Goal: Information Seeking & Learning: Learn about a topic

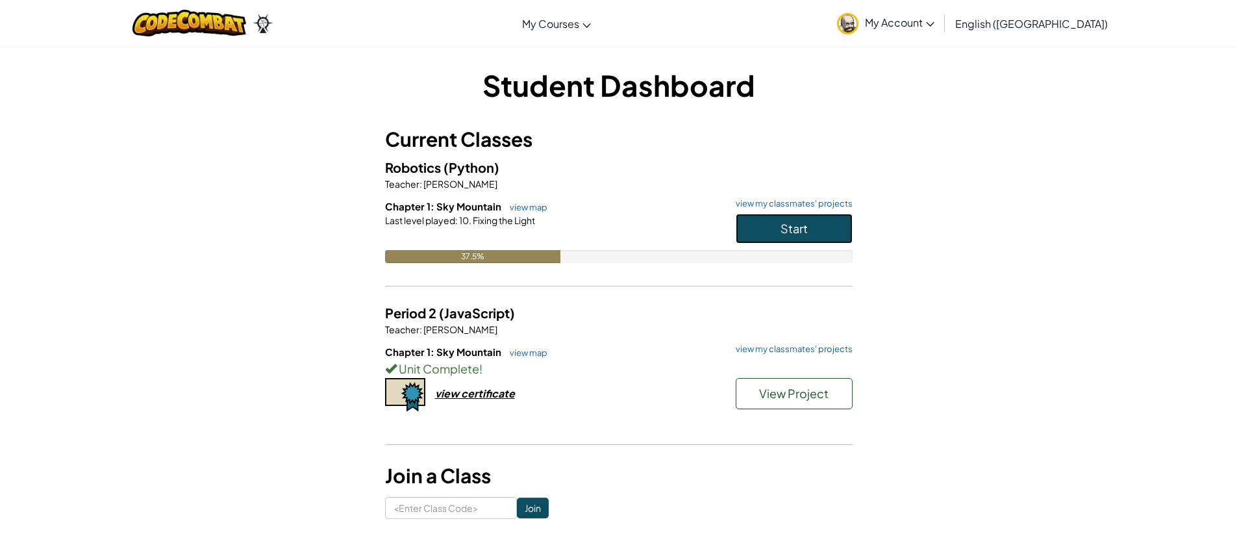
click at [769, 214] on button "Start" at bounding box center [793, 229] width 117 height 30
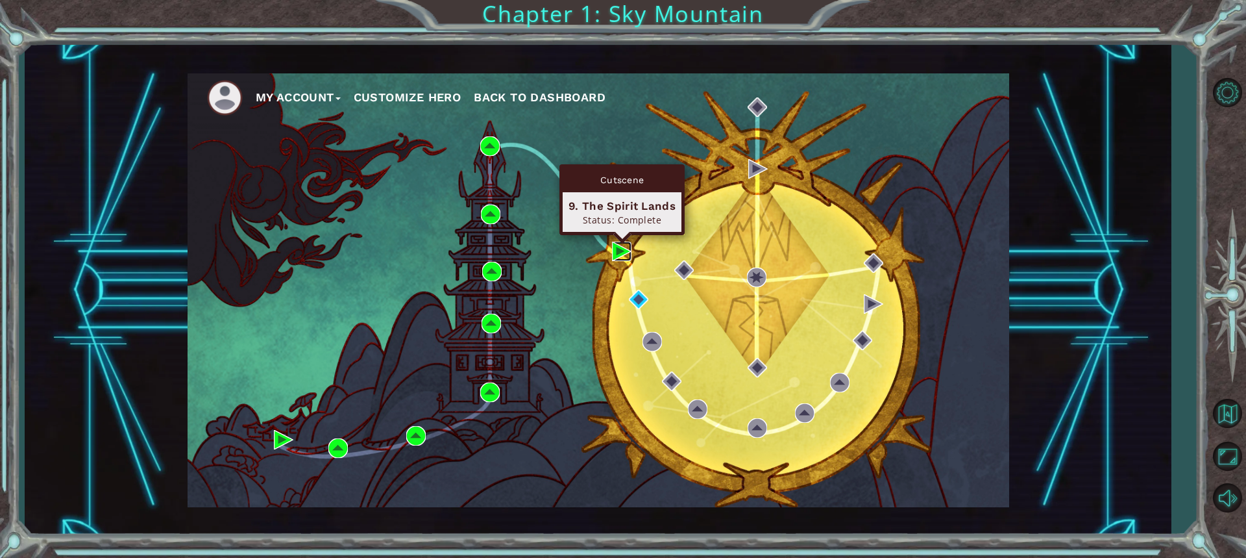
click at [619, 252] on img at bounding box center [621, 250] width 19 height 19
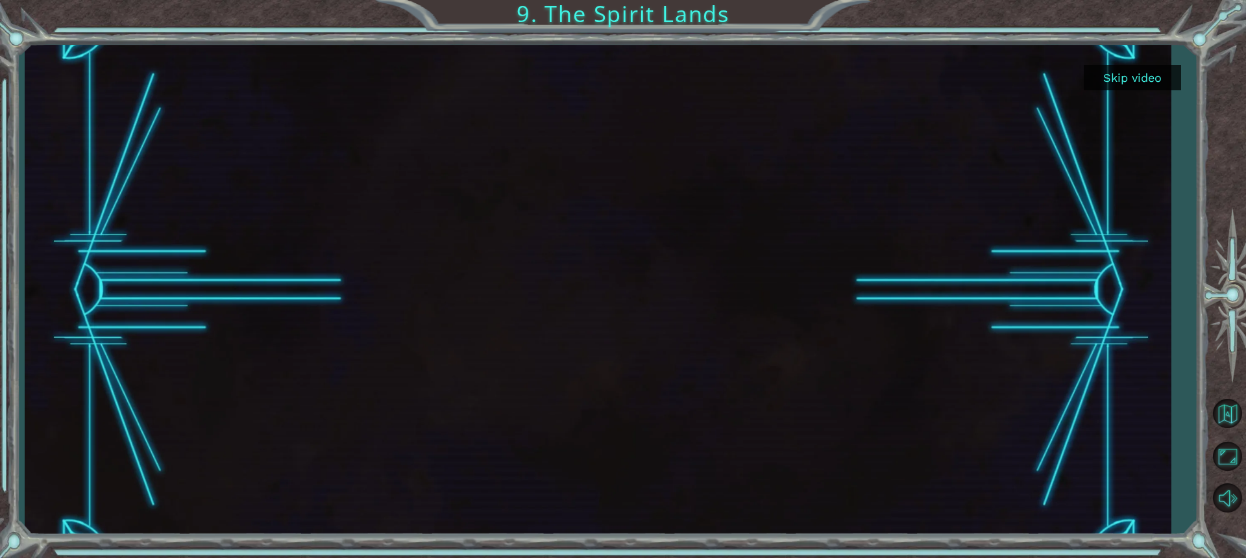
click at [1166, 82] on button "Skip video" at bounding box center [1132, 77] width 97 height 25
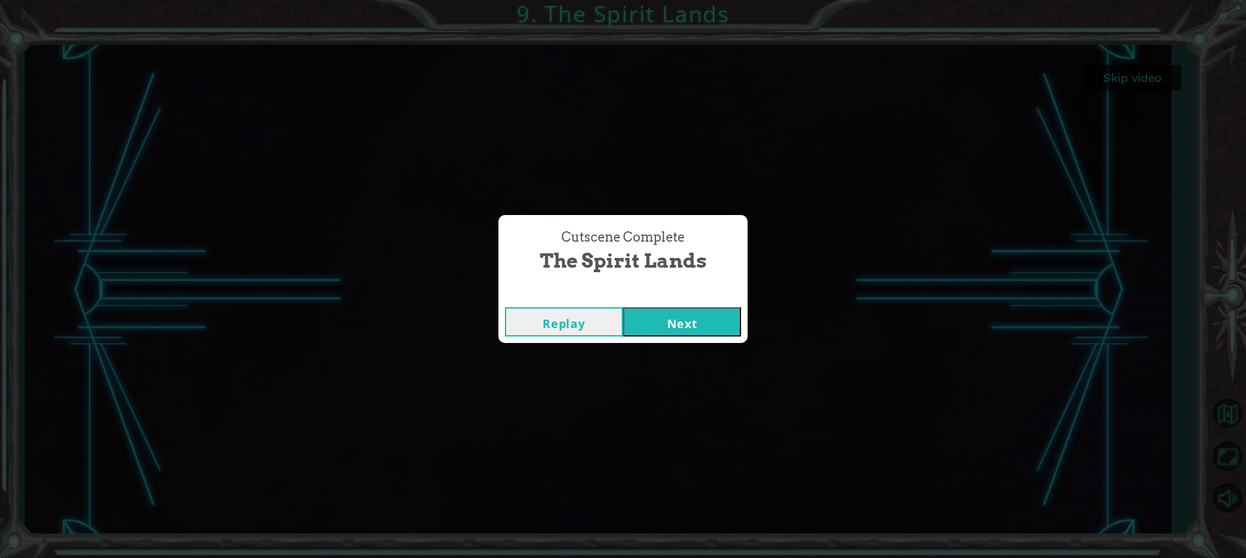
click at [715, 320] on button "Next" at bounding box center [682, 321] width 118 height 29
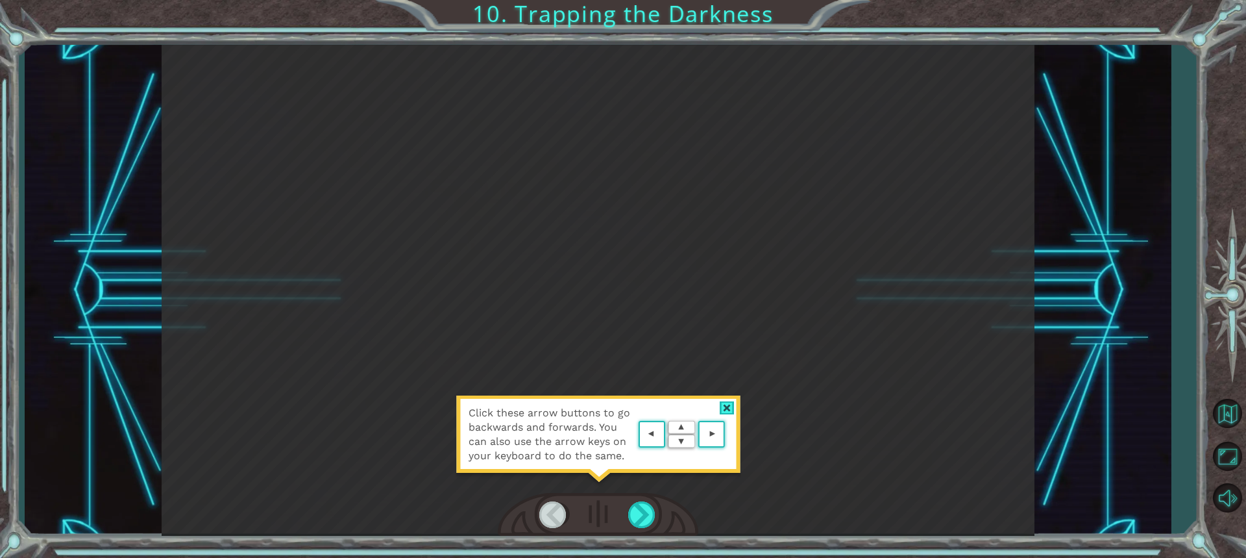
click at [773, 312] on div "Click these arrow buttons to go backwards and forwards. You can also use the ar…" at bounding box center [598, 290] width 873 height 491
click at [653, 504] on div at bounding box center [642, 514] width 29 height 27
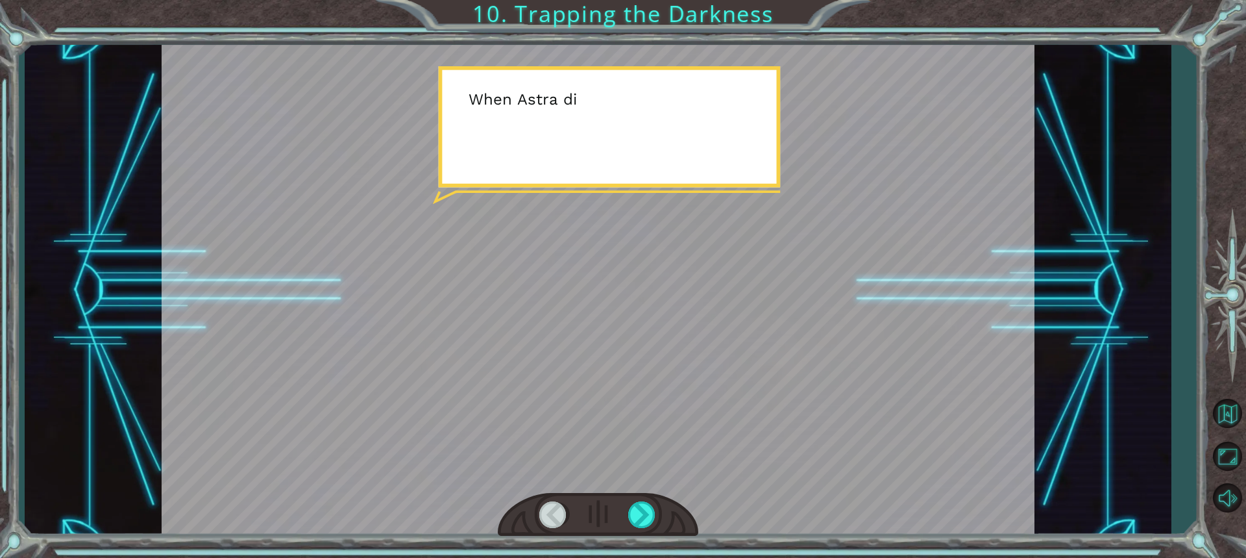
click at [903, 385] on div at bounding box center [598, 290] width 873 height 491
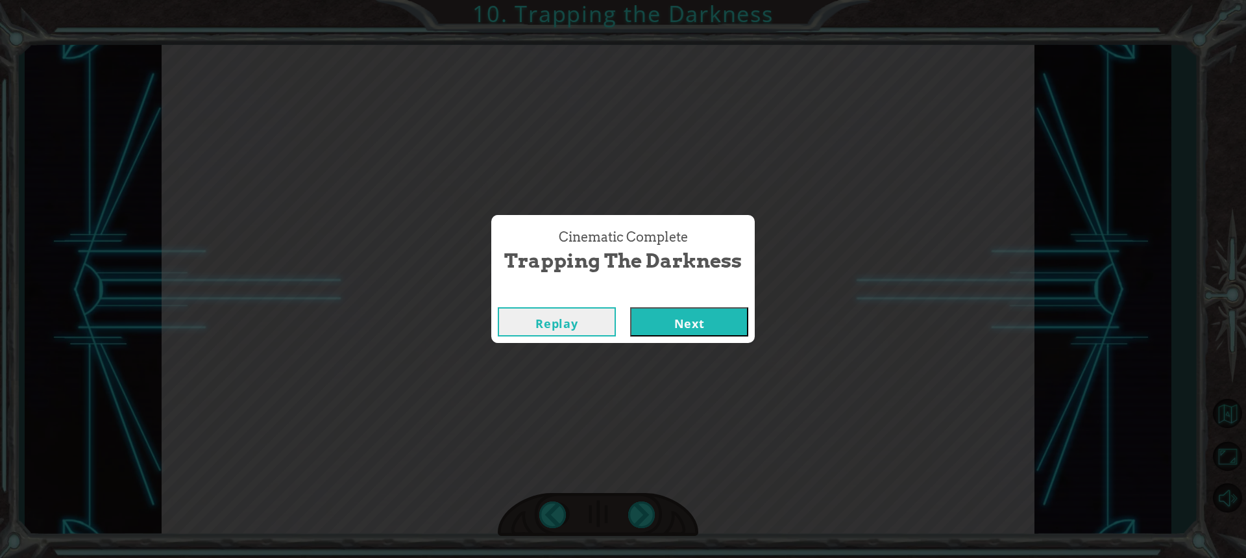
click at [655, 291] on div "Cinematic Complete" at bounding box center [623, 294] width 264 height 13
click at [665, 313] on button "Next" at bounding box center [689, 321] width 118 height 29
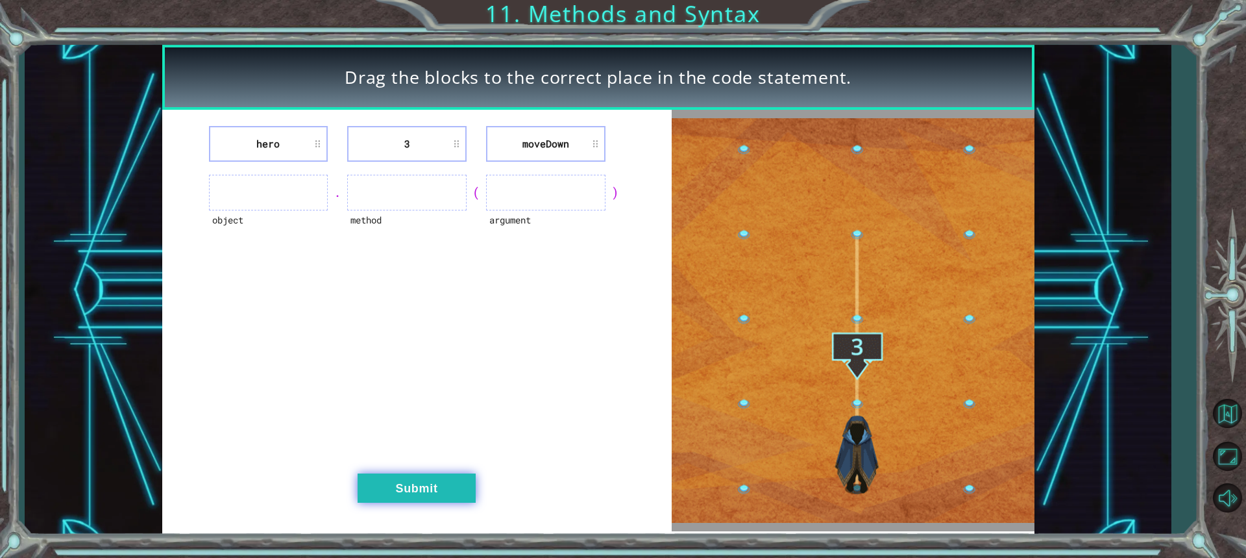
click at [387, 489] on button "Submit" at bounding box center [417, 487] width 118 height 29
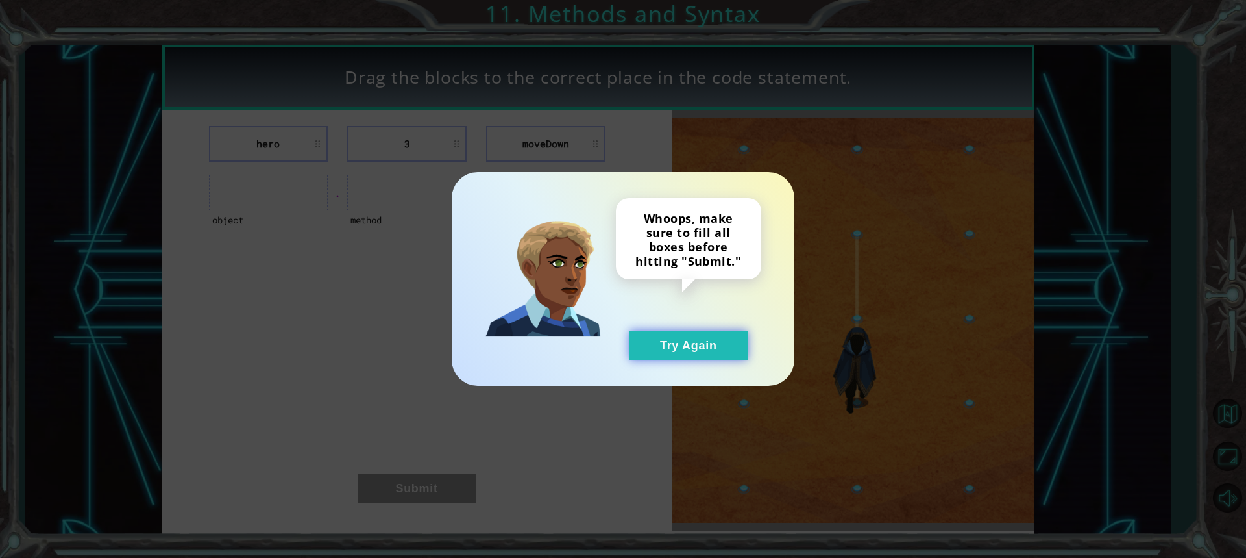
click at [722, 354] on button "Try Again" at bounding box center [689, 344] width 118 height 29
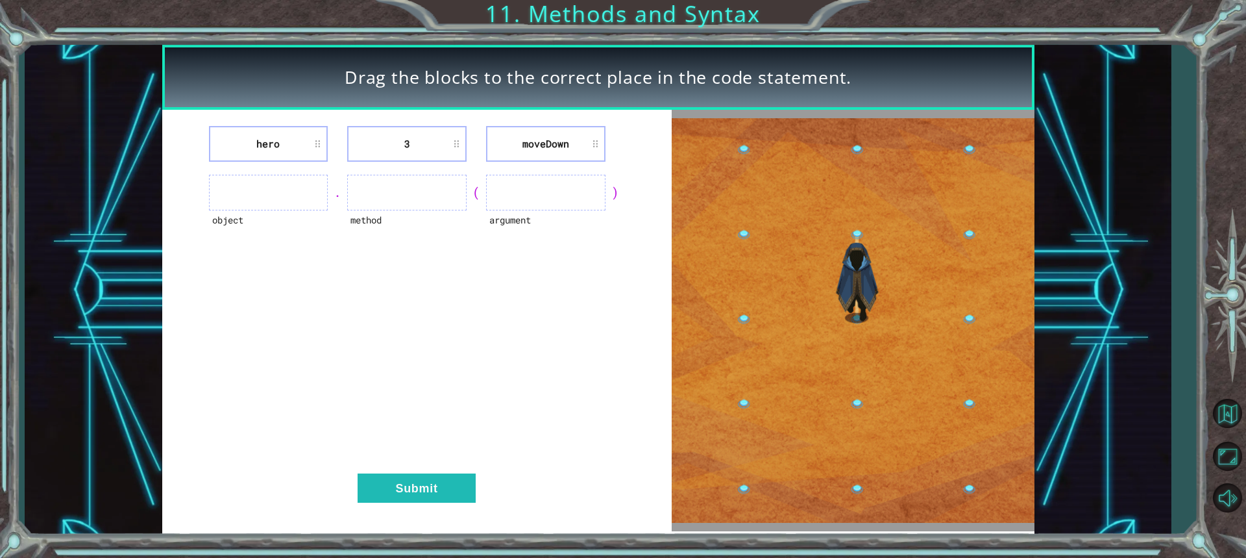
click at [238, 203] on ul at bounding box center [268, 193] width 119 height 36
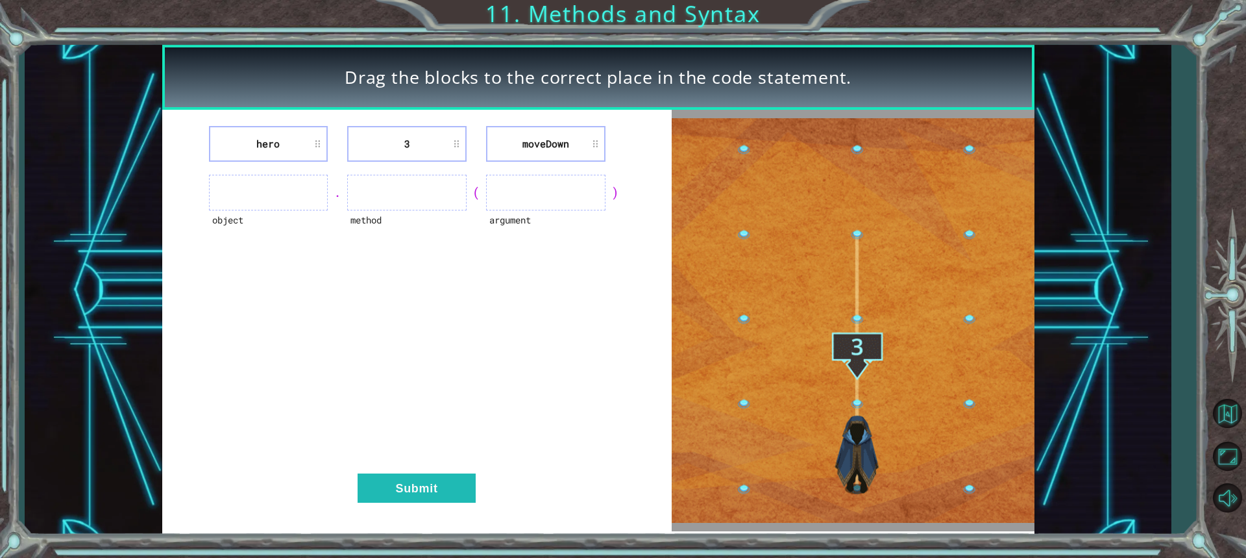
click at [249, 192] on ul at bounding box center [268, 193] width 119 height 36
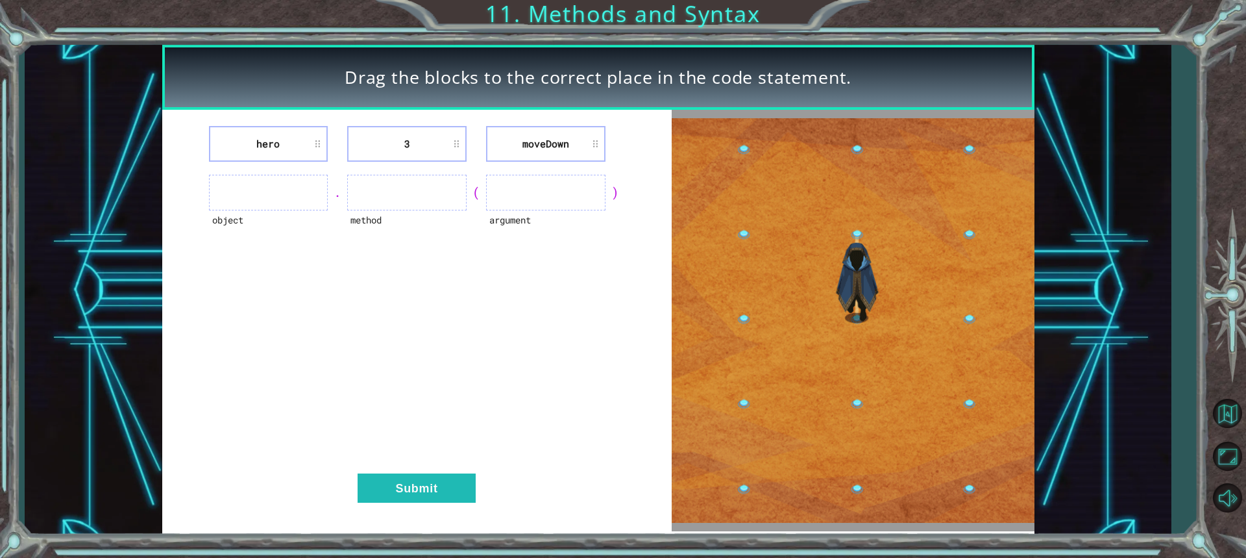
click at [297, 139] on li "hero" at bounding box center [268, 144] width 119 height 36
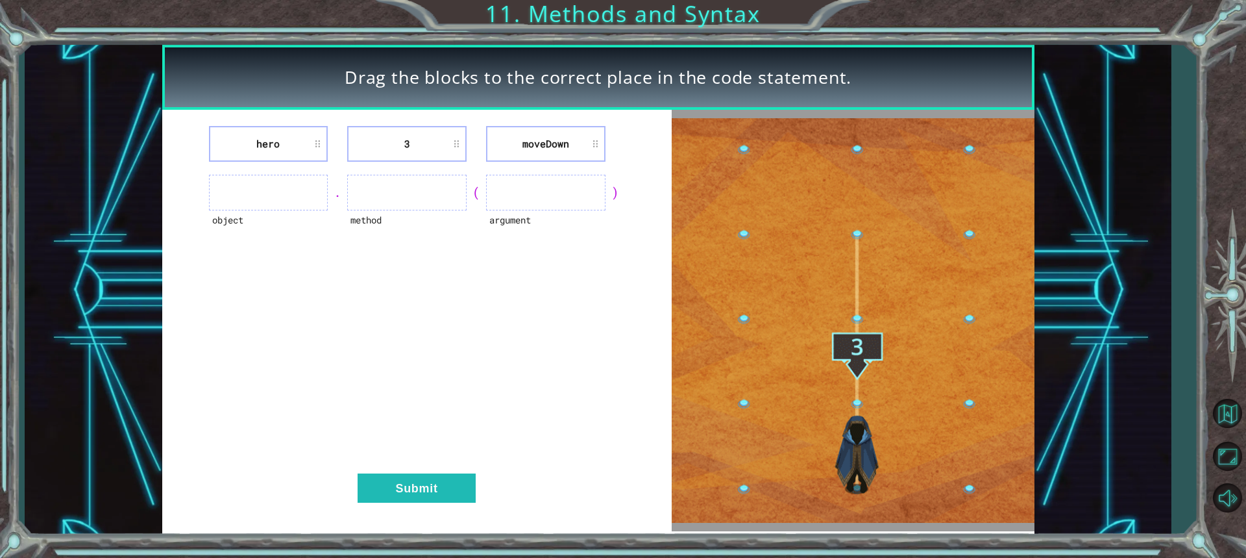
drag, startPoint x: 297, startPoint y: 139, endPoint x: 294, endPoint y: 191, distance: 52.6
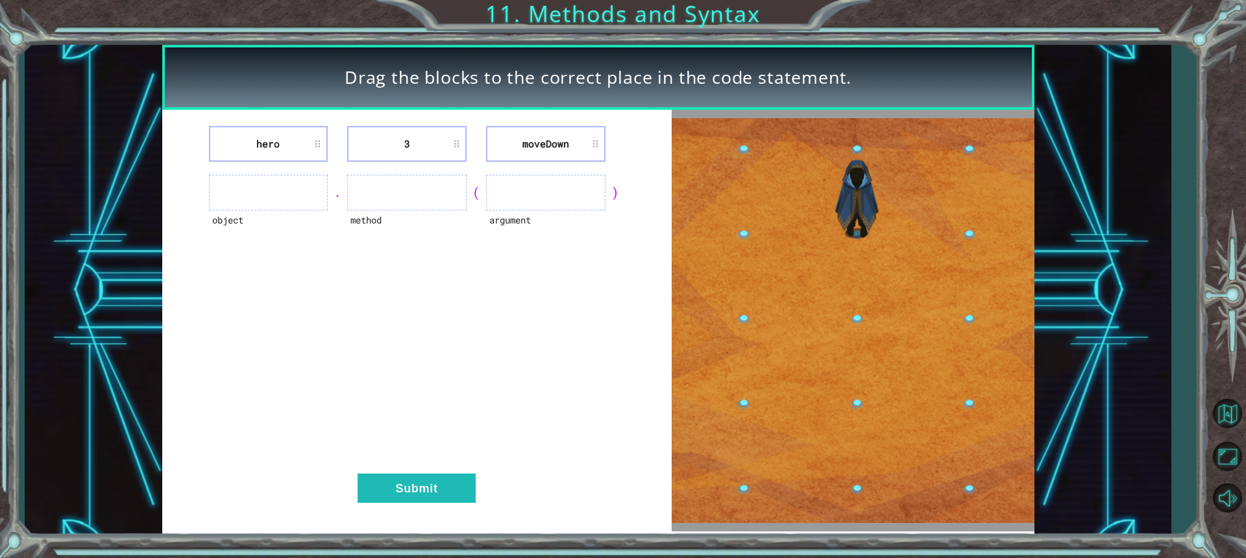
click at [294, 191] on div "hero 3 [GEOGRAPHIC_DATA] object . method ( argument ) Submit" at bounding box center [417, 320] width 510 height 421
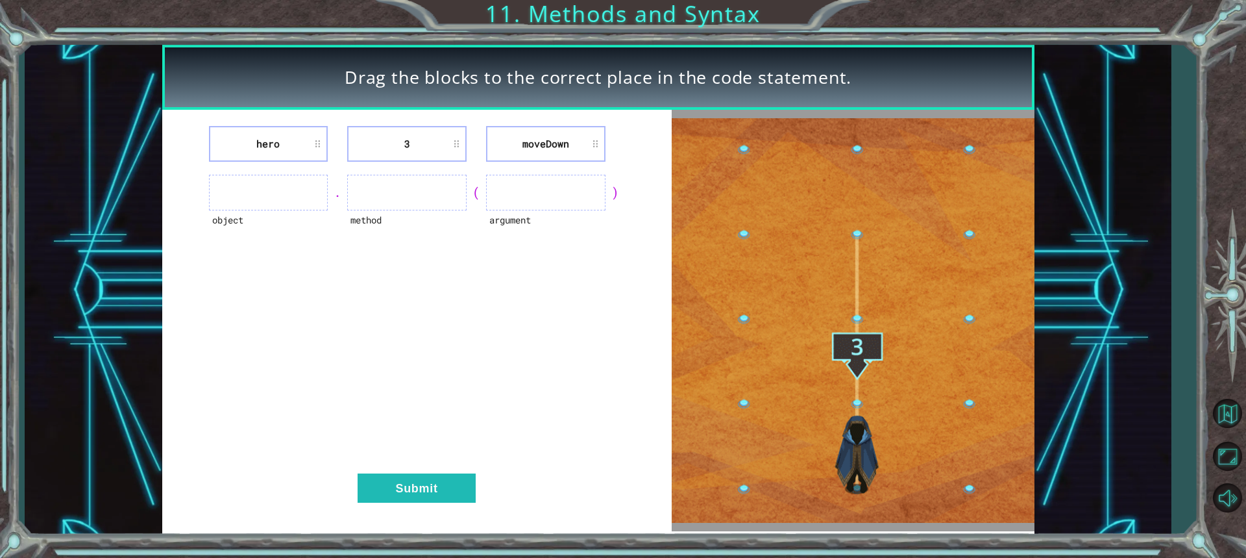
click at [316, 146] on li "hero" at bounding box center [268, 144] width 119 height 36
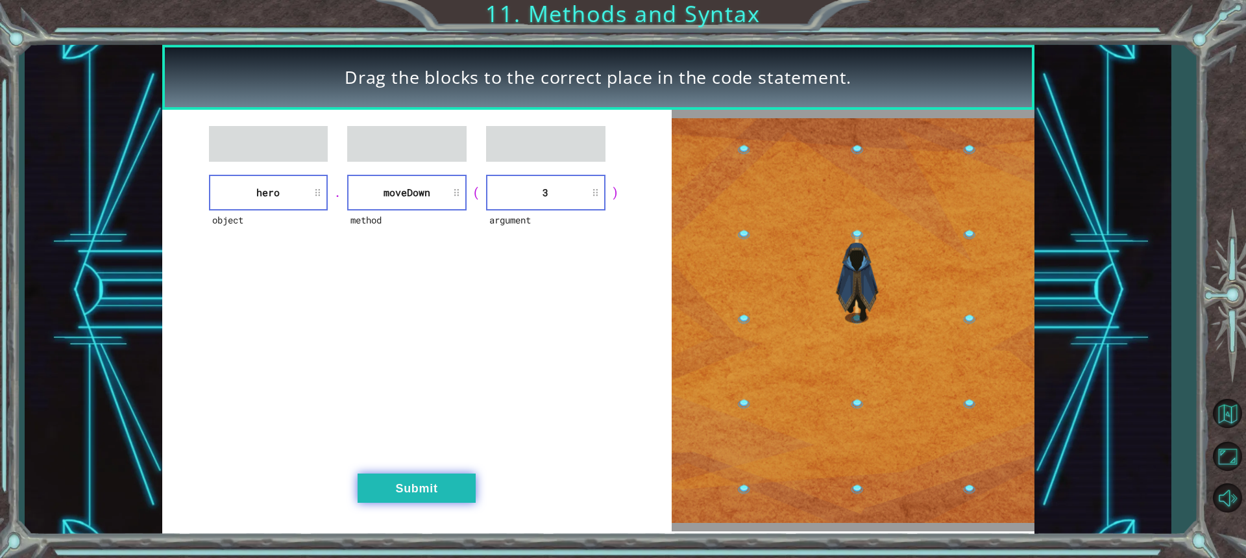
click at [397, 489] on button "Submit" at bounding box center [417, 487] width 118 height 29
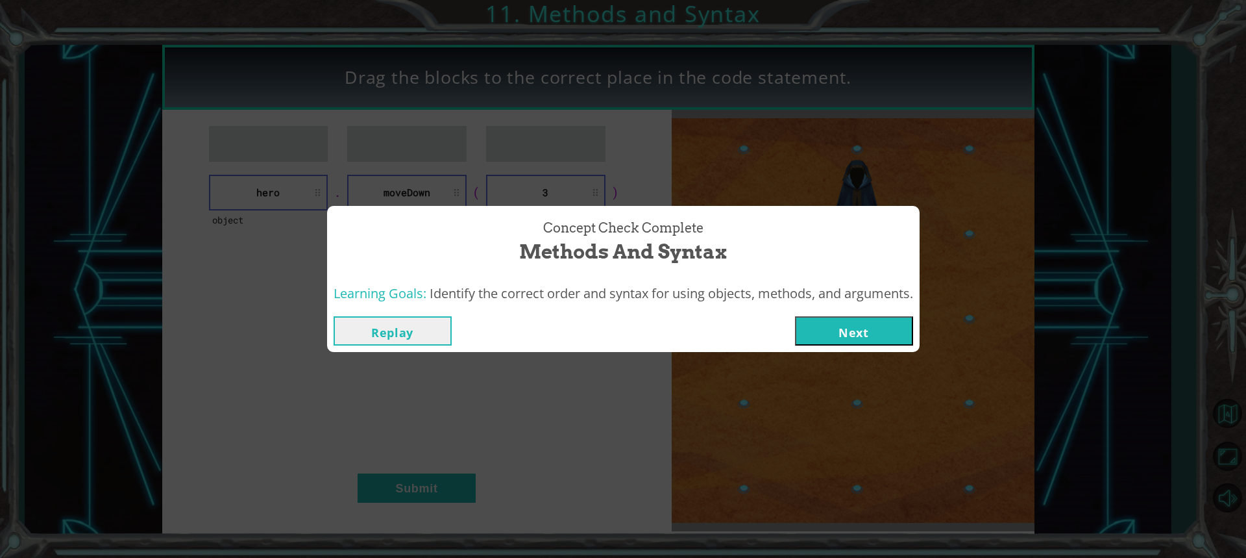
click at [846, 326] on button "Next" at bounding box center [854, 330] width 118 height 29
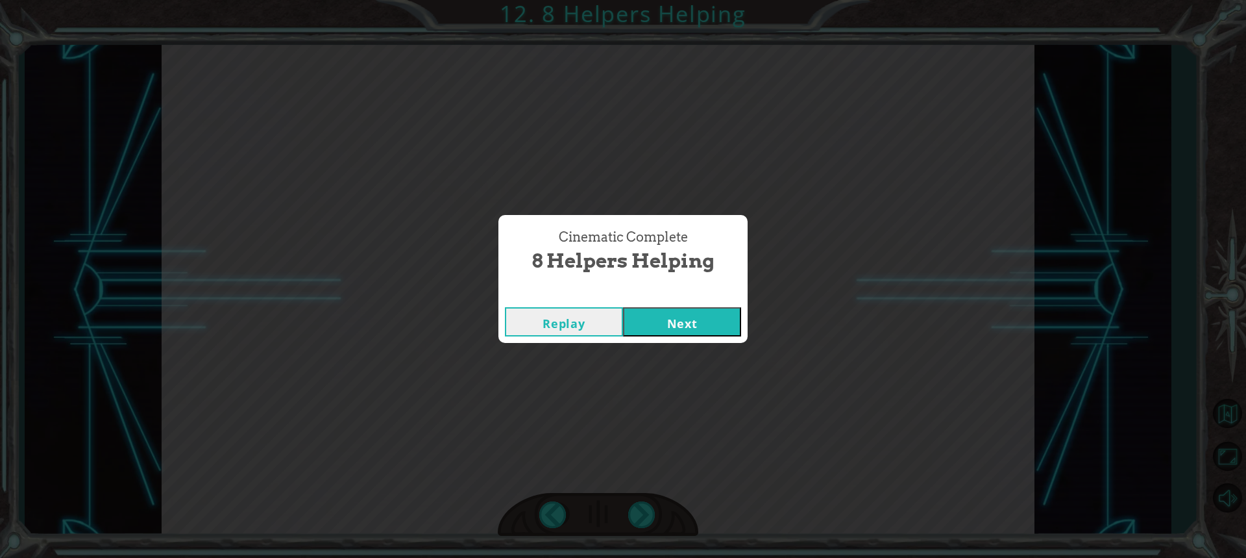
click at [671, 329] on button "Next" at bounding box center [682, 321] width 118 height 29
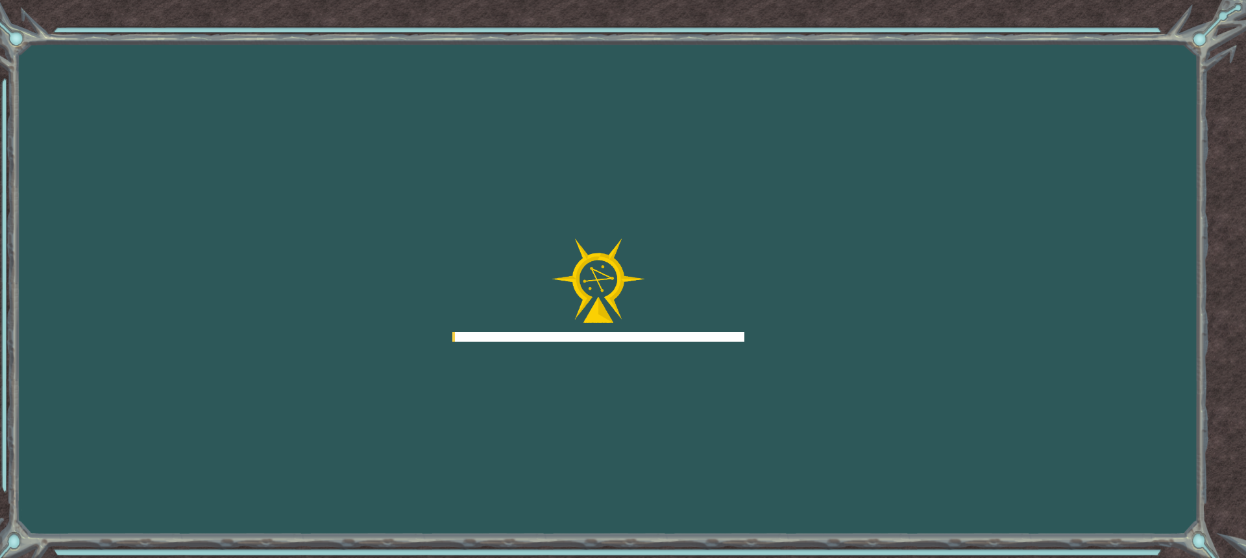
click at [671, 327] on div at bounding box center [598, 290] width 292 height 104
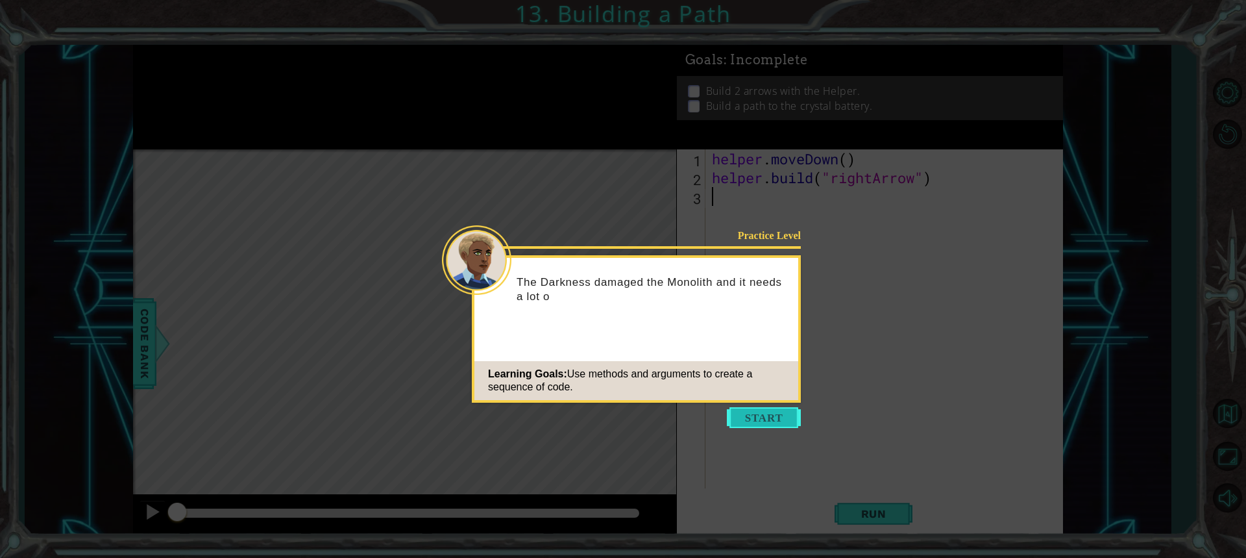
click at [777, 425] on button "Start" at bounding box center [764, 417] width 74 height 21
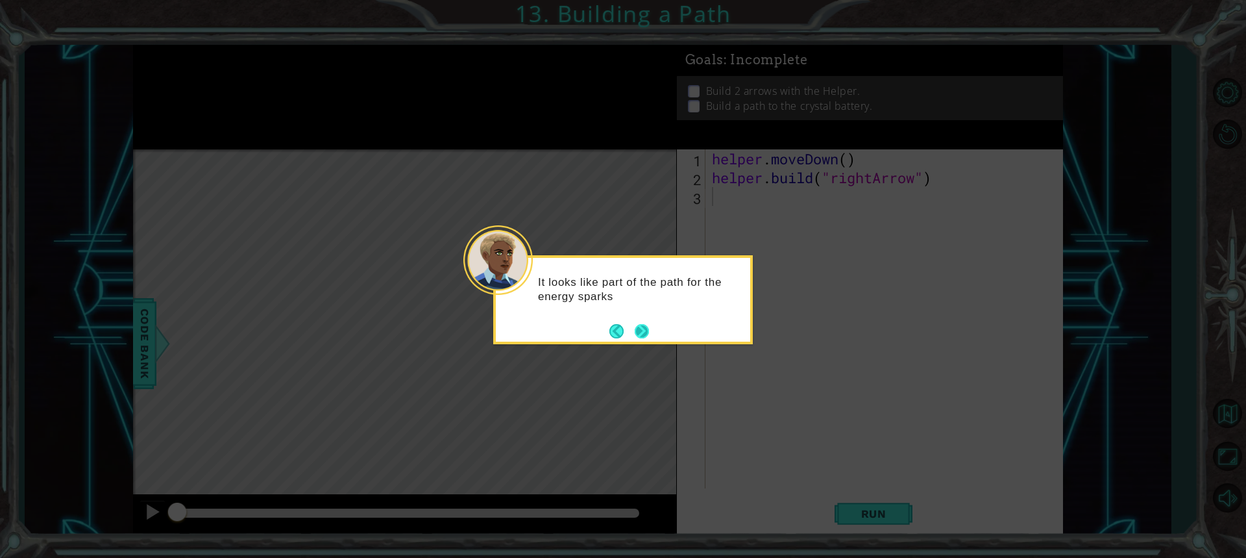
click at [646, 330] on button "Next" at bounding box center [642, 331] width 14 height 14
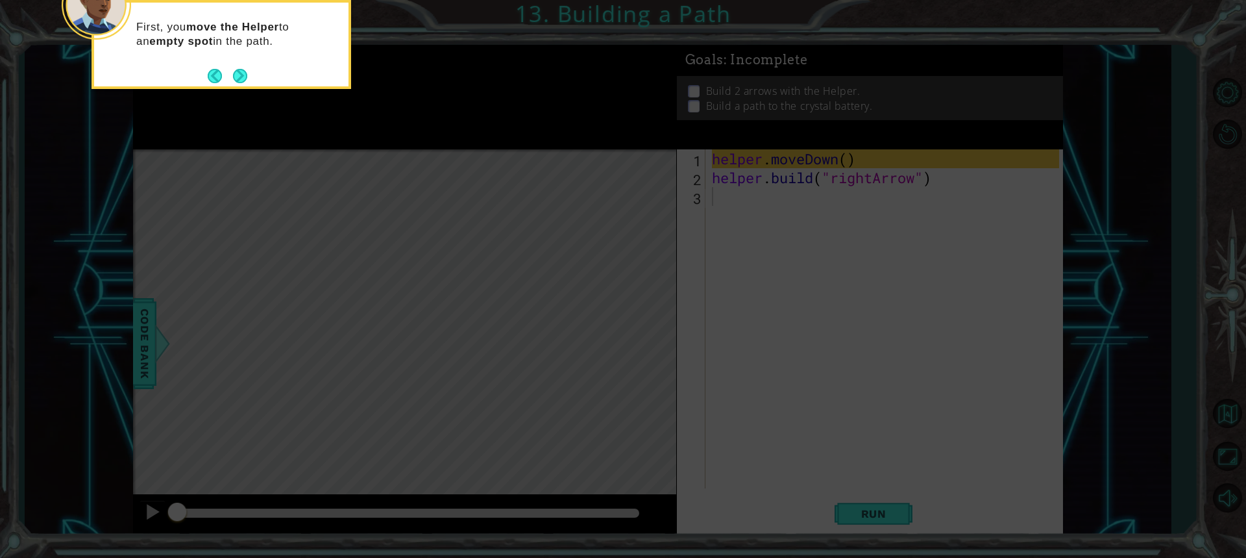
click at [880, 517] on icon at bounding box center [623, 83] width 1246 height 948
click at [236, 83] on button "Next" at bounding box center [240, 76] width 14 height 14
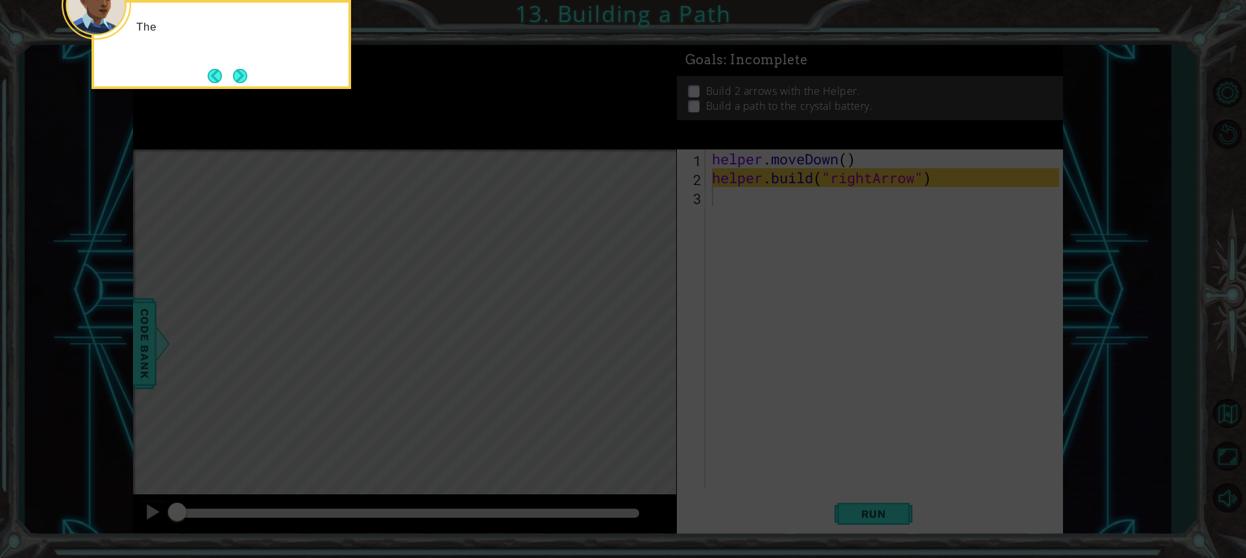
click at [236, 83] on button "Next" at bounding box center [240, 76] width 14 height 14
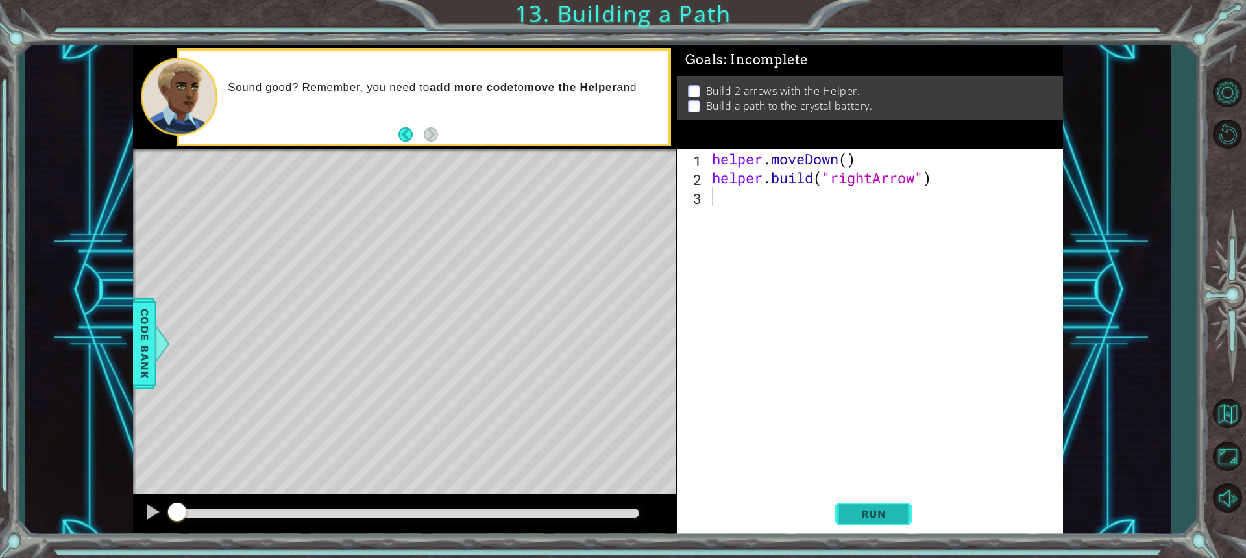
click at [870, 512] on span "Run" at bounding box center [873, 513] width 51 height 13
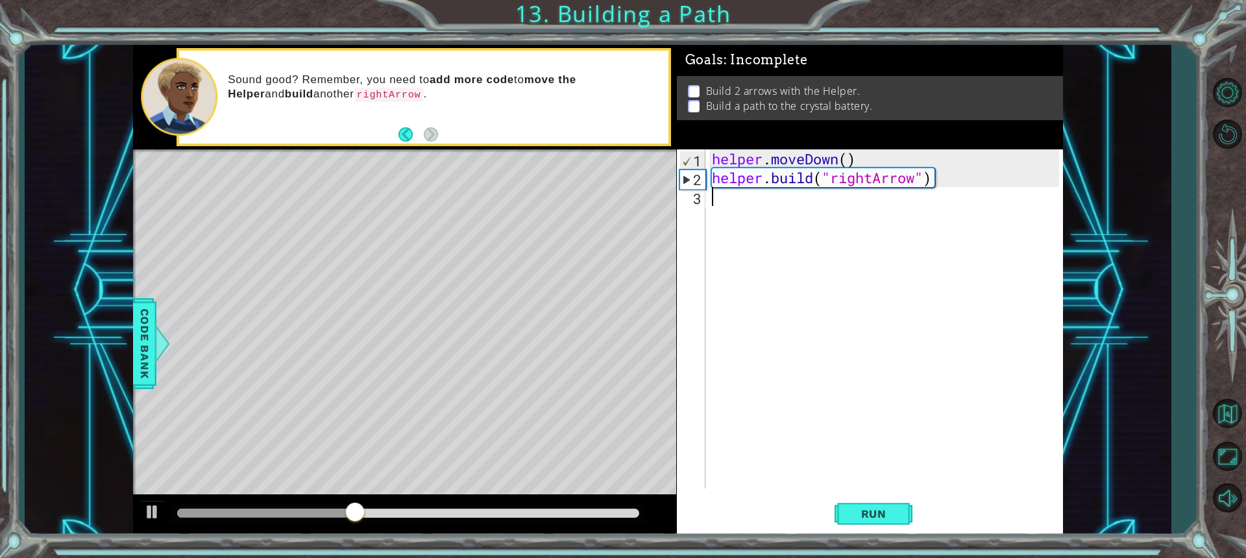
click at [757, 204] on div "helper . moveDown ( ) helper . build ( "rightArrow" )" at bounding box center [887, 337] width 356 height 376
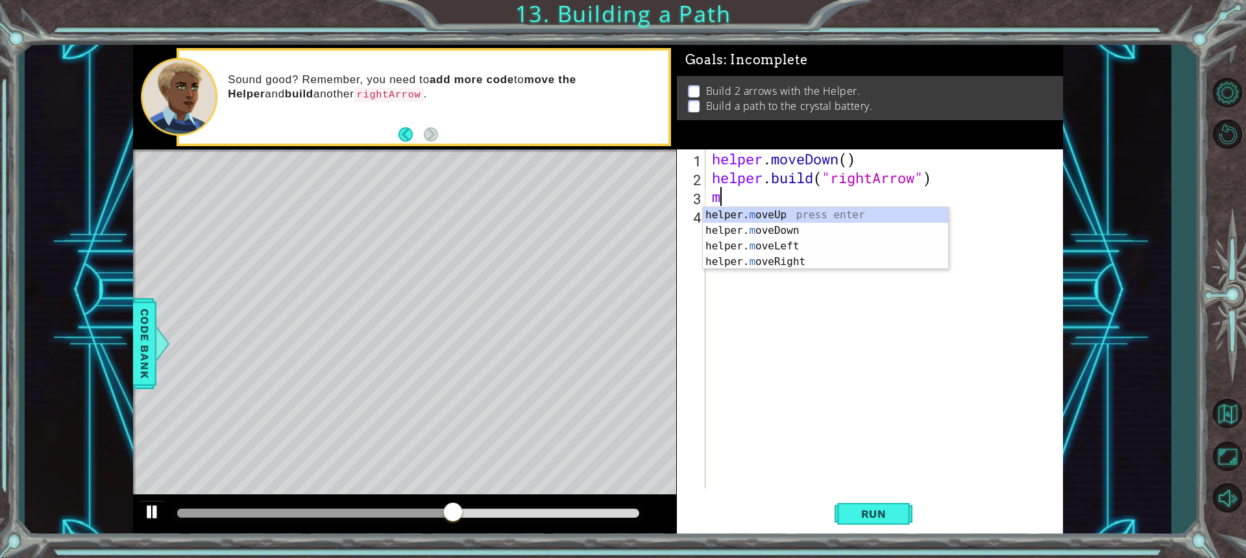
type textarea "m"
click at [151, 511] on div at bounding box center [152, 511] width 17 height 17
click at [802, 262] on div "h elper. m oveUp press enter h elper. m oveDown press enter h elper. m oveLeft …" at bounding box center [825, 253] width 245 height 93
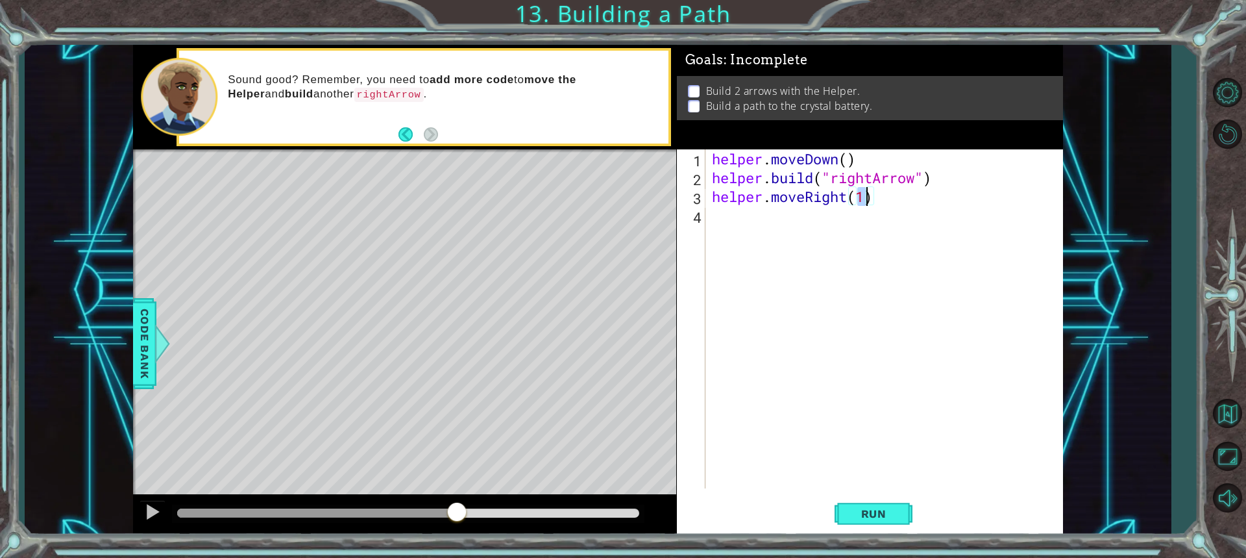
type textarea "helper.moveRight(3)"
click at [751, 210] on div "helper . moveDown ( ) helper . build ( "rightArrow" ) helper . moveRight ( 3 )" at bounding box center [887, 337] width 356 height 376
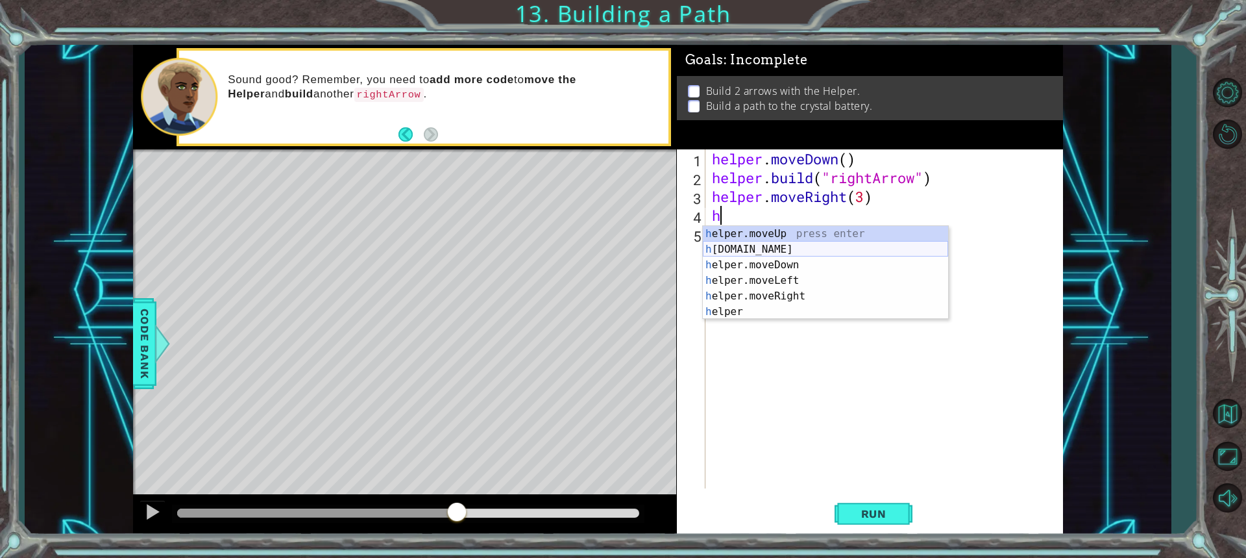
click at [763, 249] on div "h elper.moveUp press enter h [DOMAIN_NAME] press enter h elper.moveDown press e…" at bounding box center [825, 288] width 245 height 125
type textarea "[DOMAIN_NAME]("rightArrow")"
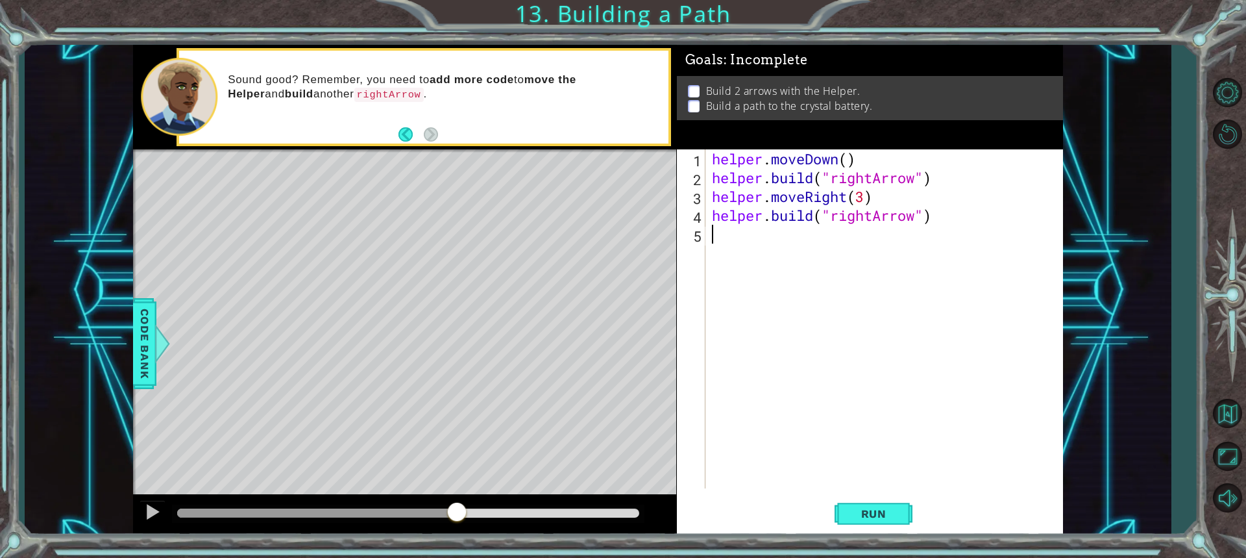
click at [859, 385] on div "helper . moveDown ( ) helper . build ( "rightArrow" ) helper . moveRight ( 3 ) …" at bounding box center [887, 337] width 356 height 376
click at [877, 517] on span "Run" at bounding box center [873, 513] width 51 height 13
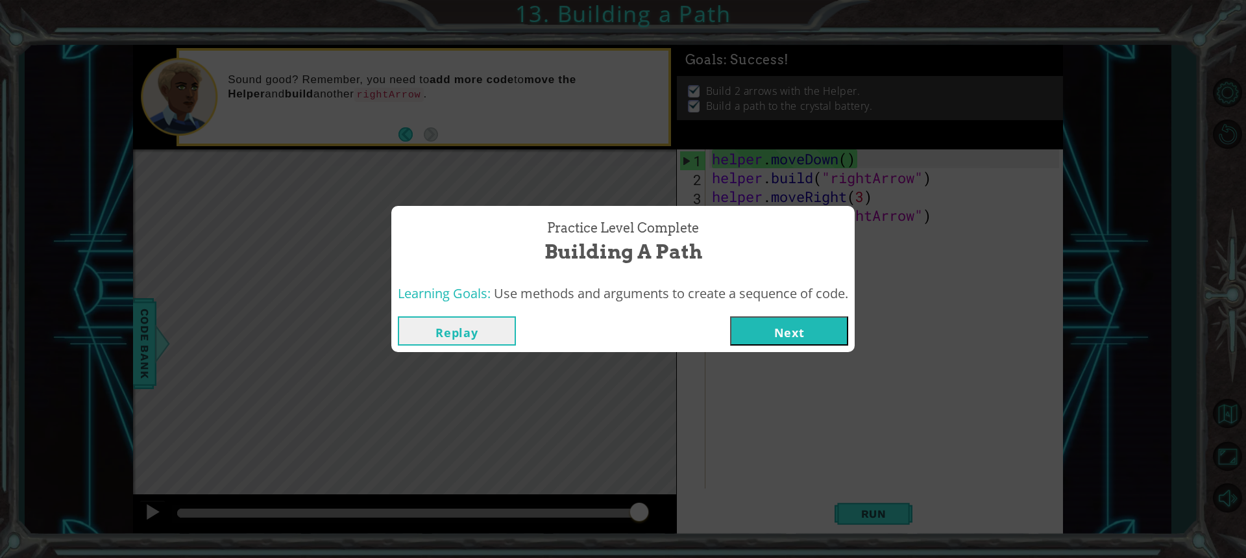
click at [802, 330] on button "Next" at bounding box center [789, 330] width 118 height 29
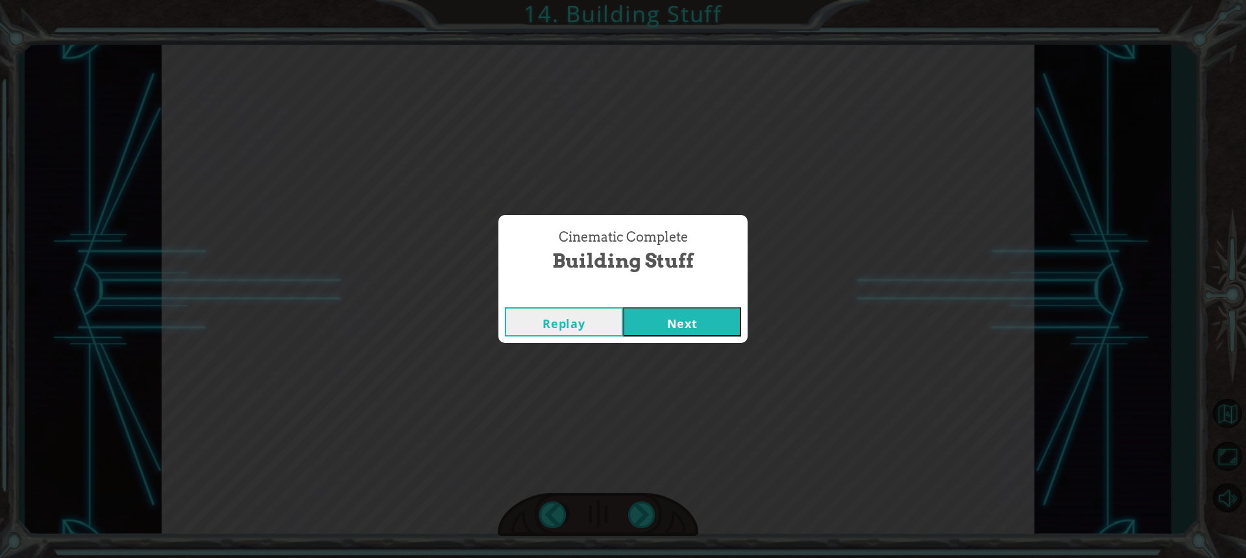
click at [623, 307] on button "Next" at bounding box center [682, 321] width 118 height 29
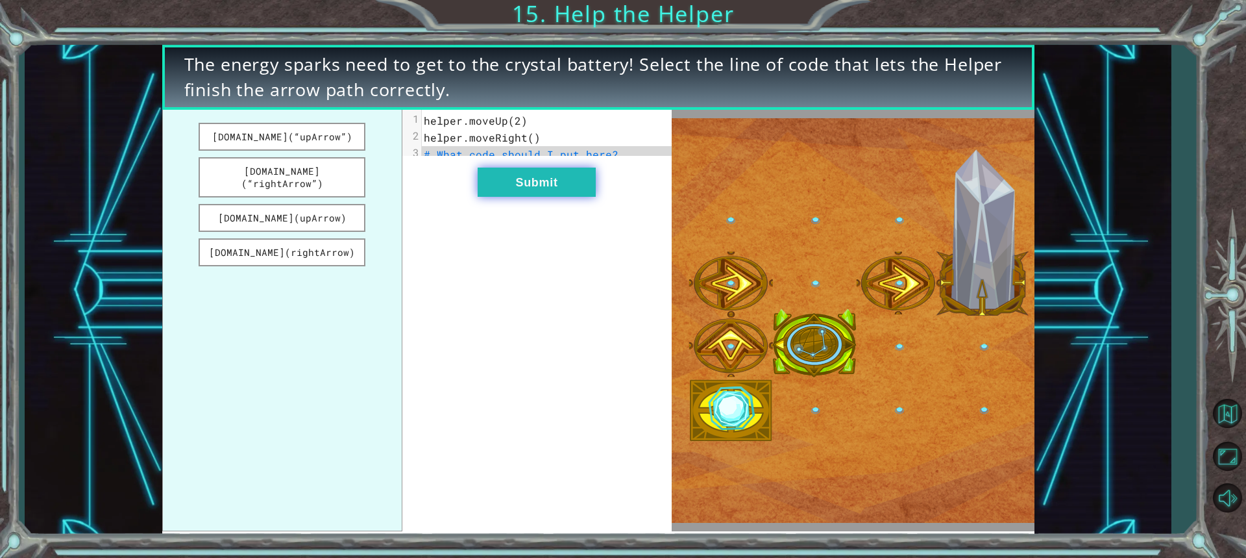
click at [546, 185] on button "Submit" at bounding box center [537, 181] width 118 height 29
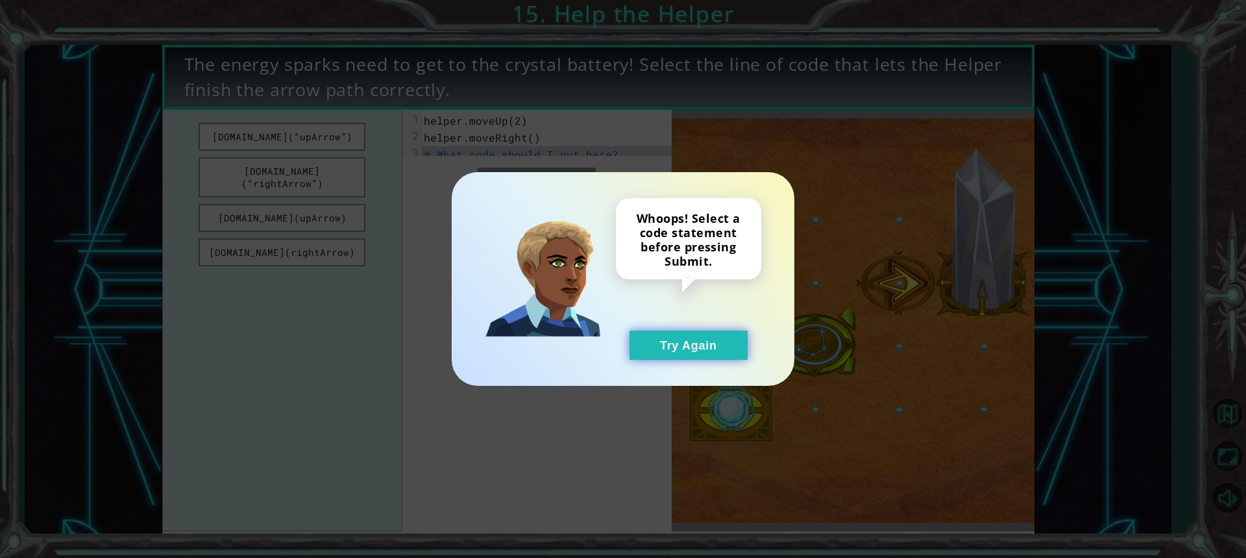
click at [653, 346] on button "Try Again" at bounding box center [689, 344] width 118 height 29
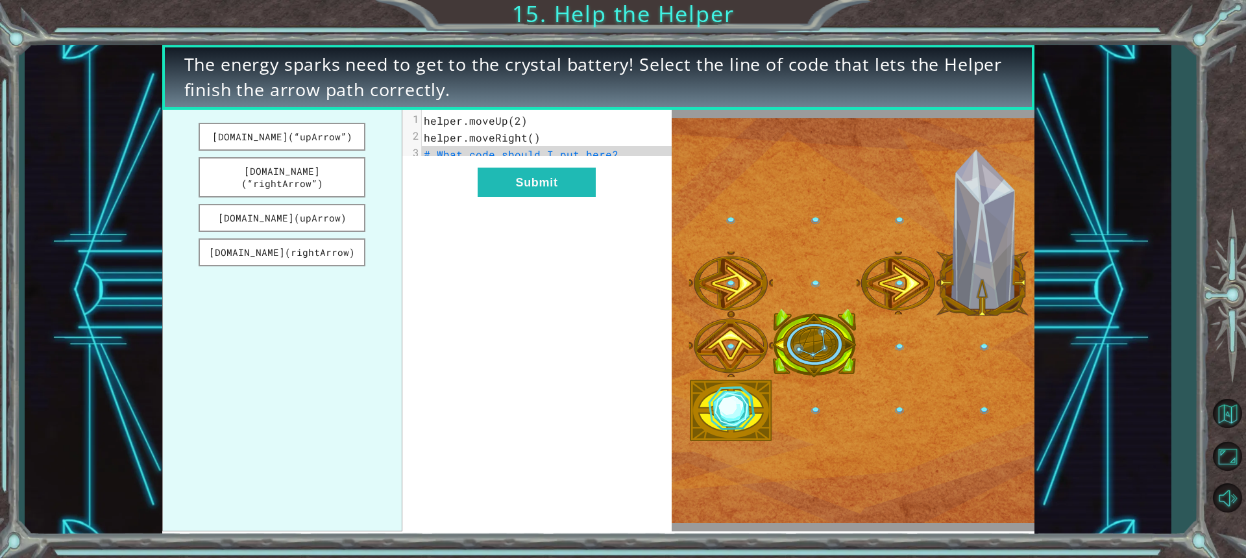
drag, startPoint x: 277, startPoint y: 133, endPoint x: 487, endPoint y: 124, distance: 210.5
click at [487, 124] on div "[DOMAIN_NAME](“upArrow”) [DOMAIN_NAME](“rightArrow”) [DOMAIN_NAME](upArrow) [DO…" at bounding box center [417, 320] width 510 height 421
click at [320, 238] on button "[DOMAIN_NAME](rightArrow)" at bounding box center [282, 252] width 167 height 28
click at [526, 190] on button "Submit" at bounding box center [537, 181] width 118 height 29
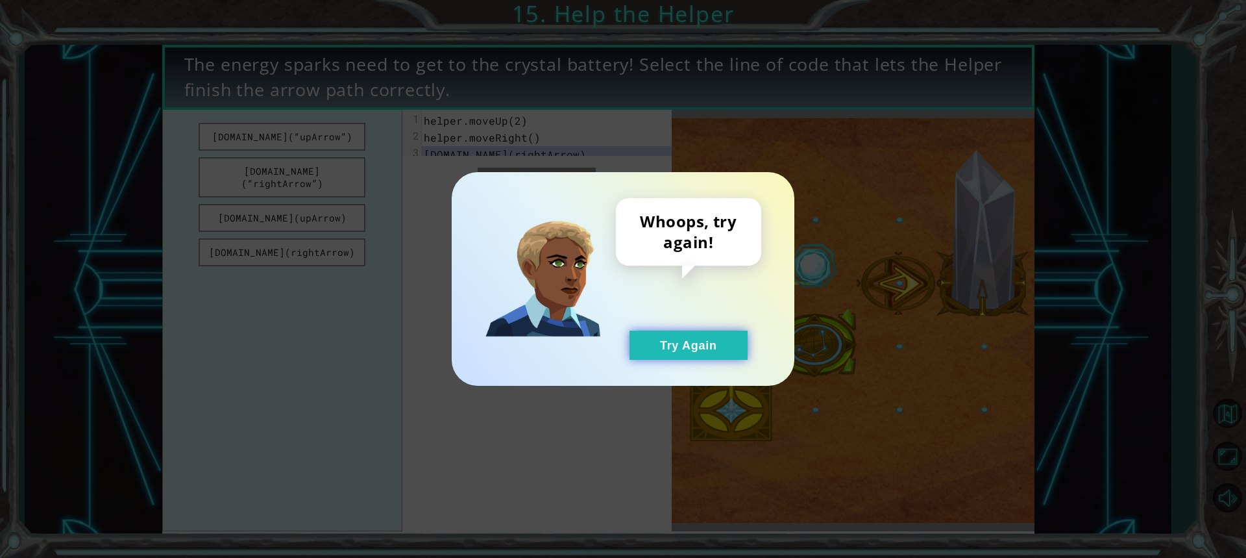
click at [651, 341] on button "Try Again" at bounding box center [689, 344] width 118 height 29
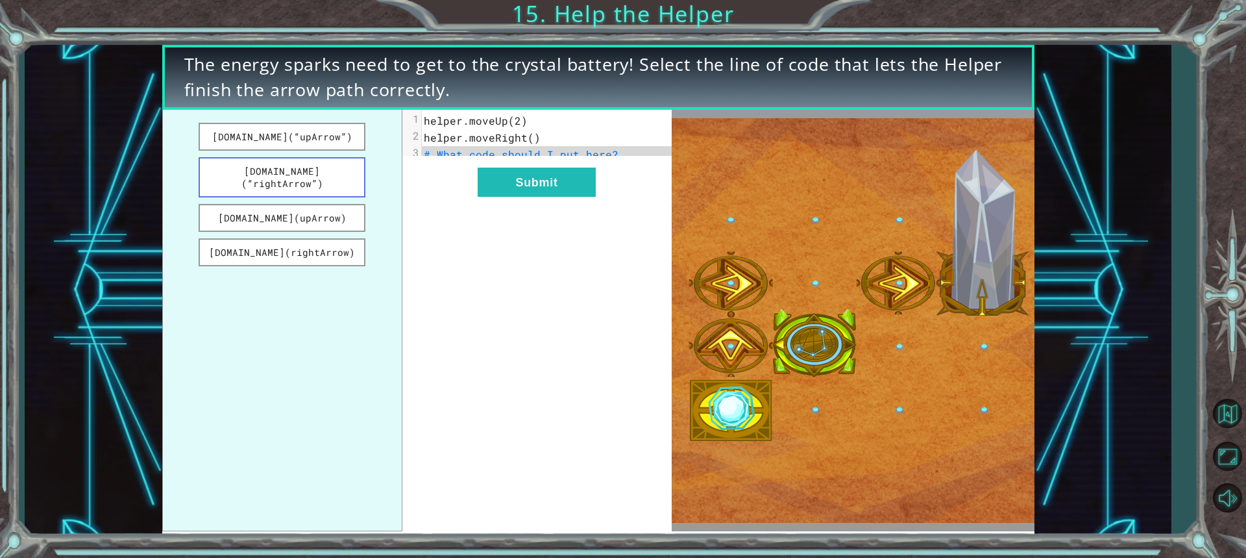
click at [278, 173] on button "[DOMAIN_NAME](“rightArrow”)" at bounding box center [282, 177] width 167 height 40
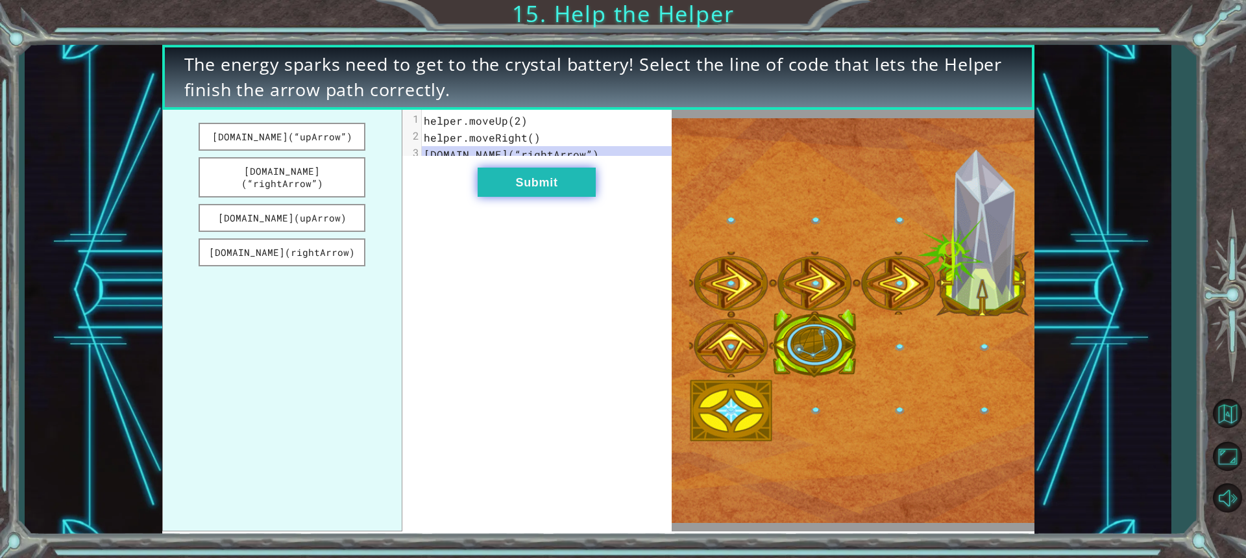
click at [519, 196] on button "Submit" at bounding box center [537, 181] width 118 height 29
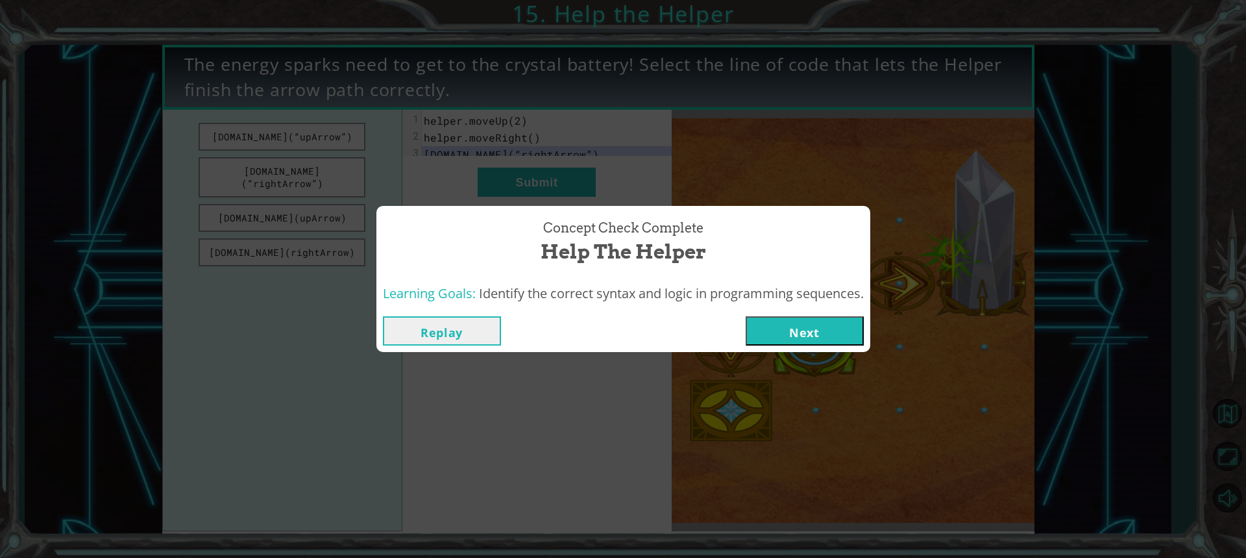
click at [803, 321] on button "Next" at bounding box center [805, 330] width 118 height 29
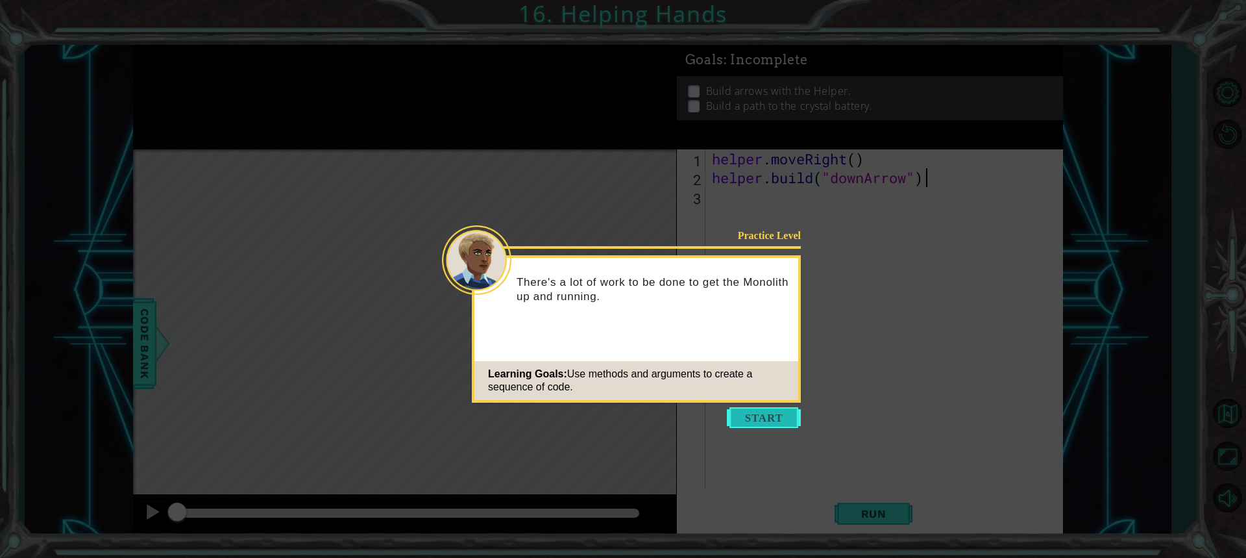
click at [757, 419] on button "Start" at bounding box center [764, 417] width 74 height 21
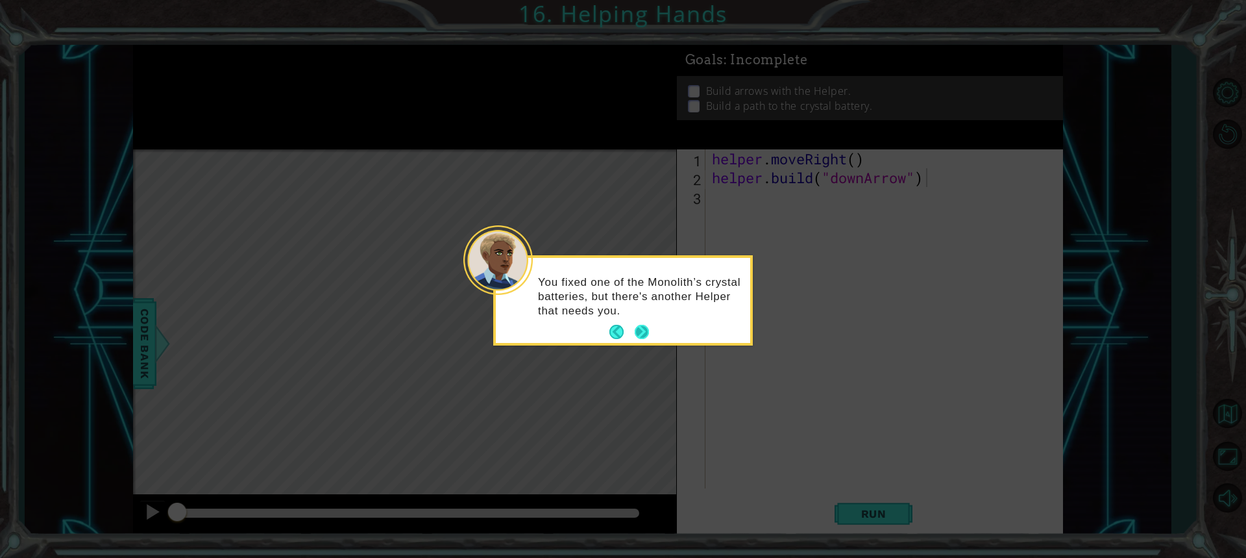
click at [644, 330] on button "Next" at bounding box center [642, 332] width 14 height 14
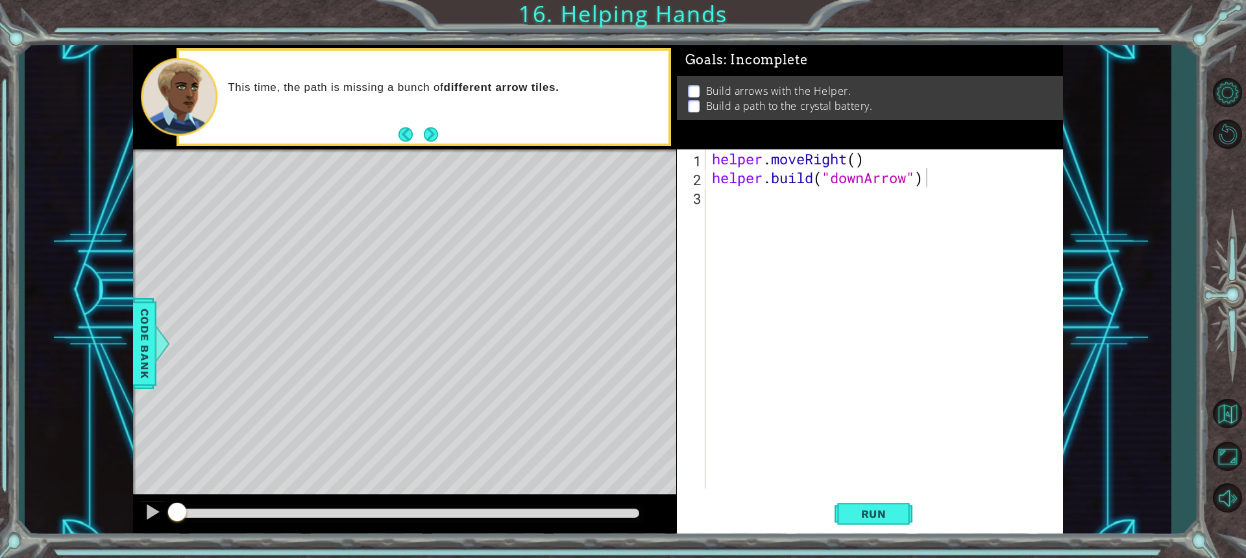
click at [574, 127] on div "This time, the path is missing a bunch of different arrow tiles." at bounding box center [423, 97] width 489 height 93
click at [766, 204] on div "helper . moveRight ( ) helper . build ( "downArrow" )" at bounding box center [887, 337] width 356 height 376
click at [887, 520] on button "Run" at bounding box center [874, 513] width 78 height 38
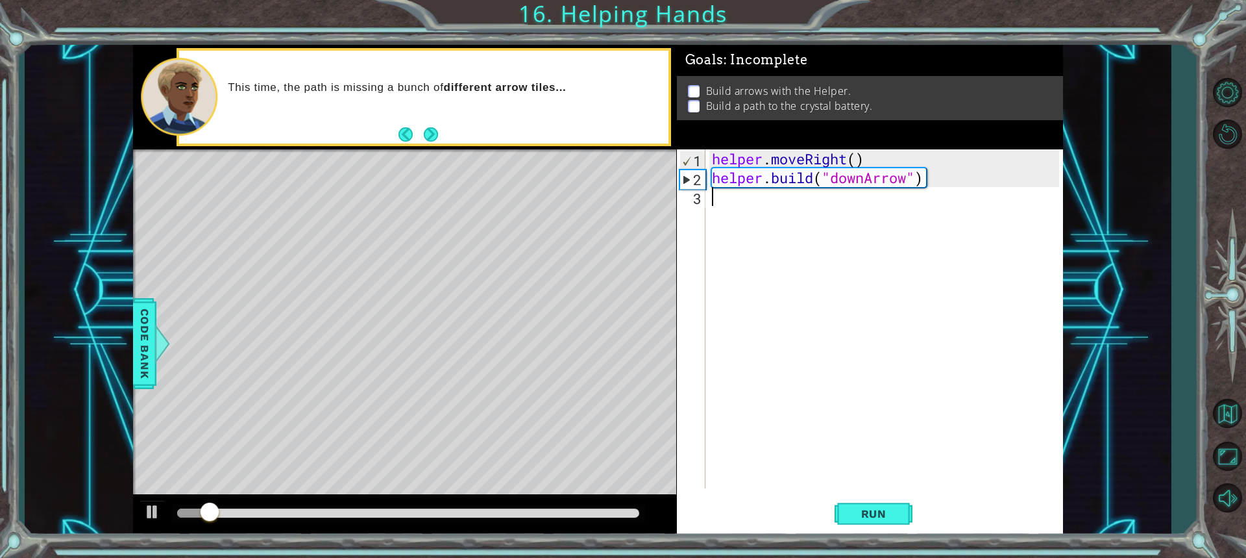
click at [787, 203] on div "helper . moveRight ( ) helper . build ( "downArrow" )" at bounding box center [887, 337] width 356 height 376
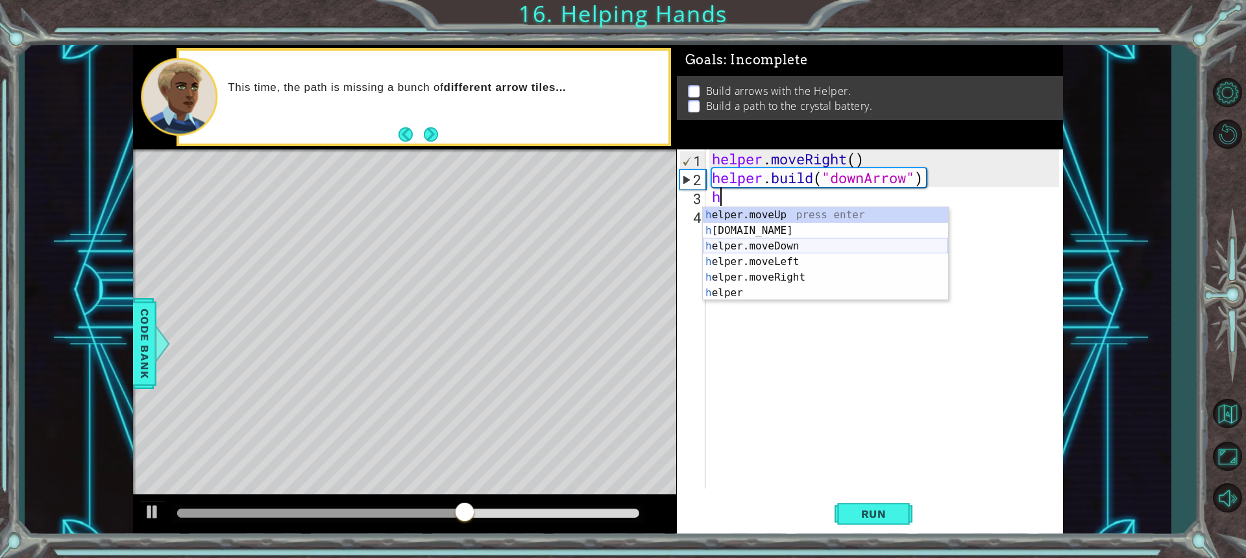
click at [767, 245] on div "h elper.moveUp press enter h [DOMAIN_NAME] press enter h elper.moveDown press e…" at bounding box center [825, 269] width 245 height 125
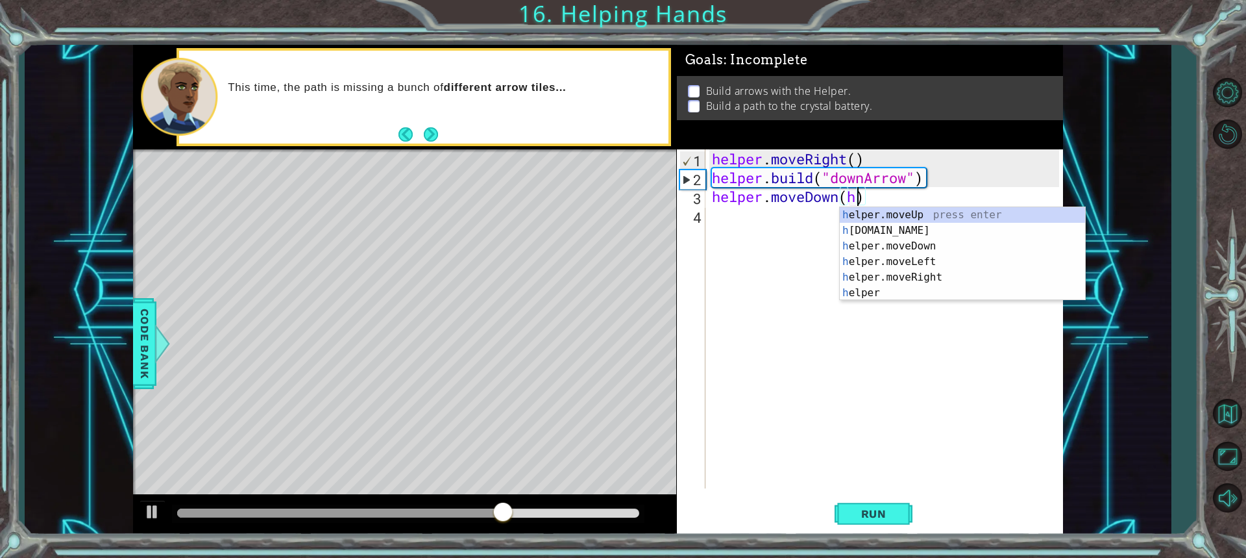
scroll to position [0, 6]
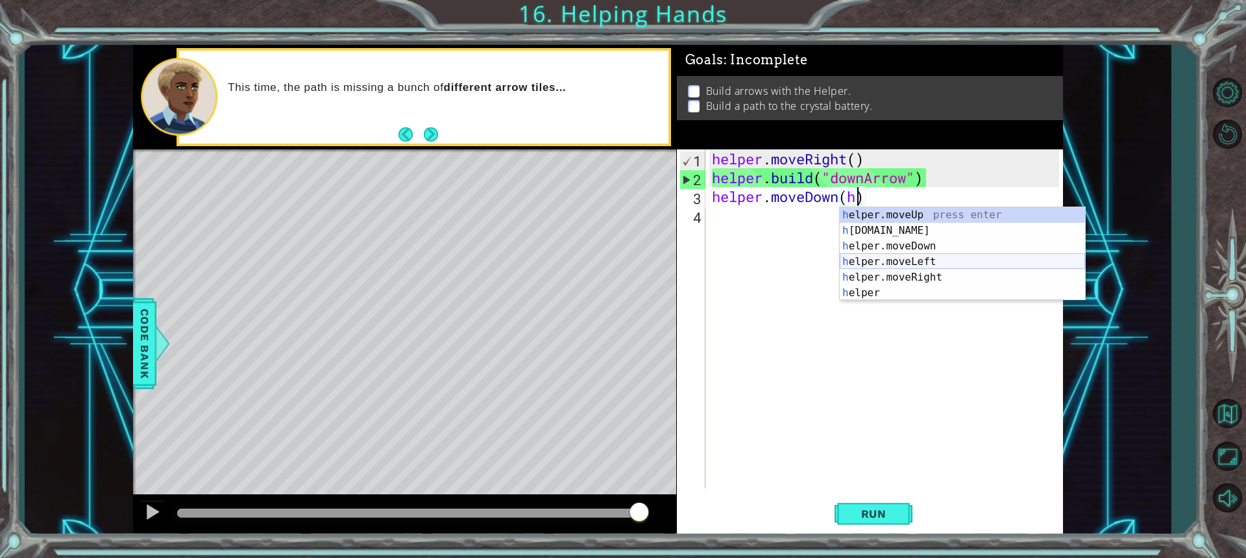
type textarea "helper.moveDown()"
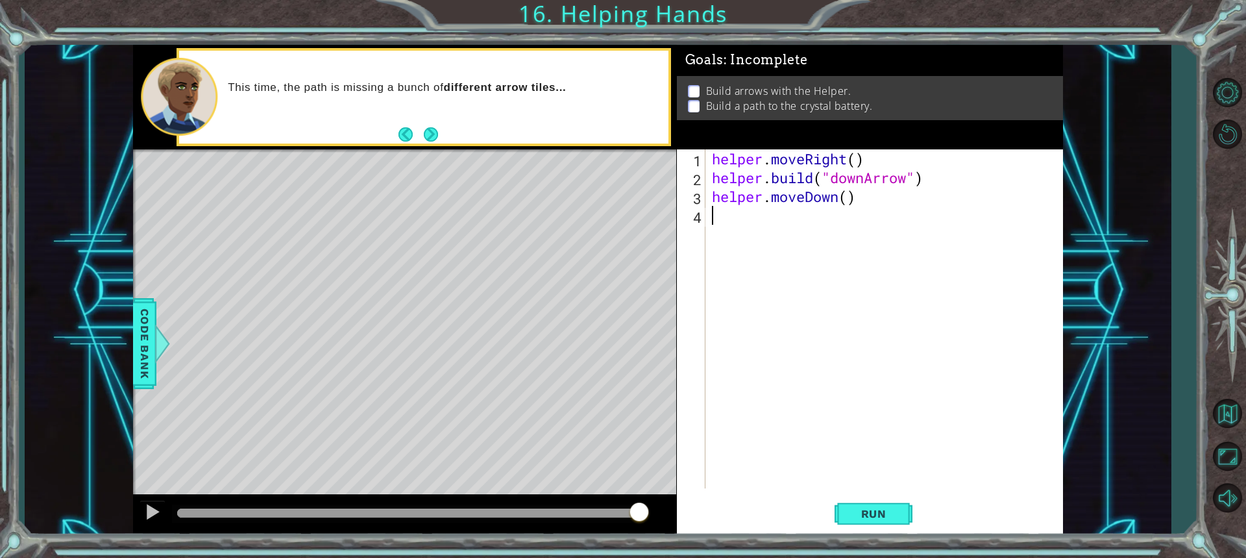
click at [755, 227] on div "helper . moveRight ( ) helper . build ( "downArrow" ) helper . moveDown ( )" at bounding box center [887, 337] width 356 height 376
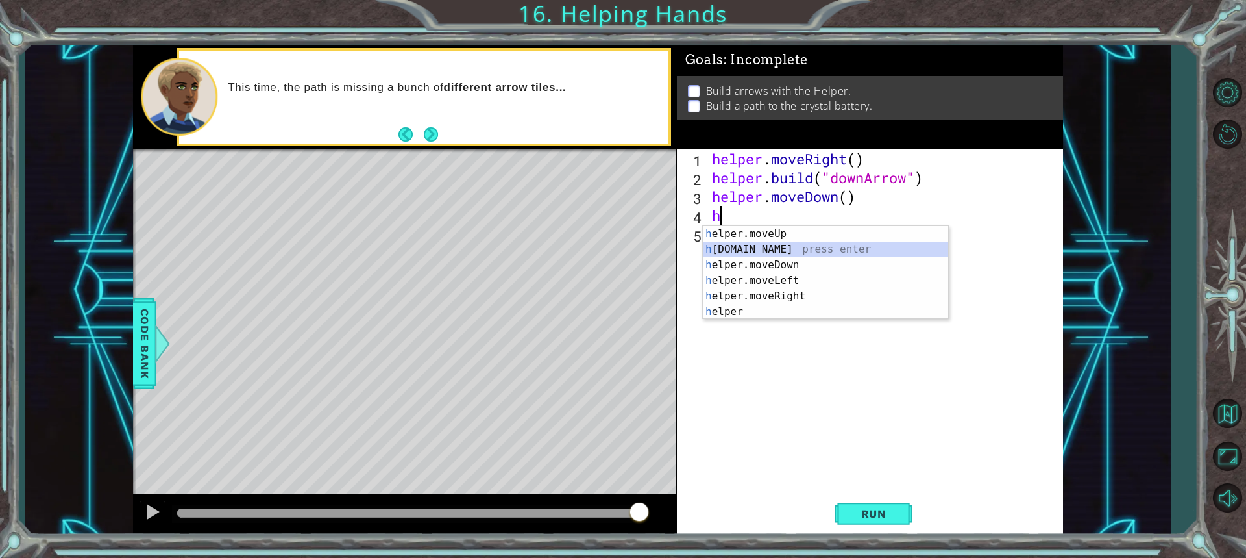
click at [770, 252] on div "h elper.moveUp press enter h [DOMAIN_NAME] press enter h elper.moveDown press e…" at bounding box center [825, 288] width 245 height 125
type textarea "[DOMAIN_NAME]("rightArrow")"
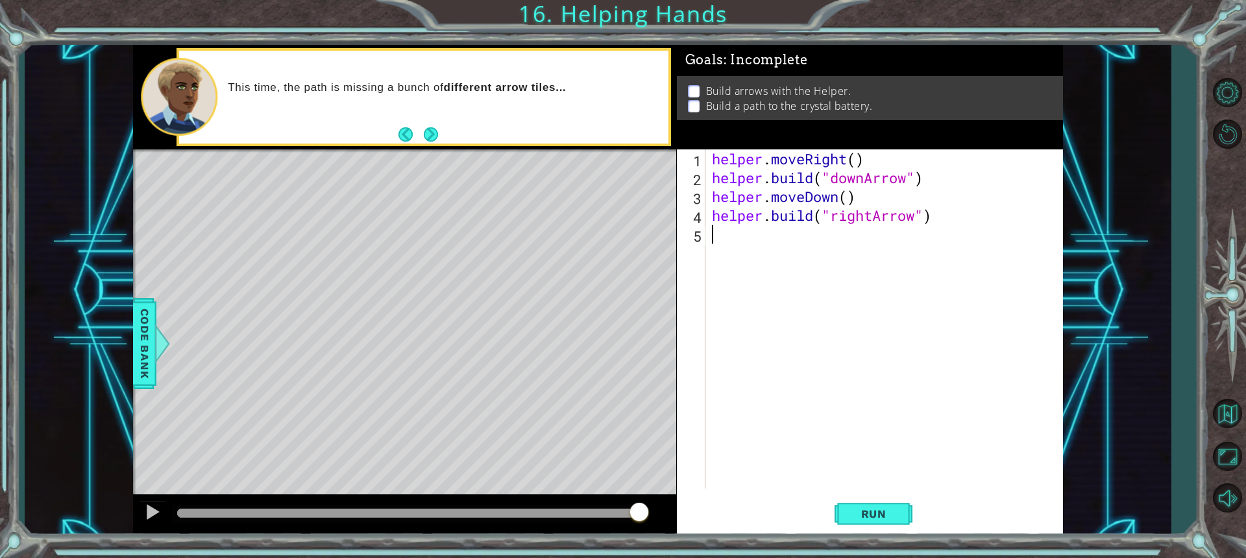
click at [798, 262] on div "helper . moveRight ( ) helper . build ( "downArrow" ) helper . moveDown ( ) hel…" at bounding box center [887, 337] width 356 height 376
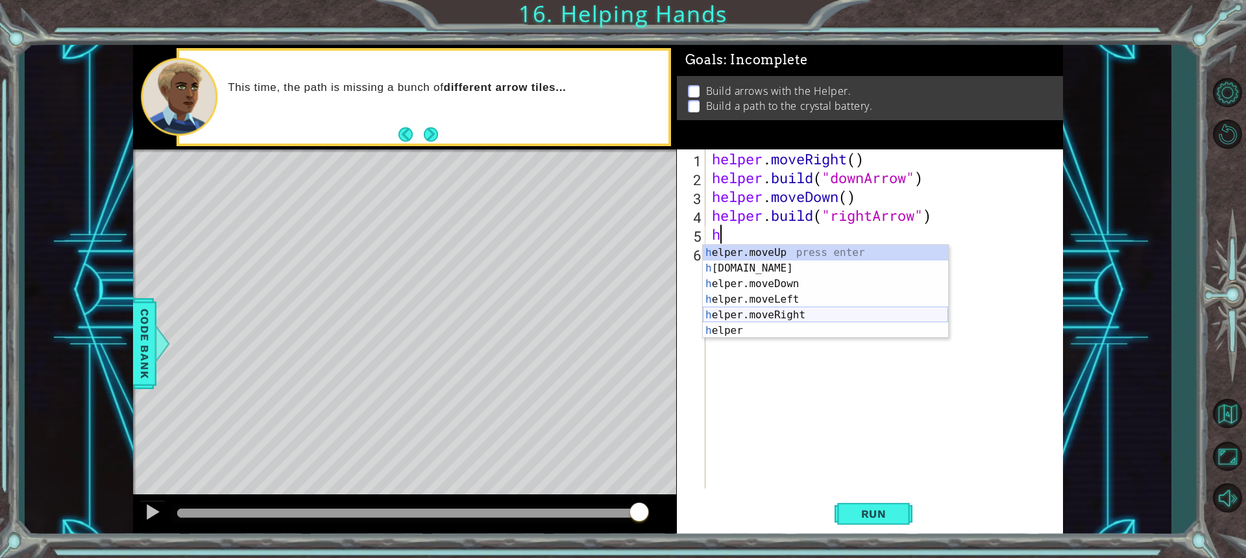
click at [784, 308] on div "h elper.moveUp press enter h [DOMAIN_NAME] press enter h elper.moveDown press e…" at bounding box center [825, 307] width 245 height 125
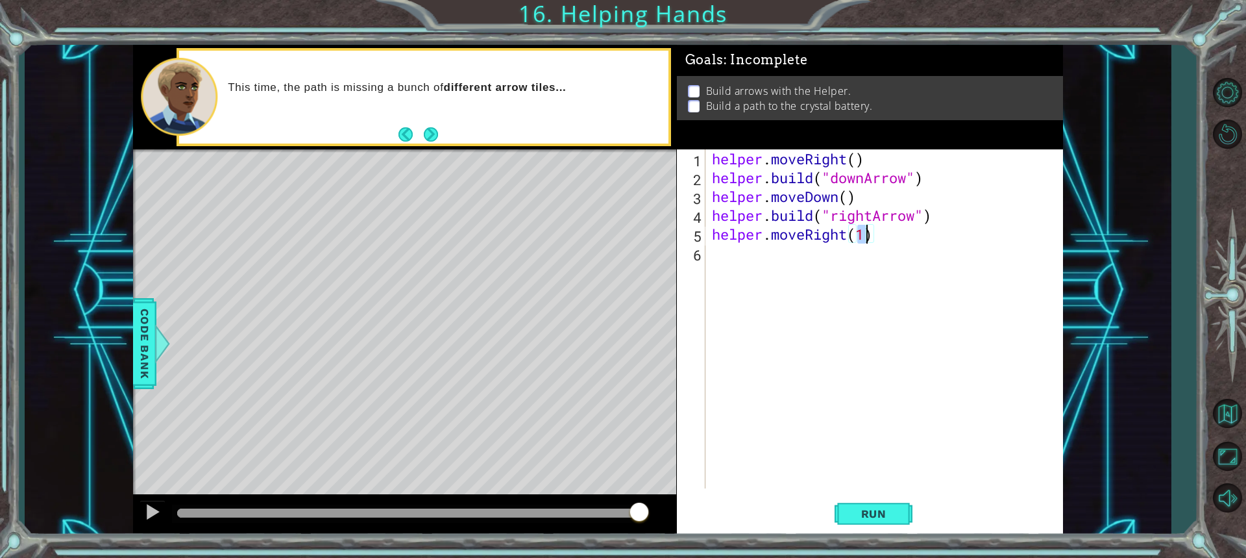
scroll to position [0, 6]
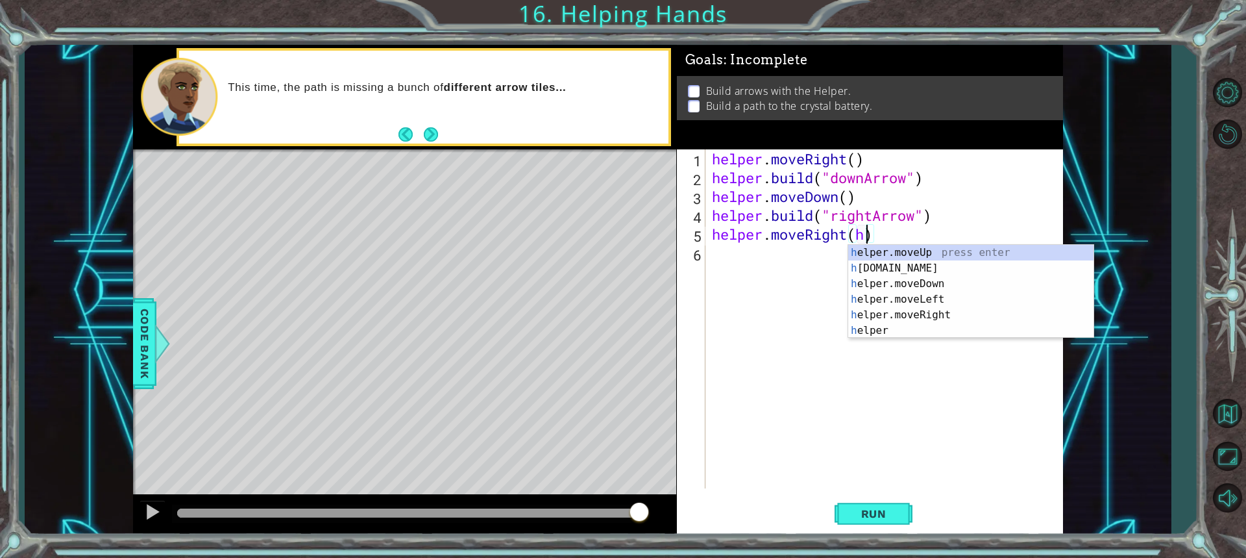
type textarea "helper.moveRight()"
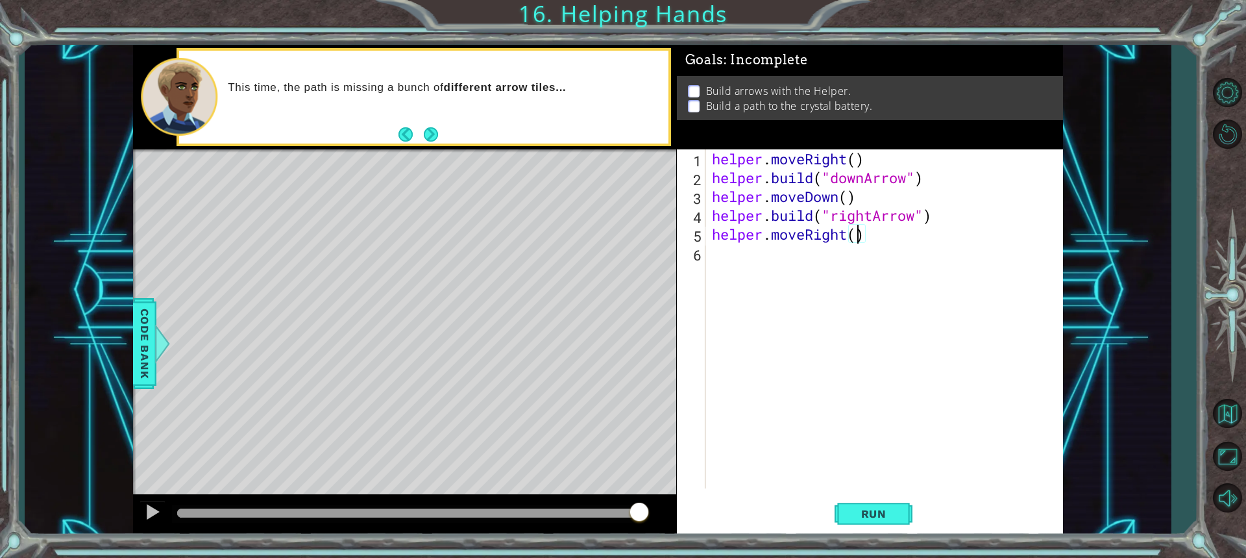
click at [795, 269] on div "helper . moveRight ( ) helper . build ( "downArrow" ) helper . moveDown ( ) hel…" at bounding box center [887, 337] width 356 height 376
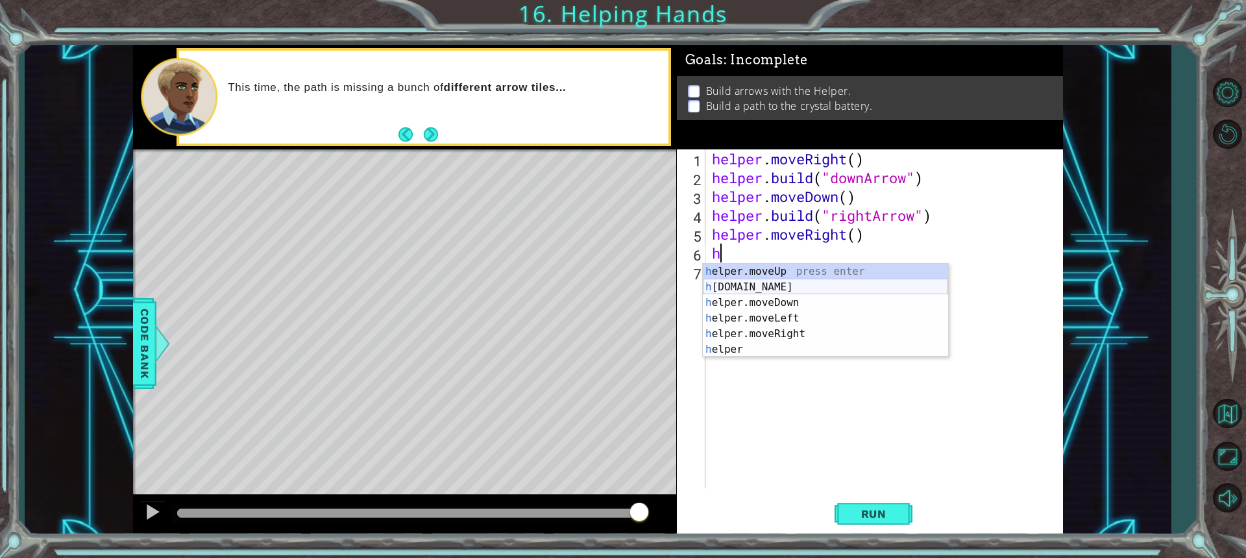
click at [752, 293] on div "h elper.moveUp press enter h [DOMAIN_NAME] press enter h elper.moveDown press e…" at bounding box center [825, 326] width 245 height 125
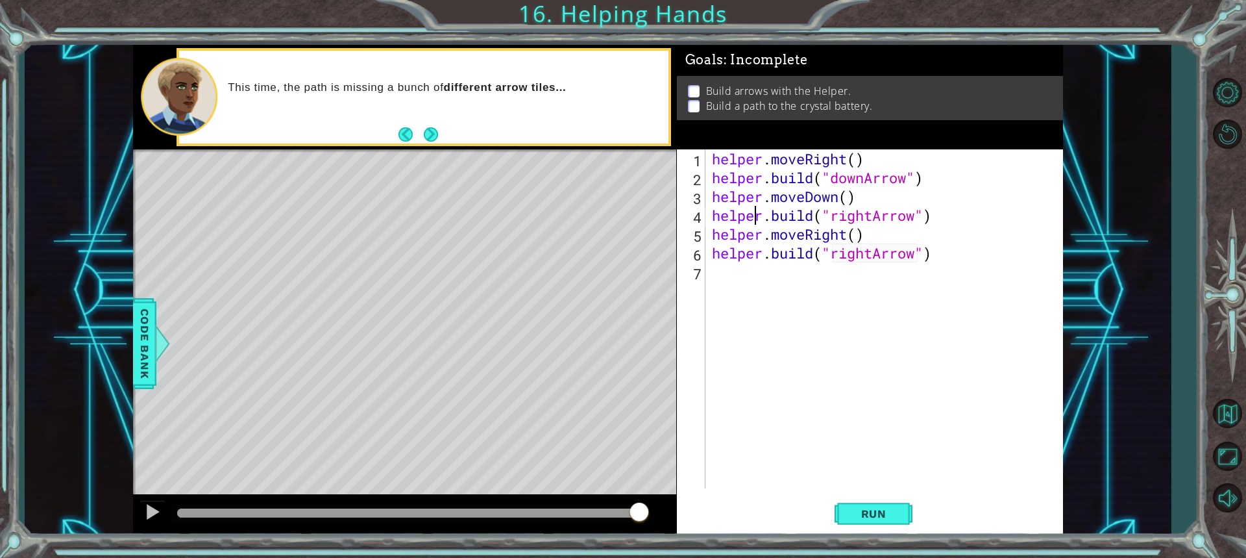
click at [756, 277] on div "helper . moveRight ( ) helper . build ( "downArrow" ) helper . moveDown ( ) hel…" at bounding box center [887, 337] width 356 height 376
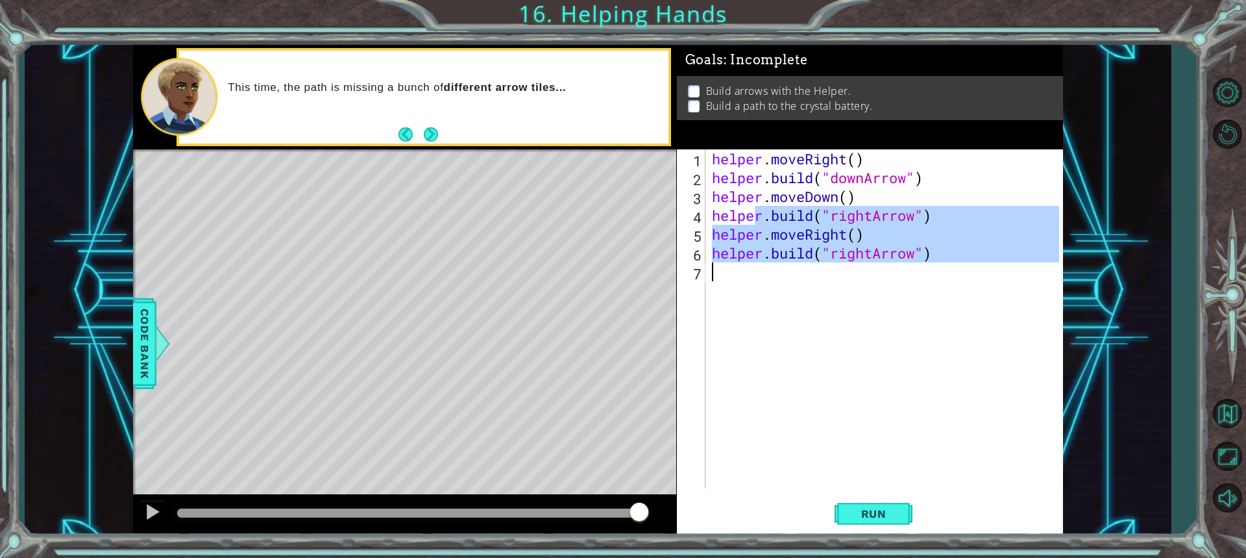
type textarea "[DOMAIN_NAME]("rightArrow")"
click at [730, 273] on div "helper . moveRight ( ) helper . build ( "downArrow" ) helper . moveDown ( ) hel…" at bounding box center [884, 318] width 350 height 339
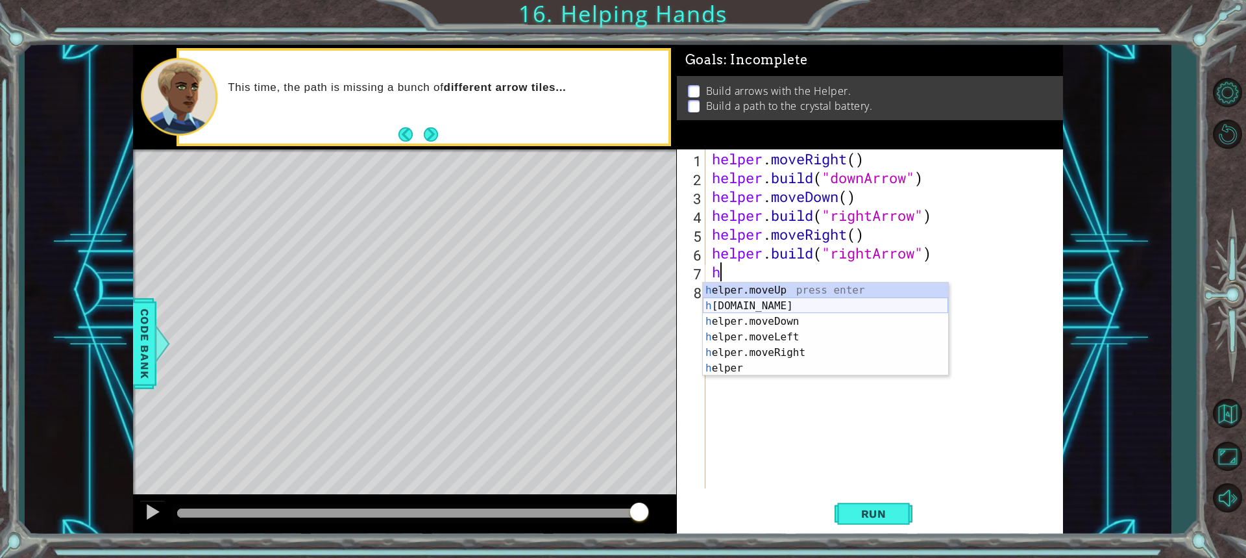
click at [751, 305] on div "h elper.moveUp press enter h [DOMAIN_NAME] press enter h elper.moveDown press e…" at bounding box center [825, 344] width 245 height 125
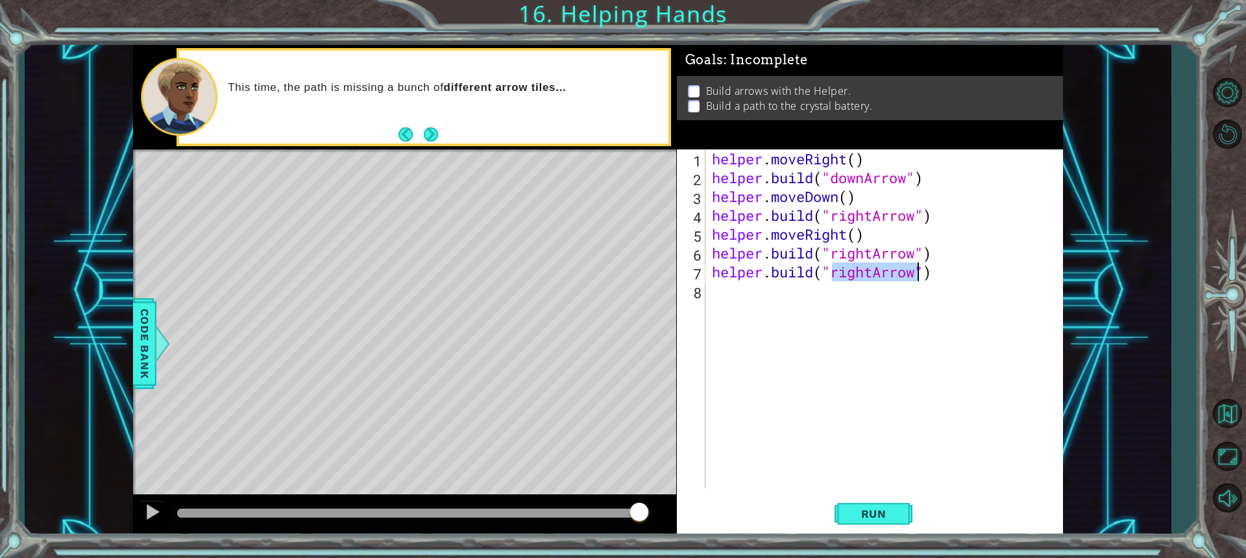
click at [875, 268] on div "helper . moveRight ( ) helper . build ( "downArrow" ) helper . moveDown ( ) hel…" at bounding box center [884, 318] width 350 height 339
click at [878, 518] on span "Run" at bounding box center [873, 513] width 51 height 13
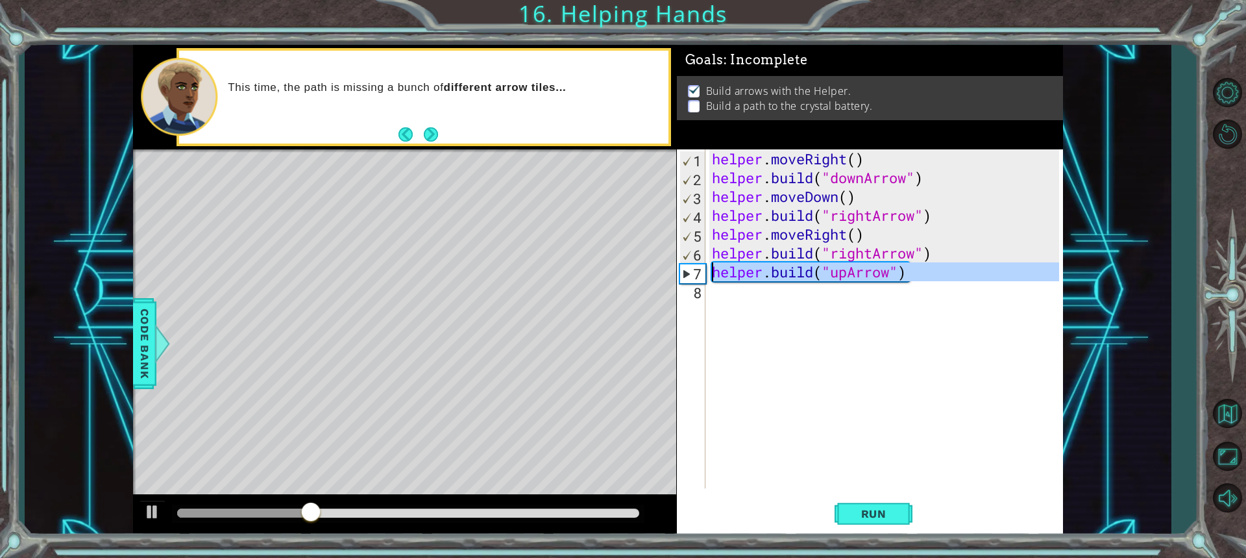
click at [703, 262] on div "6" at bounding box center [692, 254] width 25 height 19
type textarea "[DOMAIN_NAME]("upArrow")"
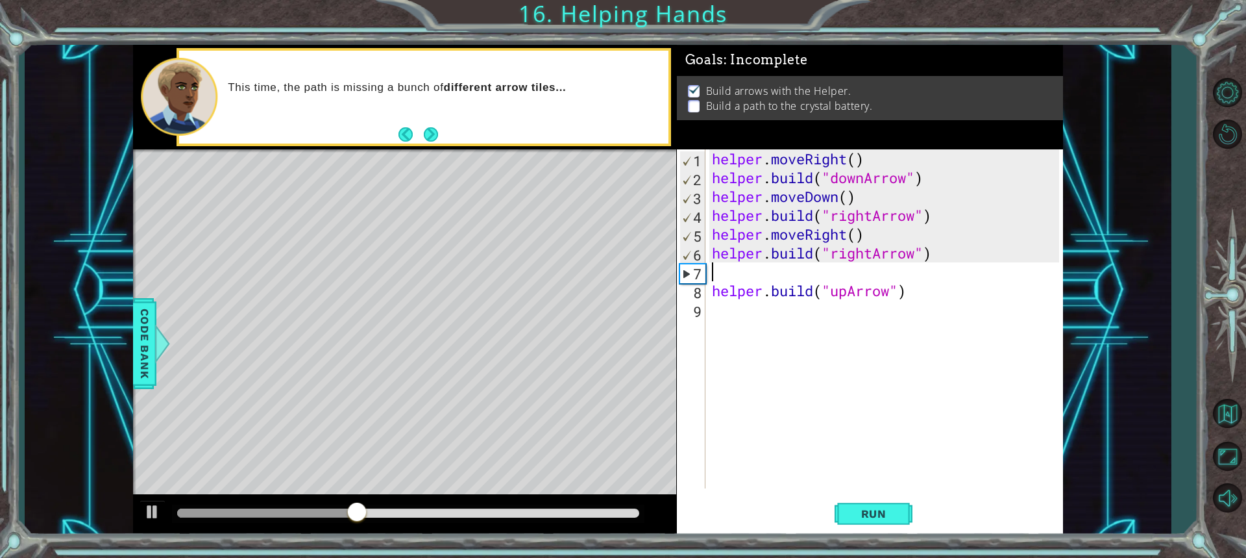
click at [716, 276] on div "helper . moveRight ( ) helper . build ( "downArrow" ) helper . moveDown ( ) hel…" at bounding box center [887, 337] width 356 height 376
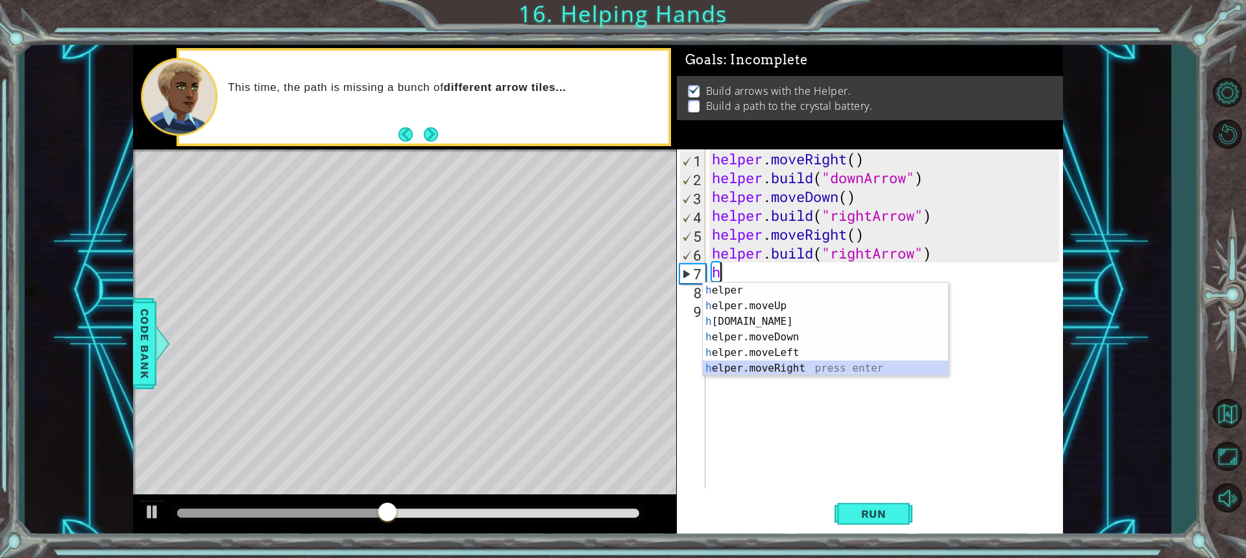
click at [799, 366] on div "h elper press enter h elper.moveUp press enter h [DOMAIN_NAME] press enter h el…" at bounding box center [825, 344] width 245 height 125
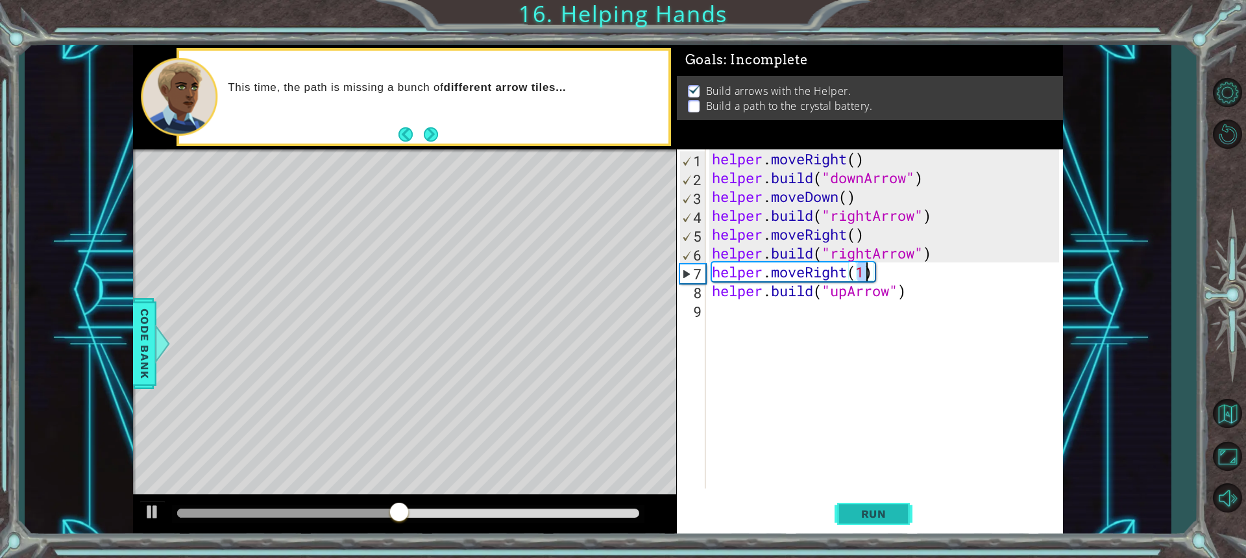
type textarea "helper.moveRight(1)"
click at [874, 526] on button "Run" at bounding box center [874, 513] width 78 height 38
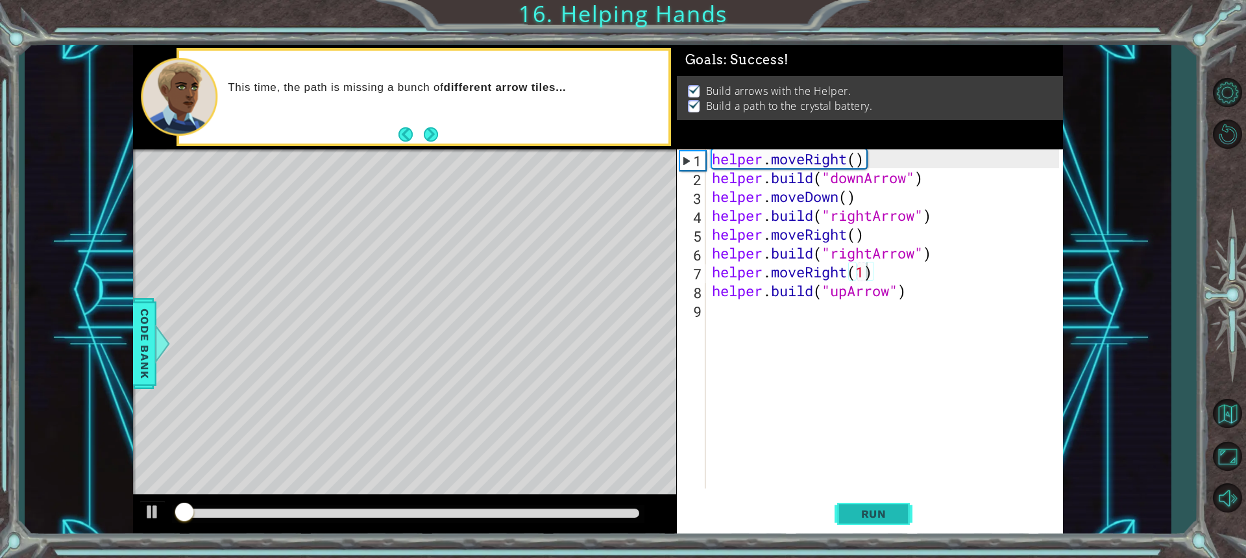
click at [874, 524] on button "Run" at bounding box center [874, 513] width 78 height 38
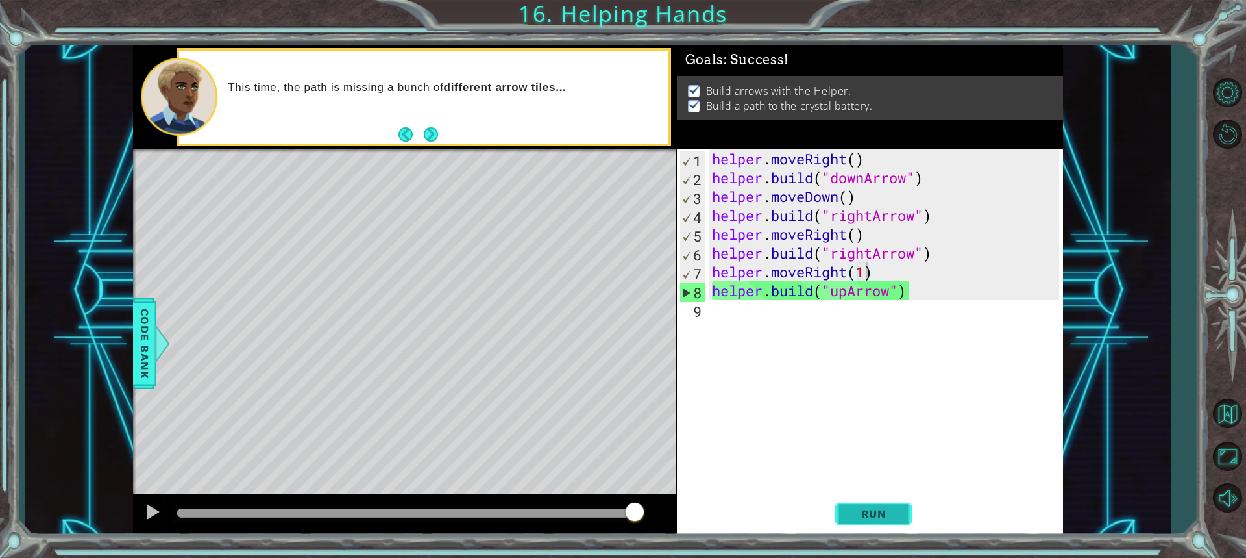
click at [864, 504] on body "1 ההההההההההההההההההההההההההההההההההההההההההההההההההההההההההההההההההההההההההההה…" at bounding box center [623, 279] width 1246 height 558
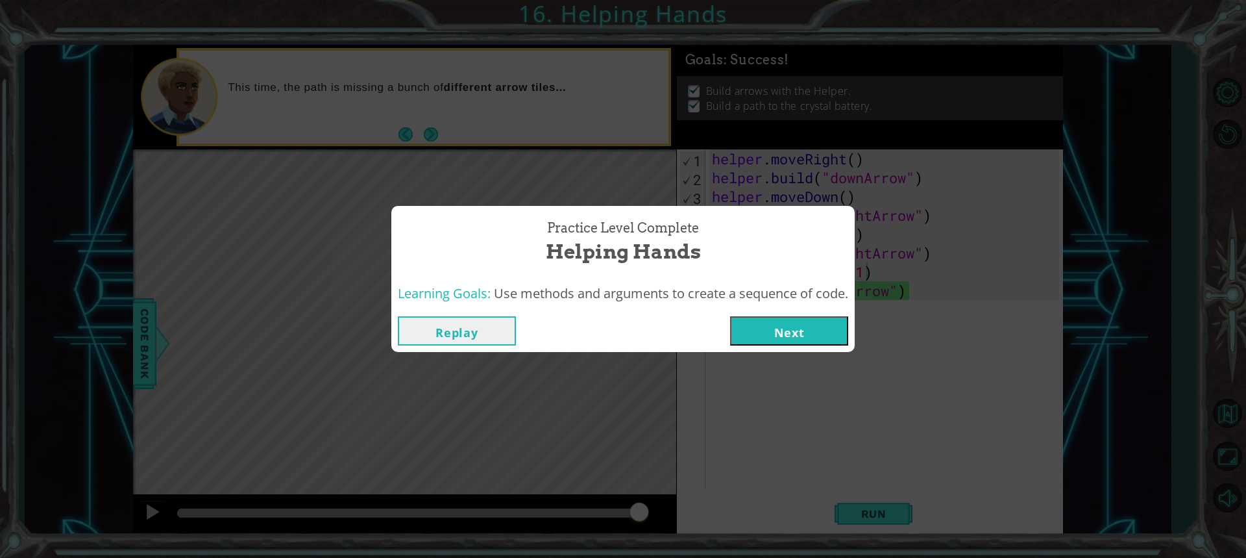
click at [754, 334] on button "Next" at bounding box center [789, 330] width 118 height 29
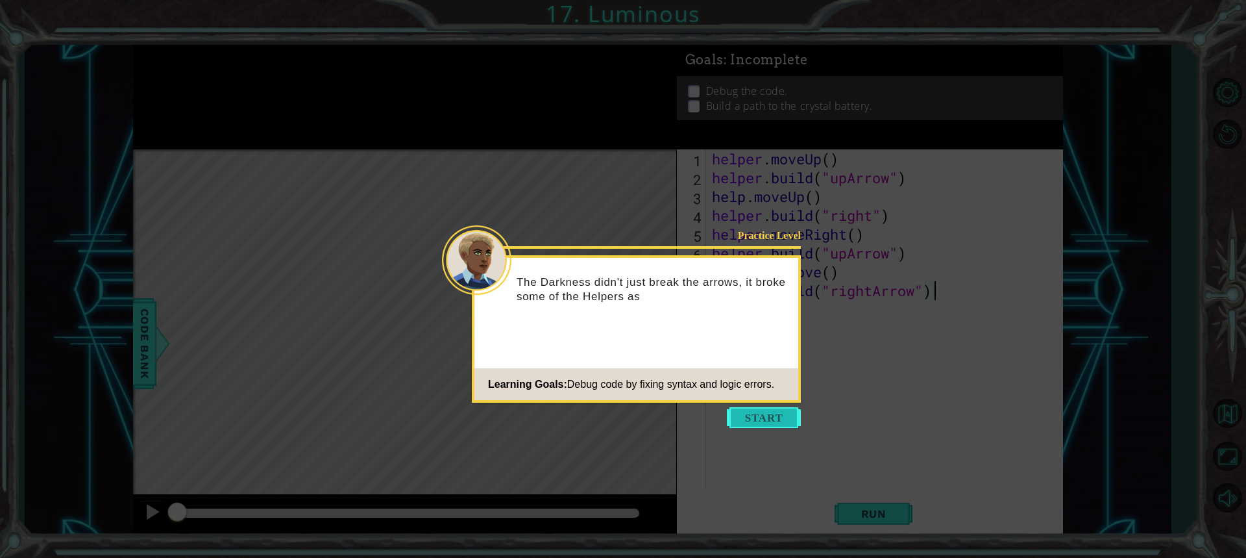
click at [774, 417] on button "Start" at bounding box center [764, 417] width 74 height 21
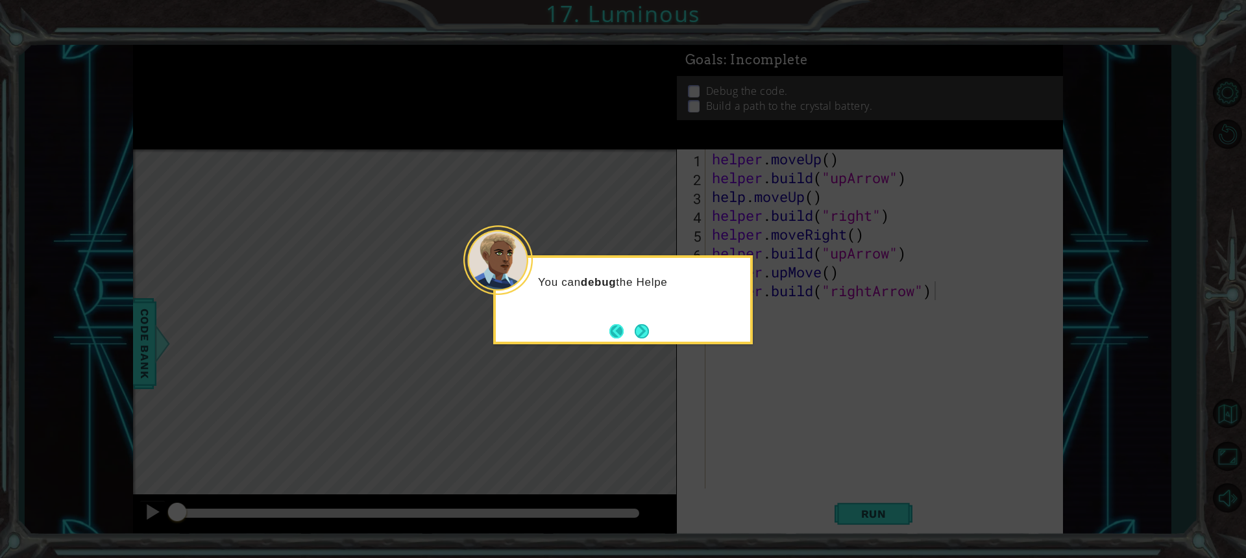
click at [629, 325] on button "Back" at bounding box center [622, 331] width 25 height 14
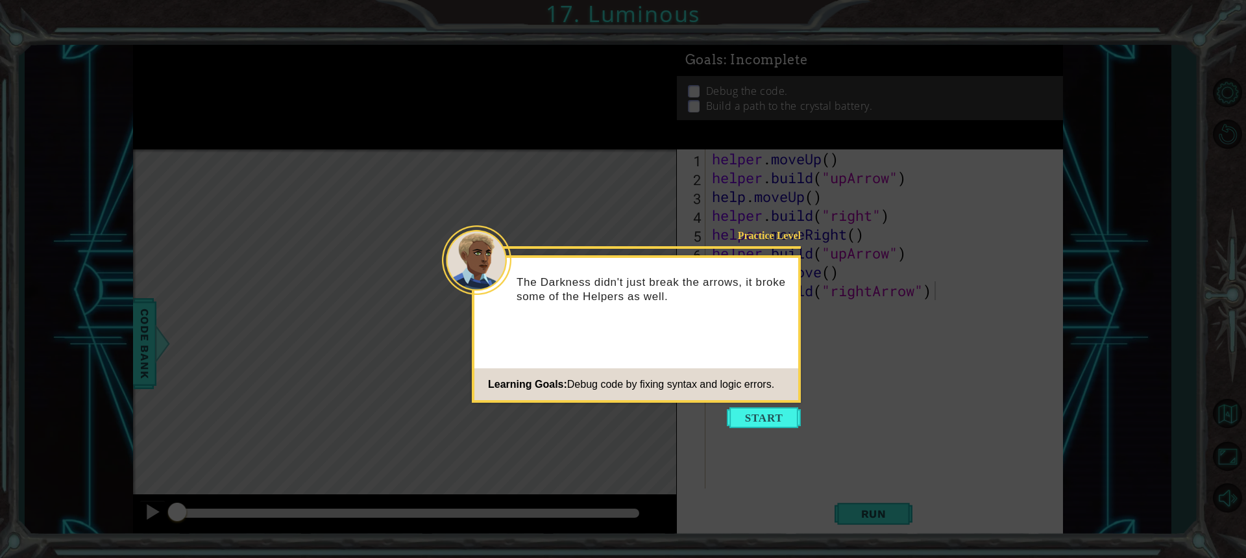
click at [632, 333] on div "Practice Level The Darkness didn't just break the arrows, it broke some of the …" at bounding box center [636, 328] width 329 height 147
click at [736, 411] on button "Start" at bounding box center [764, 417] width 74 height 21
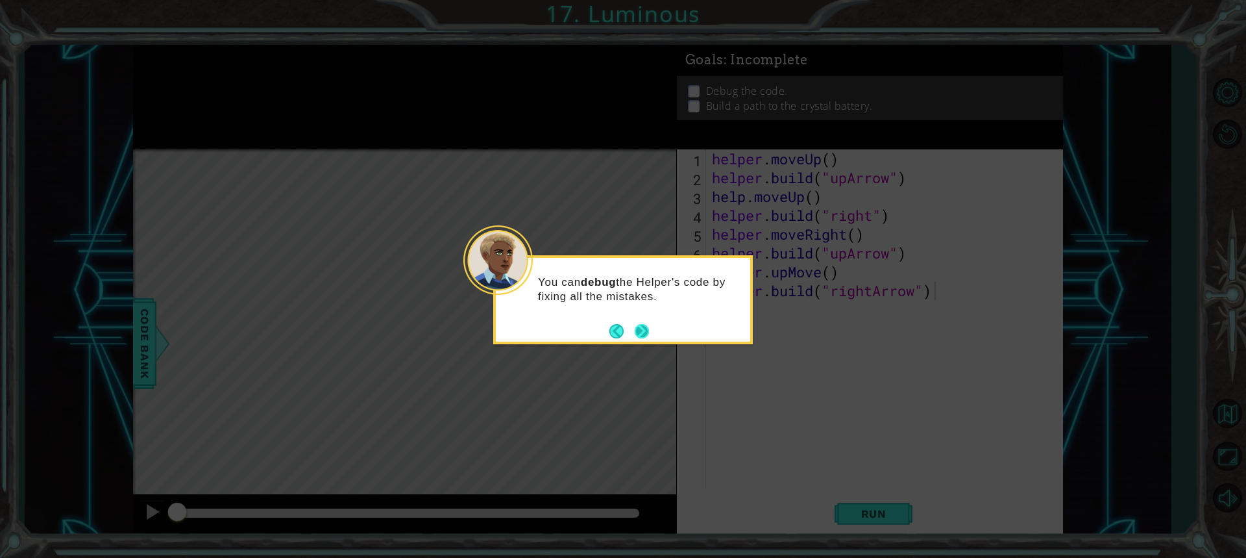
click at [637, 330] on button "Next" at bounding box center [642, 331] width 14 height 14
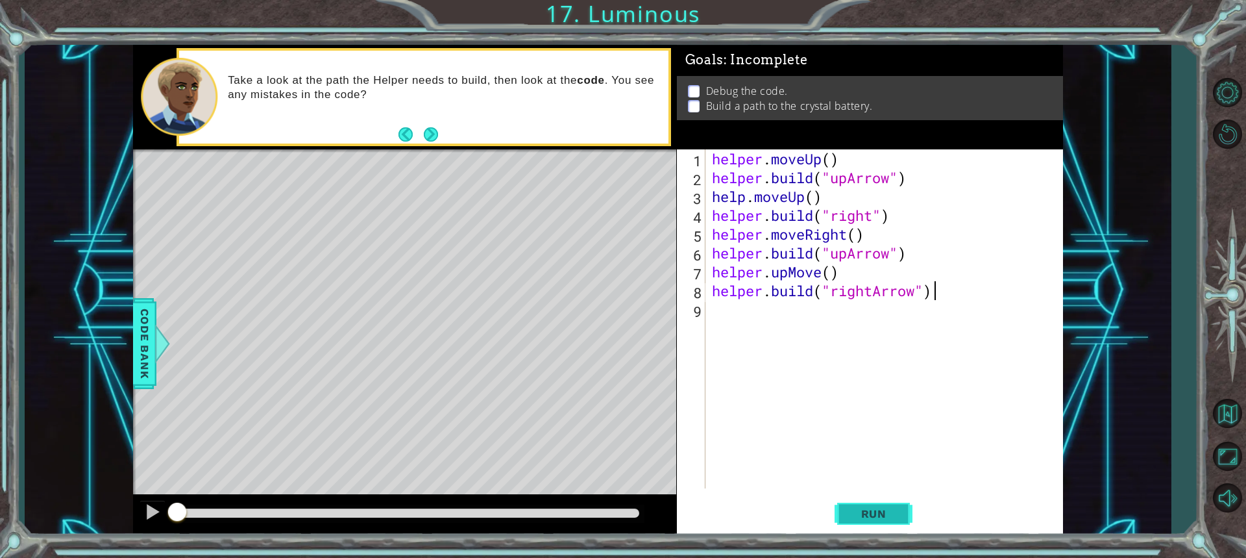
click at [859, 517] on span "Run" at bounding box center [873, 513] width 51 height 13
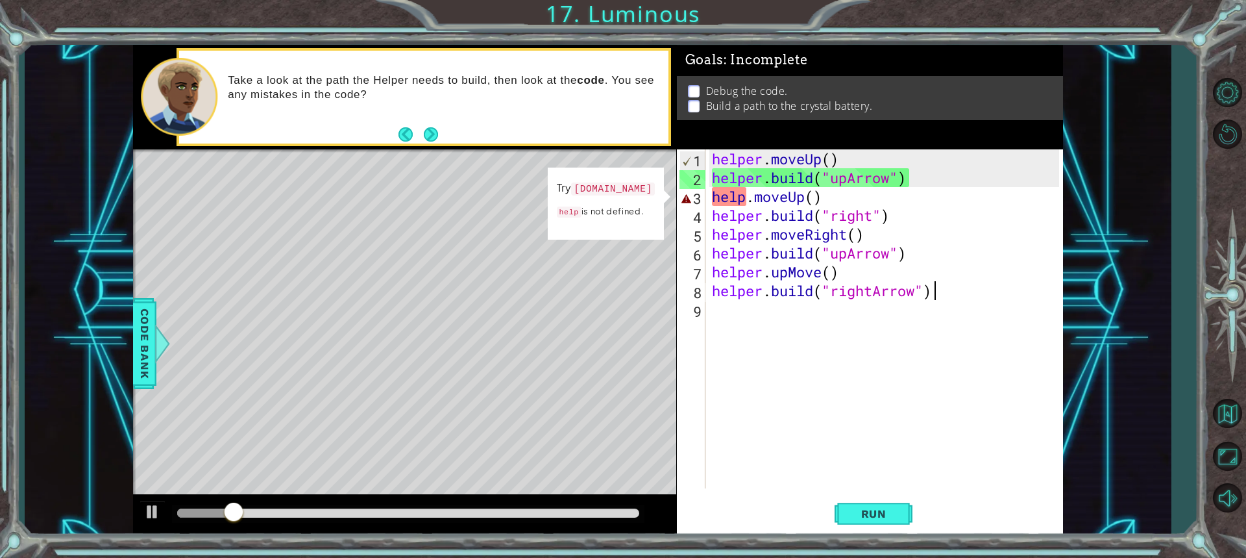
click at [746, 199] on div "helper . moveUp ( ) helper . build ( "upArrow" ) help . moveUp ( ) helper . bui…" at bounding box center [887, 337] width 356 height 376
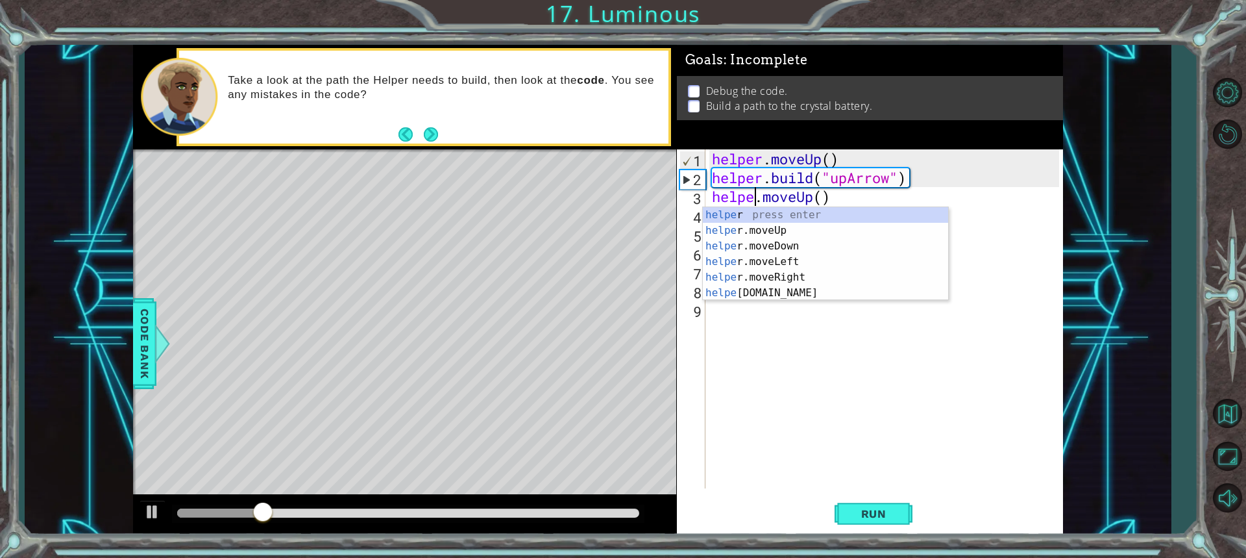
type textarea "helper.moveUp()"
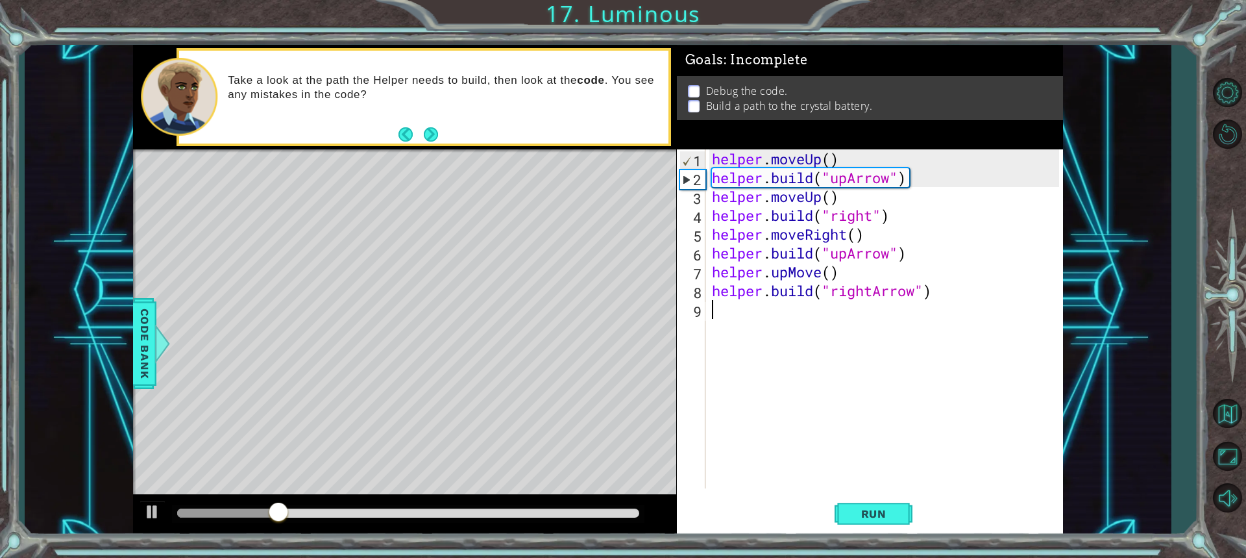
click at [850, 371] on div "helper . moveUp ( ) helper . build ( "upArrow" ) helper . moveUp ( ) helper . b…" at bounding box center [887, 337] width 356 height 376
click at [852, 503] on button "Run" at bounding box center [874, 513] width 78 height 38
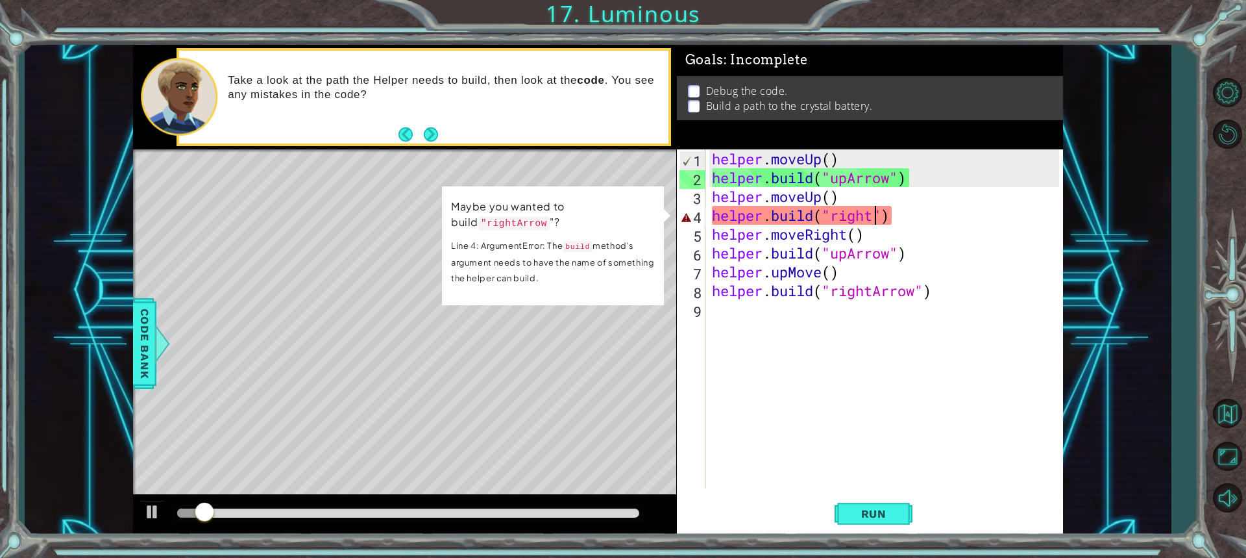
click at [872, 209] on div "helper . moveUp ( ) helper . build ( "upArrow" ) helper . moveUp ( ) helper . b…" at bounding box center [887, 337] width 356 height 376
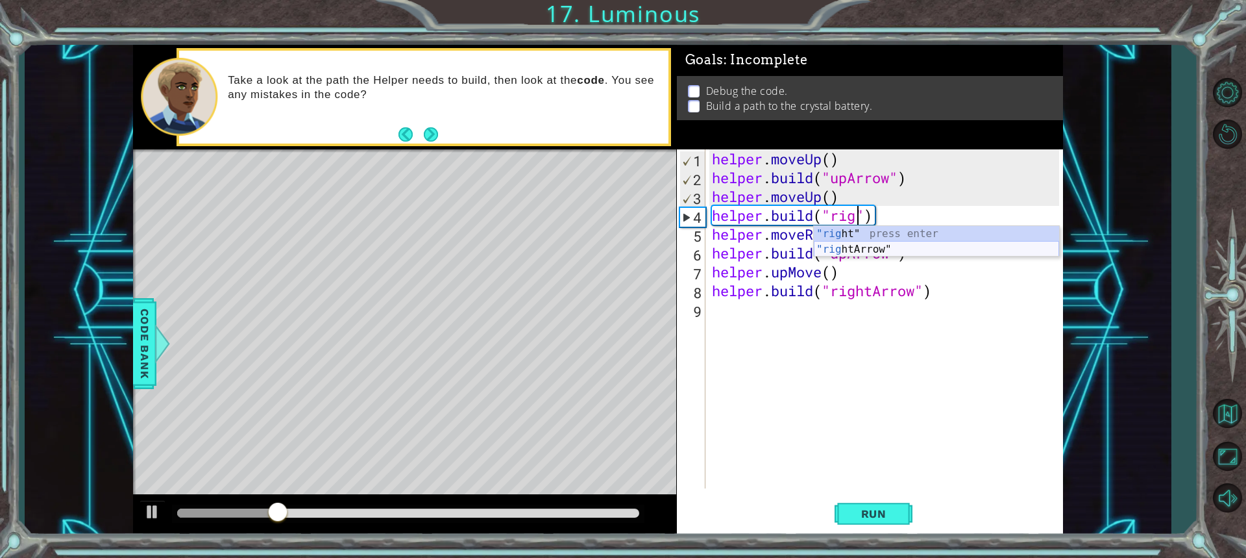
click at [884, 246] on div ""rig ht" press enter "rig htArrow" press enter" at bounding box center [936, 257] width 245 height 62
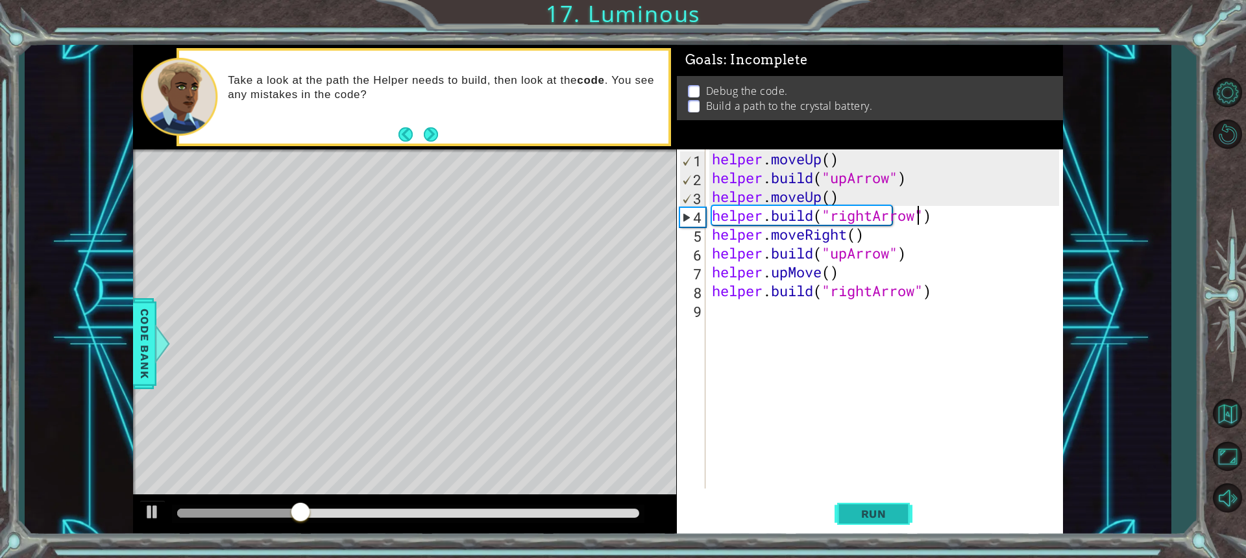
click at [870, 501] on button "Run" at bounding box center [874, 513] width 78 height 38
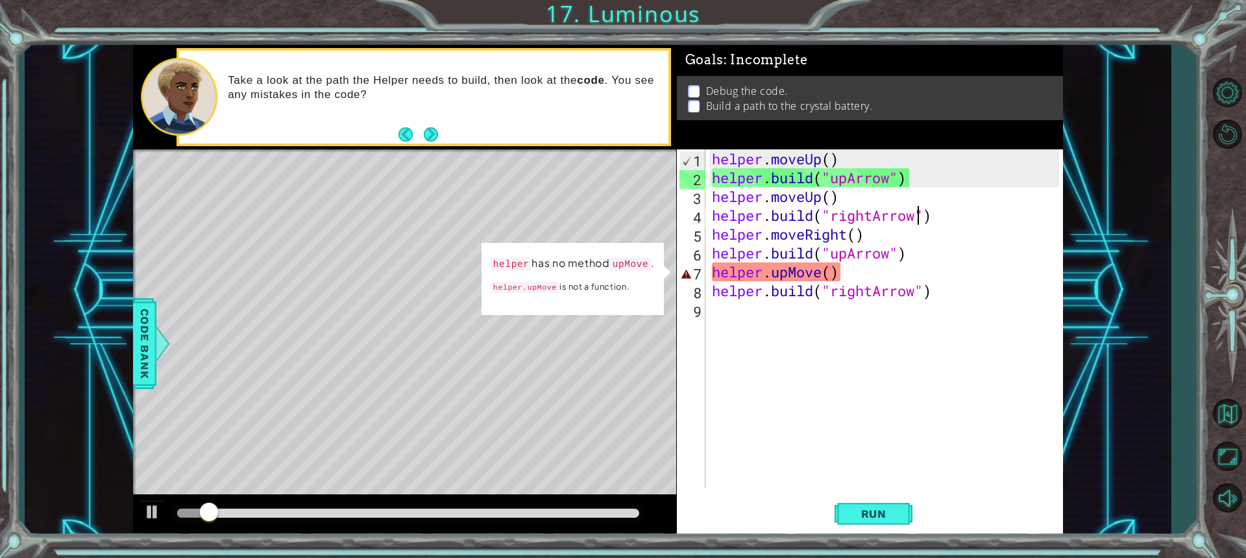
click at [831, 269] on div "helper . moveUp ( ) helper . build ( "upArrow" ) helper . moveUp ( ) helper . b…" at bounding box center [887, 337] width 356 height 376
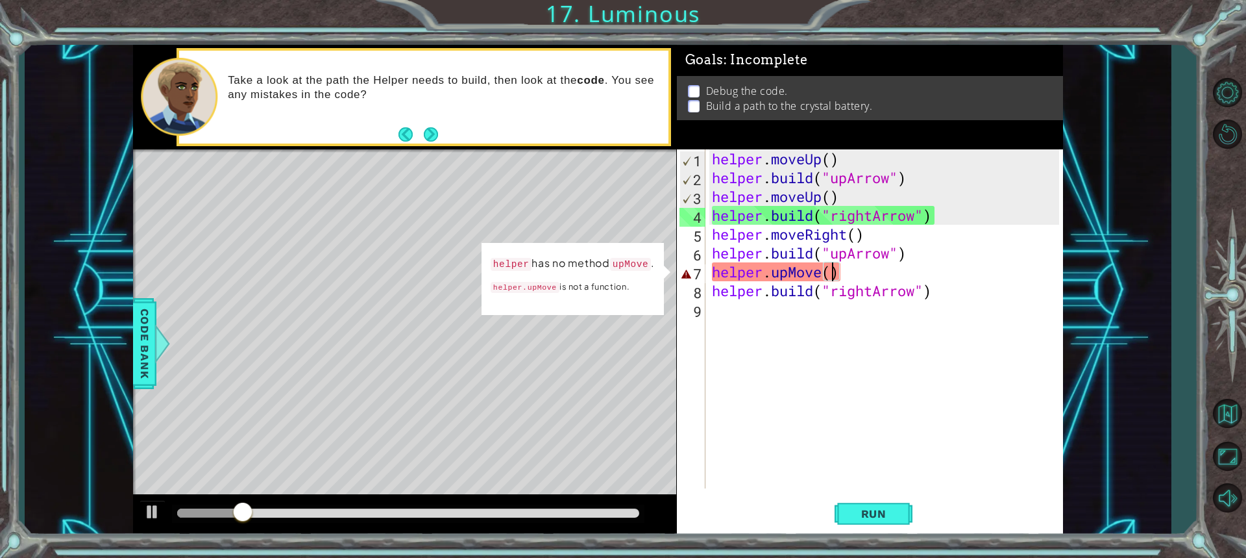
click at [785, 269] on div "helper . moveUp ( ) helper . build ( "upArrow" ) helper . moveUp ( ) helper . b…" at bounding box center [887, 337] width 356 height 376
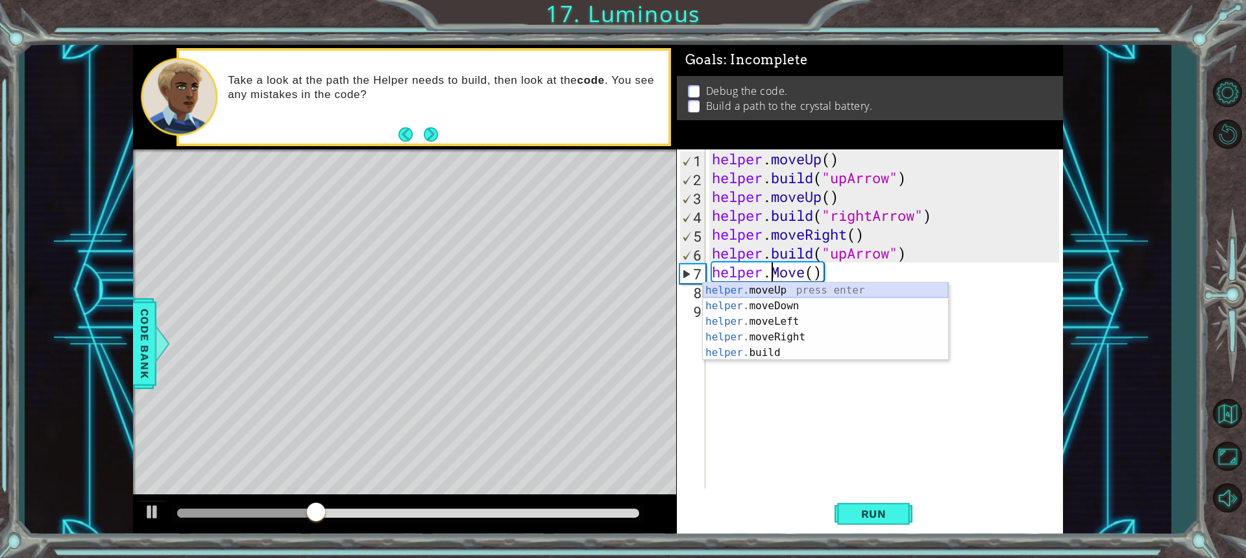
click at [776, 293] on div "helper. moveUp press enter helper. moveDown press enter helper. moveLeft press …" at bounding box center [825, 336] width 245 height 109
type textarea "helper.moveUp(1)"
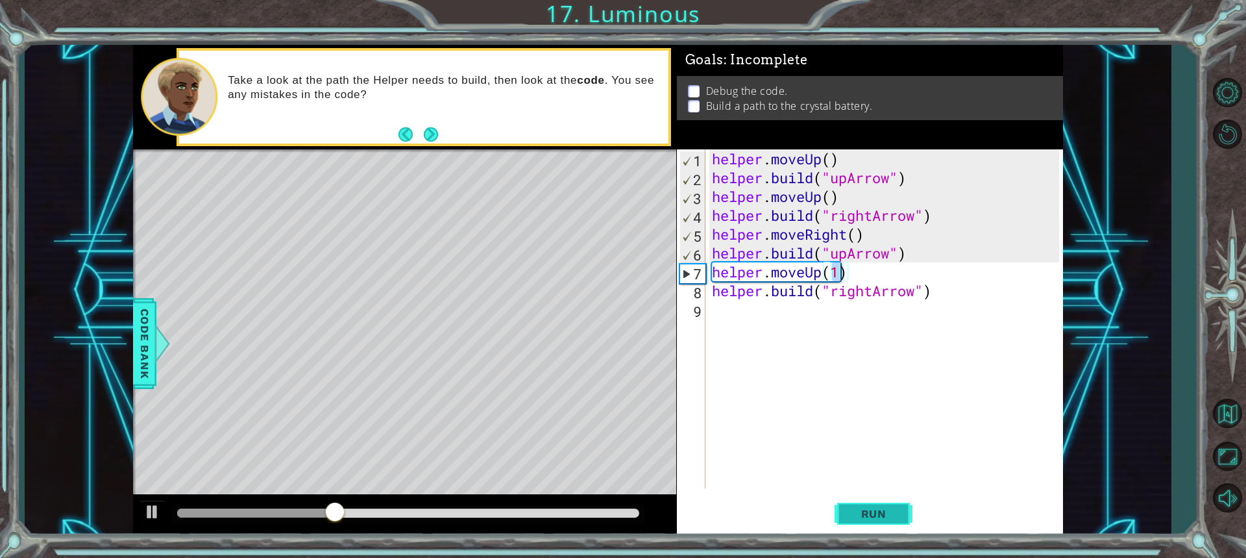
click at [888, 526] on button "Run" at bounding box center [874, 513] width 78 height 38
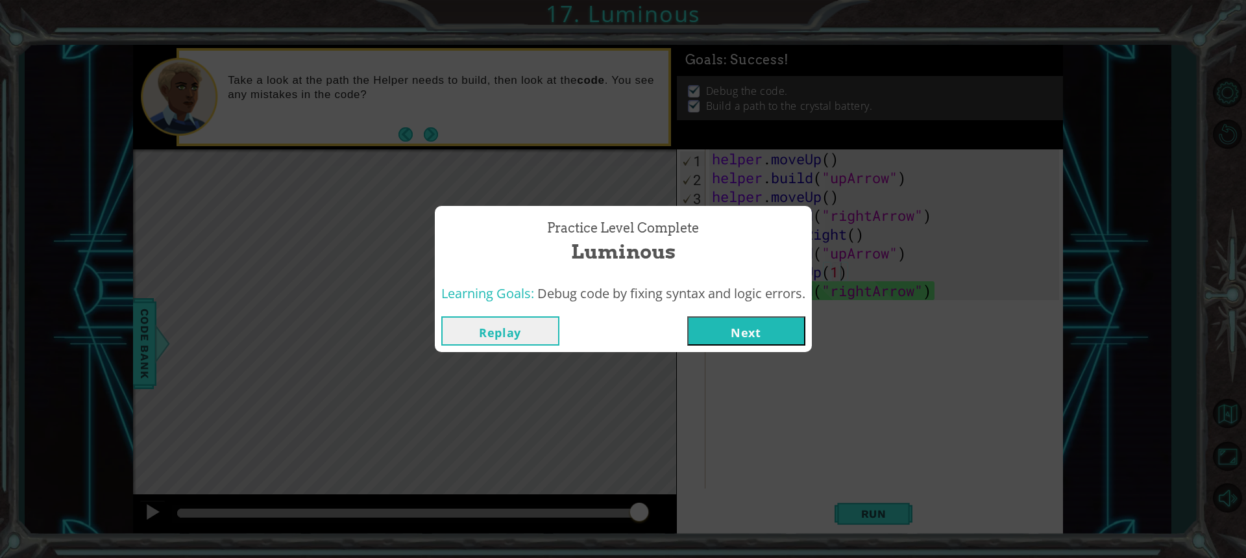
click at [771, 312] on div "Replay Next" at bounding box center [623, 331] width 377 height 42
click at [763, 331] on button "Next" at bounding box center [746, 330] width 118 height 29
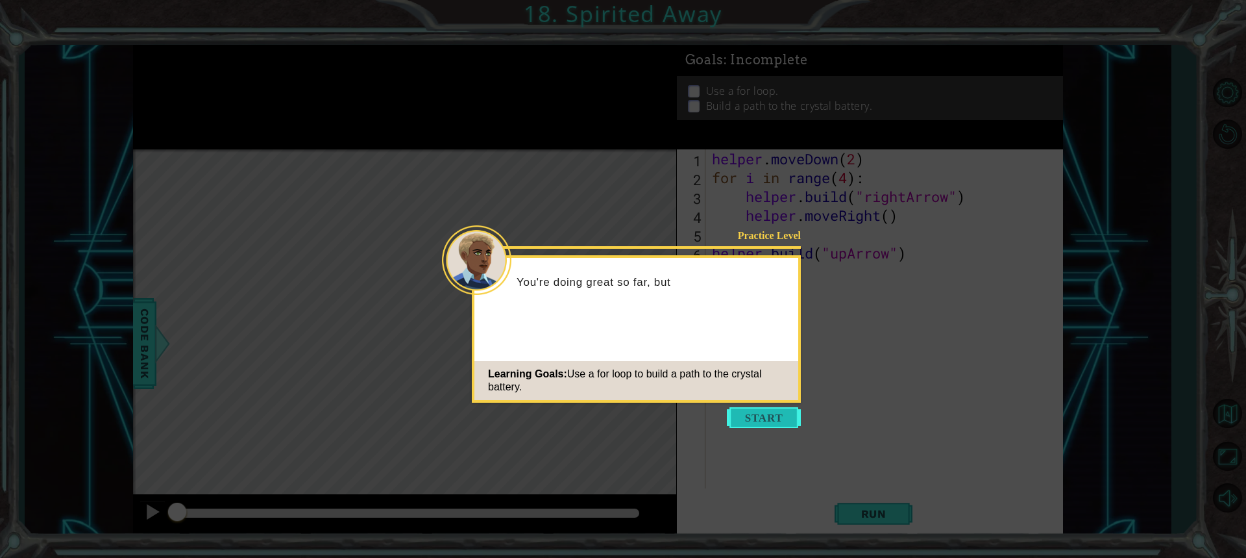
click at [770, 413] on button "Start" at bounding box center [764, 417] width 74 height 21
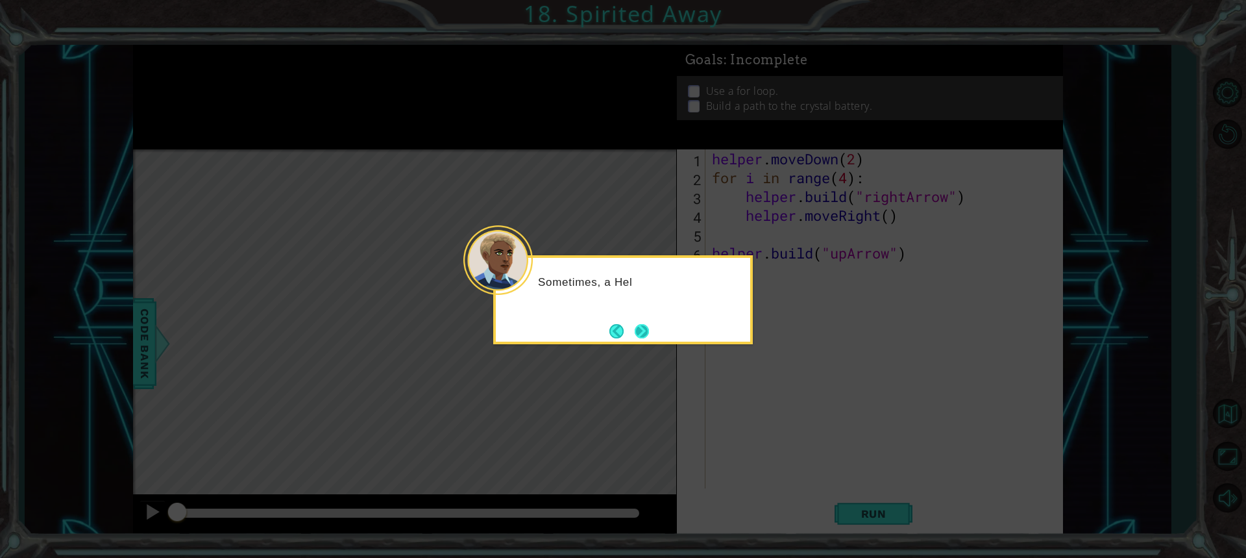
click at [639, 330] on button "Next" at bounding box center [642, 331] width 14 height 14
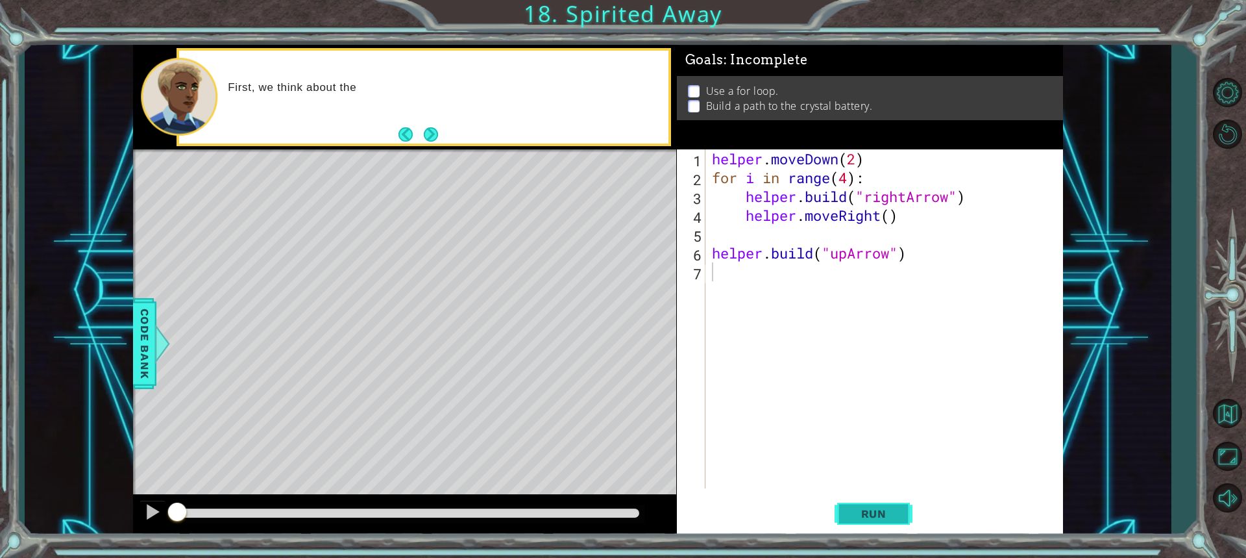
click at [876, 515] on span "Run" at bounding box center [873, 513] width 51 height 13
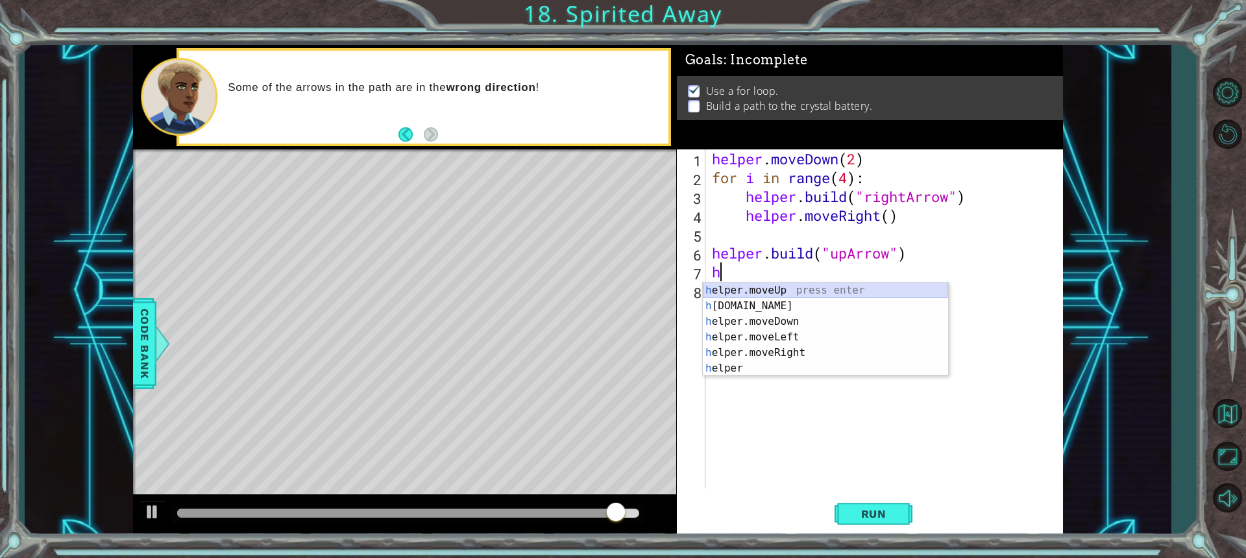
click at [748, 294] on div "h elper.moveUp press enter h [DOMAIN_NAME] press enter h elper.moveDown press e…" at bounding box center [825, 344] width 245 height 125
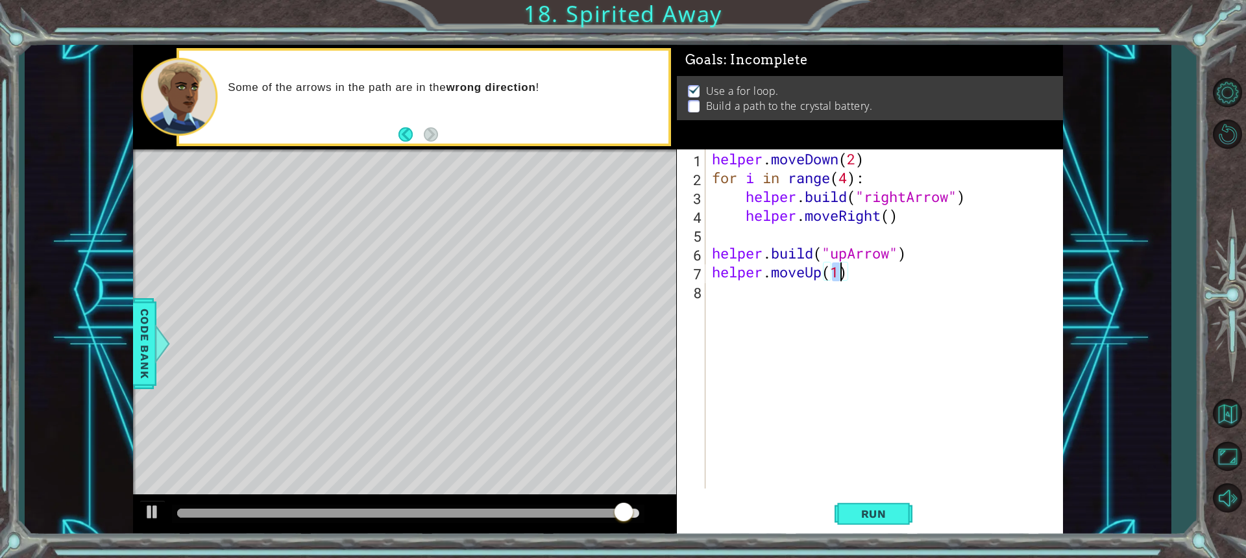
type textarea "helper.moveUp(h)"
click at [744, 294] on div "helper . moveDown ( 2 ) for i in range ( 4 ) : helper . build ( "rightArrow" ) …" at bounding box center [887, 337] width 356 height 376
click at [840, 273] on div "helper . moveDown ( 2 ) for i in range ( 4 ) : helper . build ( "rightArrow" ) …" at bounding box center [887, 337] width 356 height 376
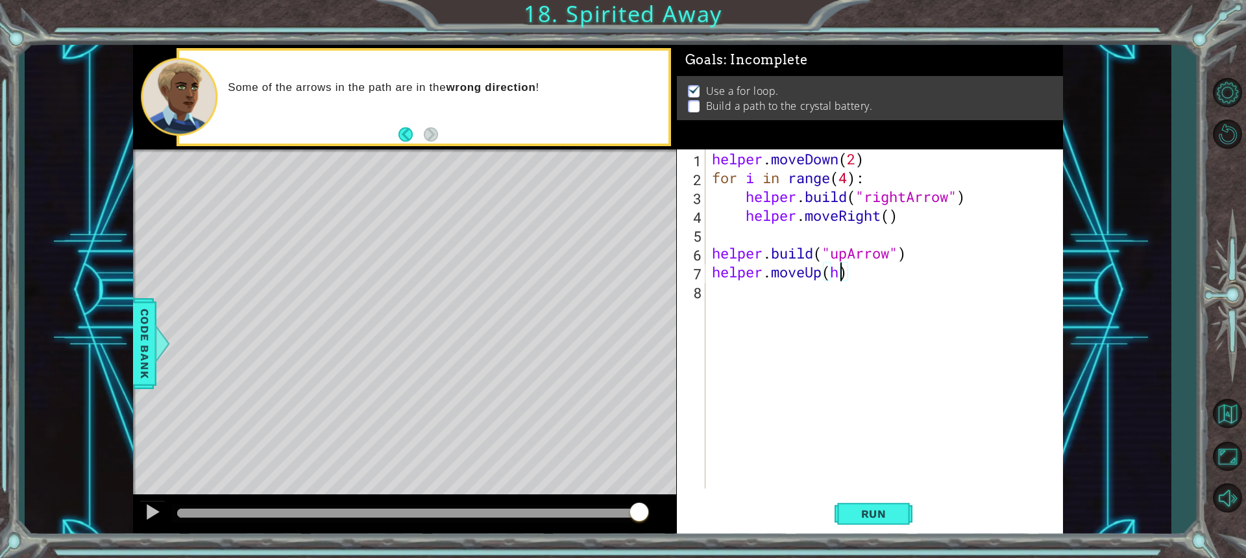
type textarea "helper.moveUp()"
click at [774, 287] on div "helper . moveDown ( 2 ) for i in range ( 4 ) : helper . build ( "rightArrow" ) …" at bounding box center [887, 337] width 356 height 376
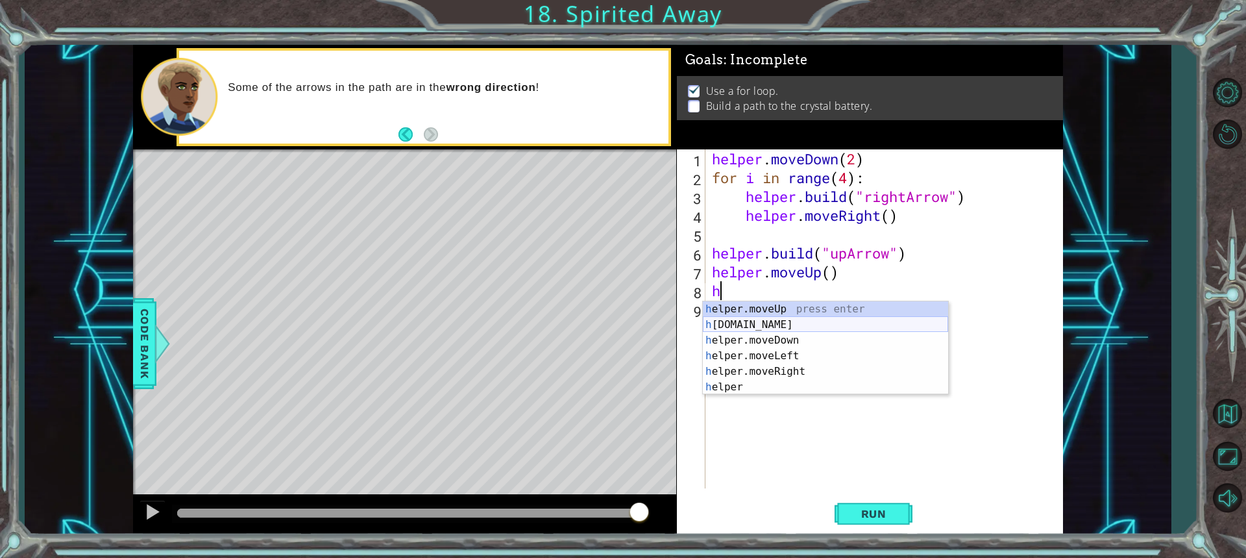
click at [759, 328] on div "h elper.moveUp press enter h [DOMAIN_NAME] press enter h elper.moveDown press e…" at bounding box center [825, 363] width 245 height 125
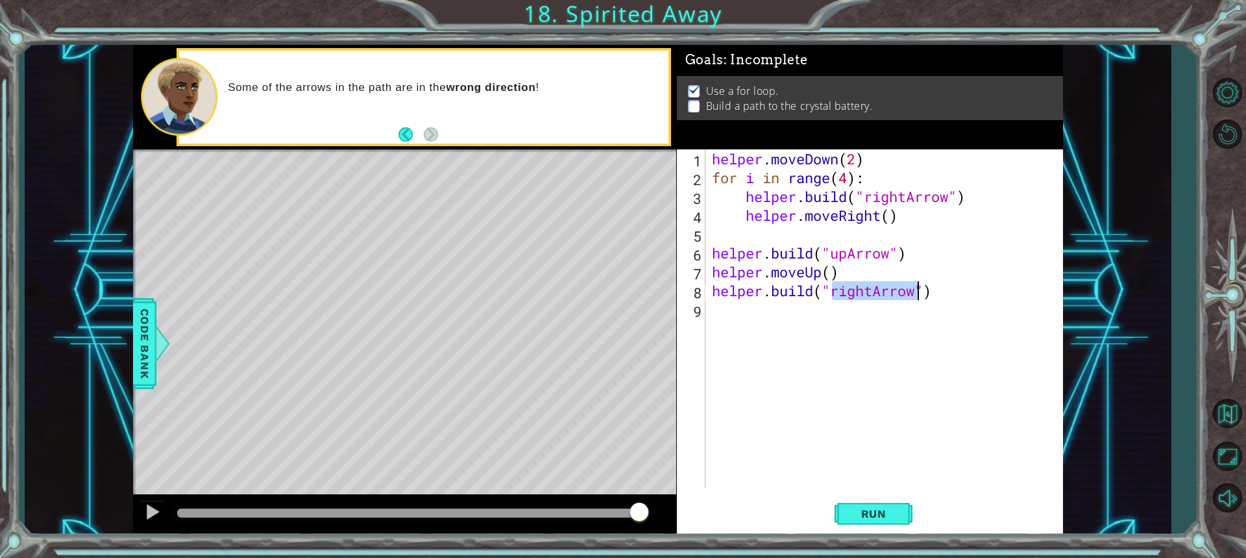
click at [873, 295] on div "helper . moveDown ( 2 ) for i in range ( 4 ) : helper . build ( "rightArrow" ) …" at bounding box center [884, 318] width 350 height 339
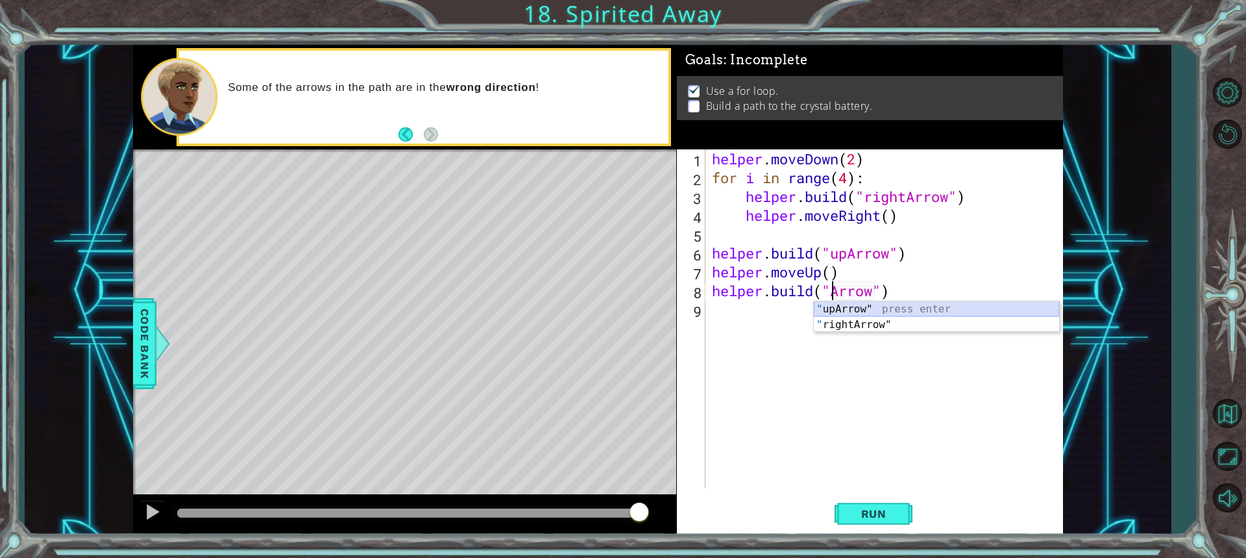
click at [861, 306] on div "" upArrow" press enter " rightArrow" press enter" at bounding box center [936, 332] width 245 height 62
type textarea "[DOMAIN_NAME]("upArrow")"
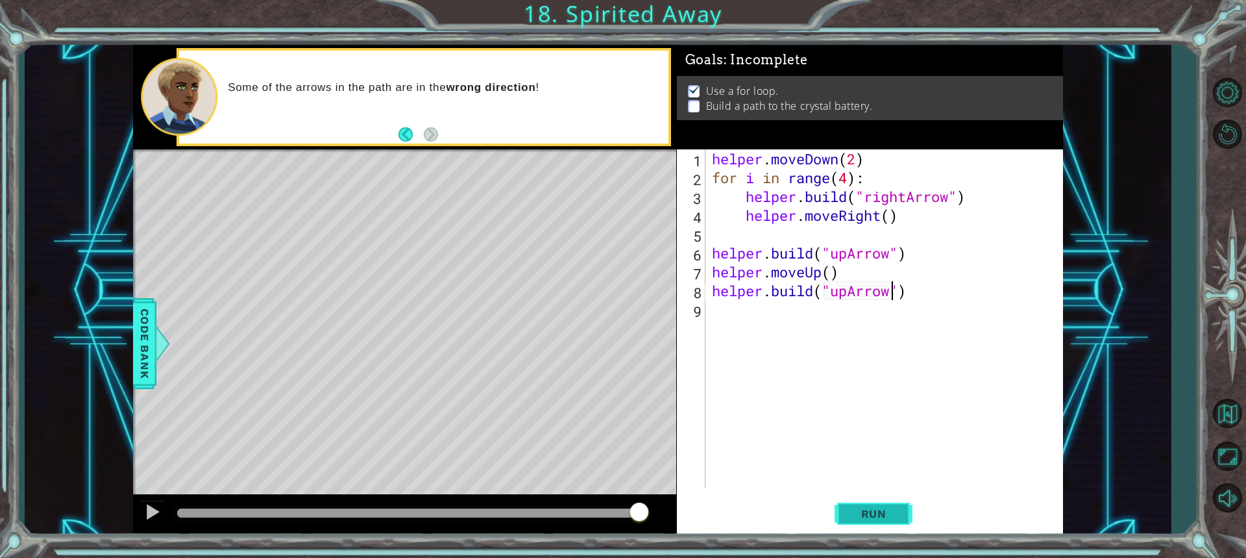
click at [845, 530] on button "Run" at bounding box center [874, 513] width 78 height 38
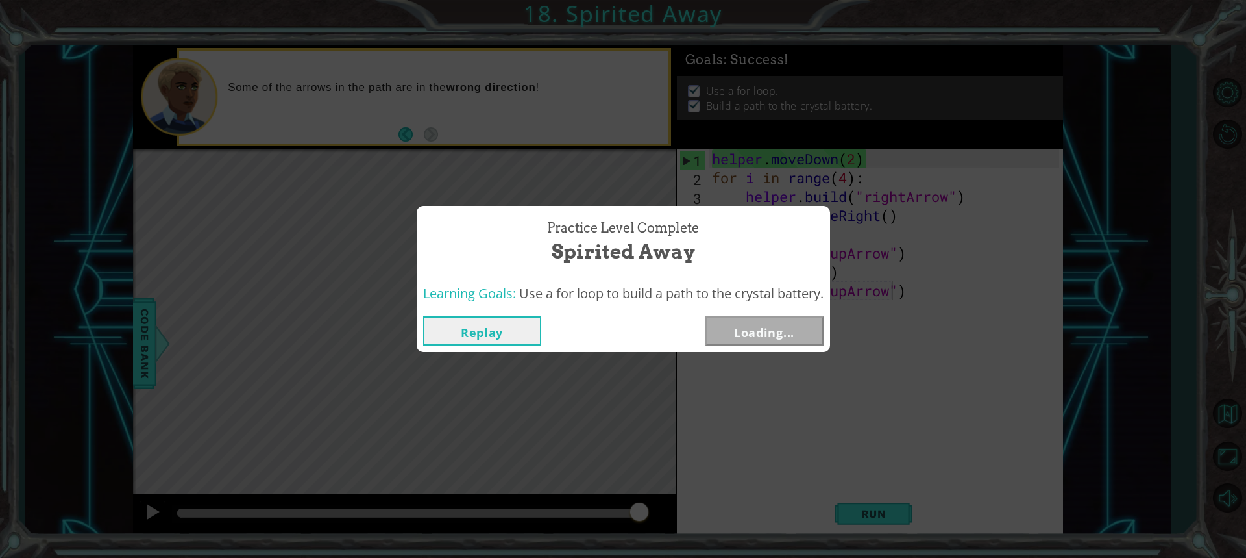
drag, startPoint x: 612, startPoint y: 508, endPoint x: 650, endPoint y: 510, distance: 38.3
click at [650, 510] on body "1 ההההההההההההההההההההההההההההההההההההההההההההההההההההההההההההההההההההההההההההה…" at bounding box center [623, 279] width 1246 height 558
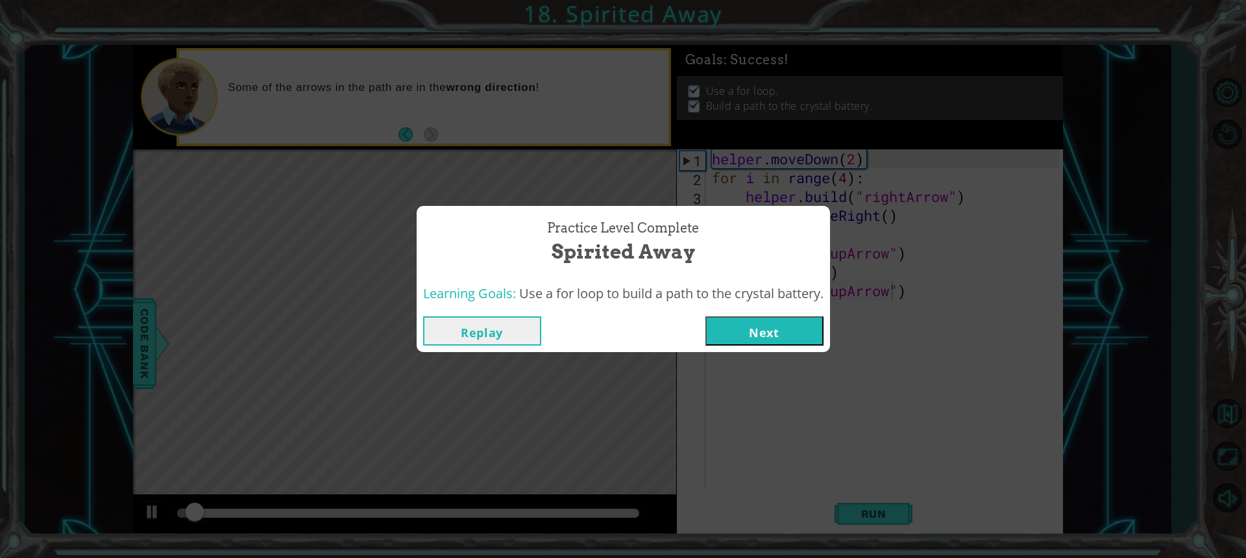
click at [736, 321] on button "Next" at bounding box center [765, 330] width 118 height 29
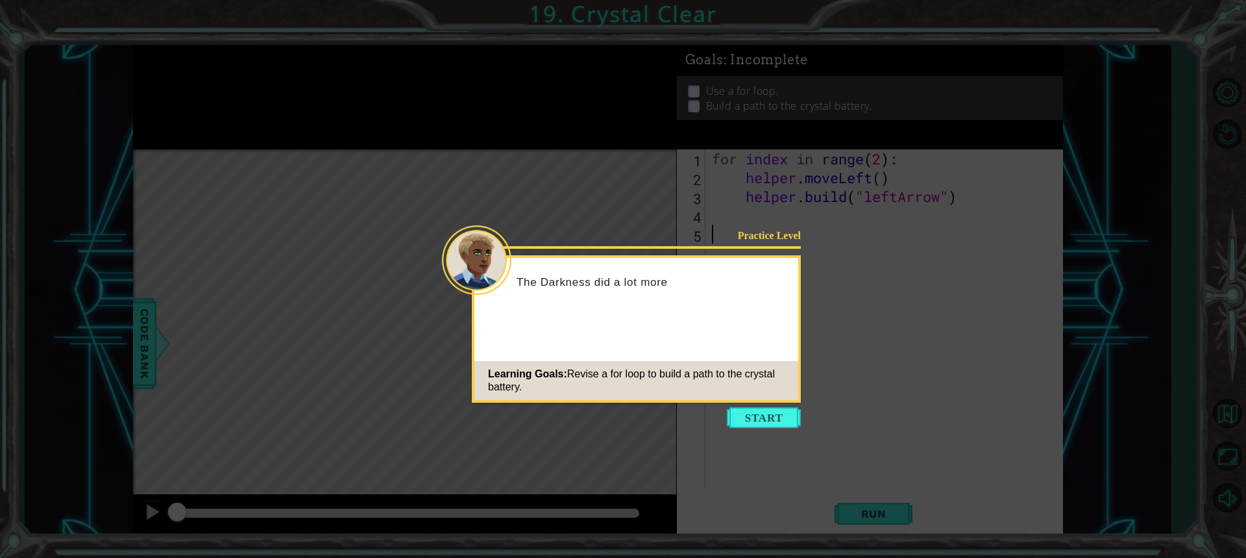
click at [744, 404] on icon at bounding box center [623, 279] width 1246 height 558
click at [754, 405] on body "1 ההההההההההההההההההההההההההההההההההההההההההההההההההההההההההההההההההההההההההההה…" at bounding box center [623, 279] width 1246 height 558
click at [767, 410] on button "Start" at bounding box center [764, 417] width 74 height 21
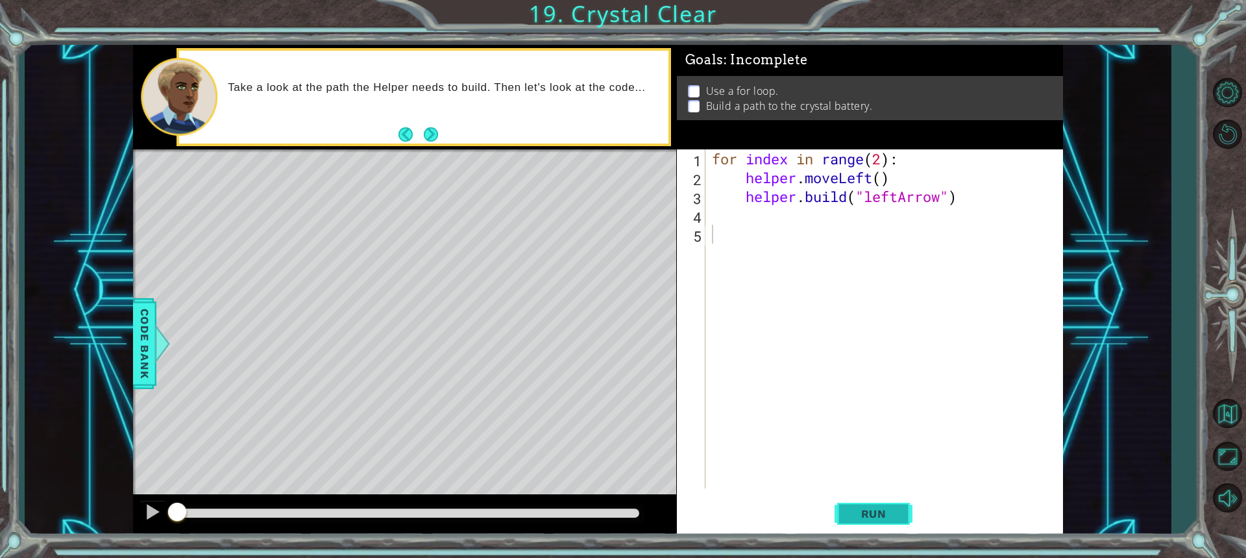
click at [867, 511] on span "Run" at bounding box center [873, 513] width 51 height 13
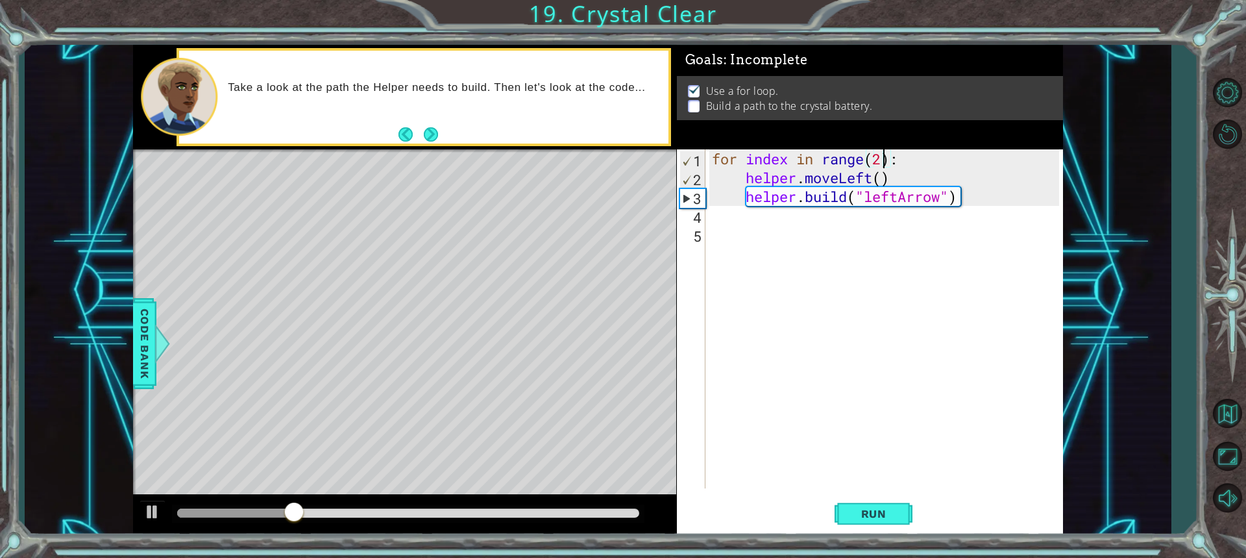
click at [883, 161] on div "for index in range ( 2 ) : helper . moveLeft ( ) helper . build ( "leftArrow" )" at bounding box center [887, 337] width 356 height 376
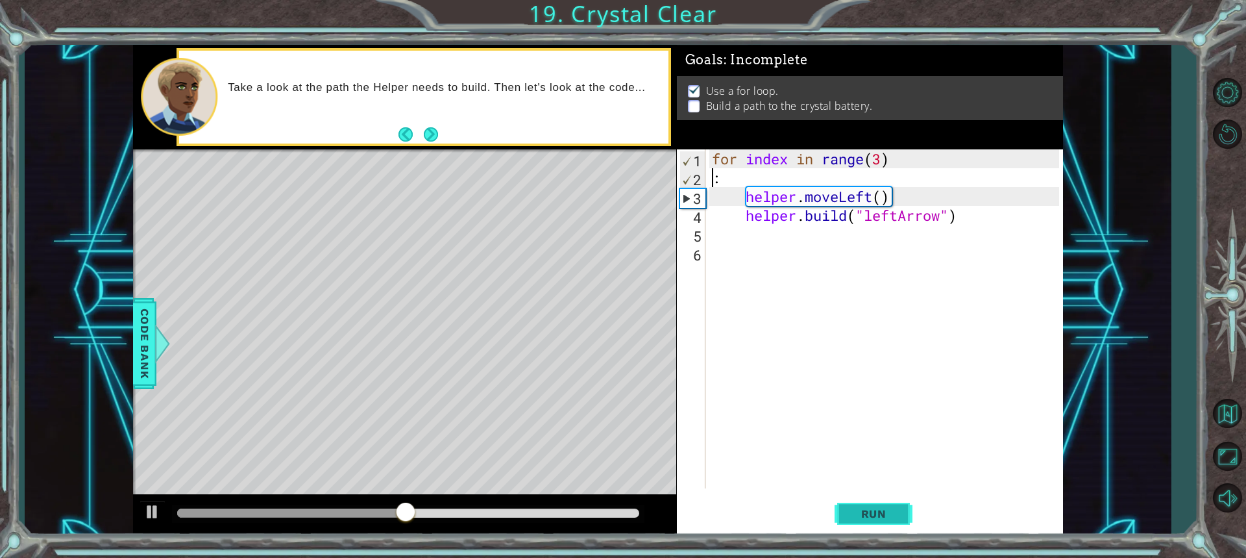
click at [889, 519] on span "Run" at bounding box center [873, 513] width 51 height 13
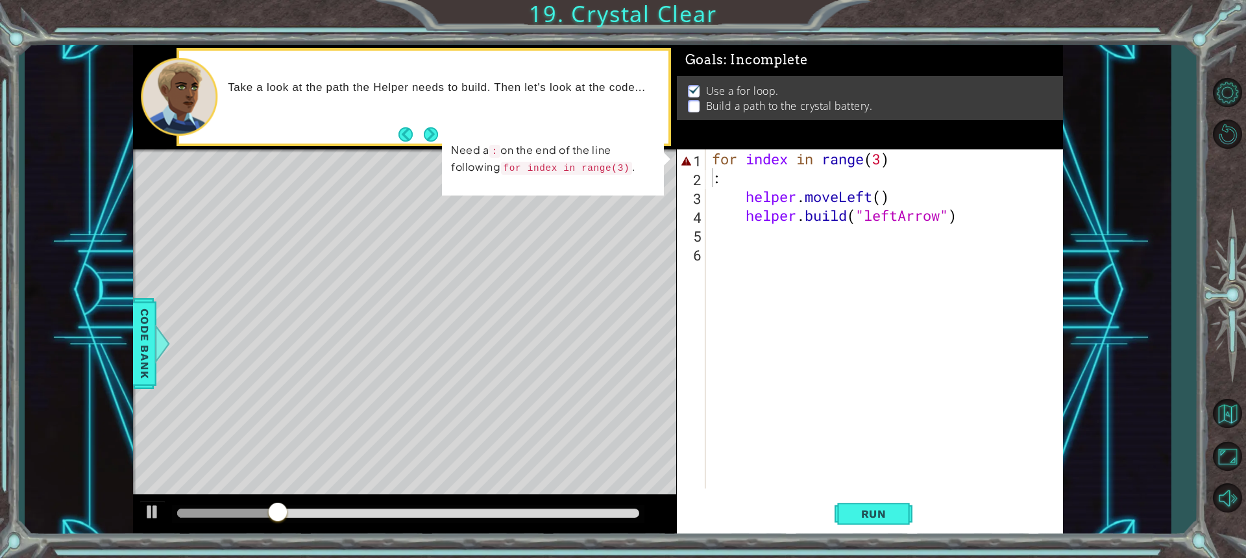
drag, startPoint x: 530, startPoint y: 166, endPoint x: 559, endPoint y: 166, distance: 28.6
click at [559, 166] on code "for index in range(3)" at bounding box center [567, 168] width 132 height 13
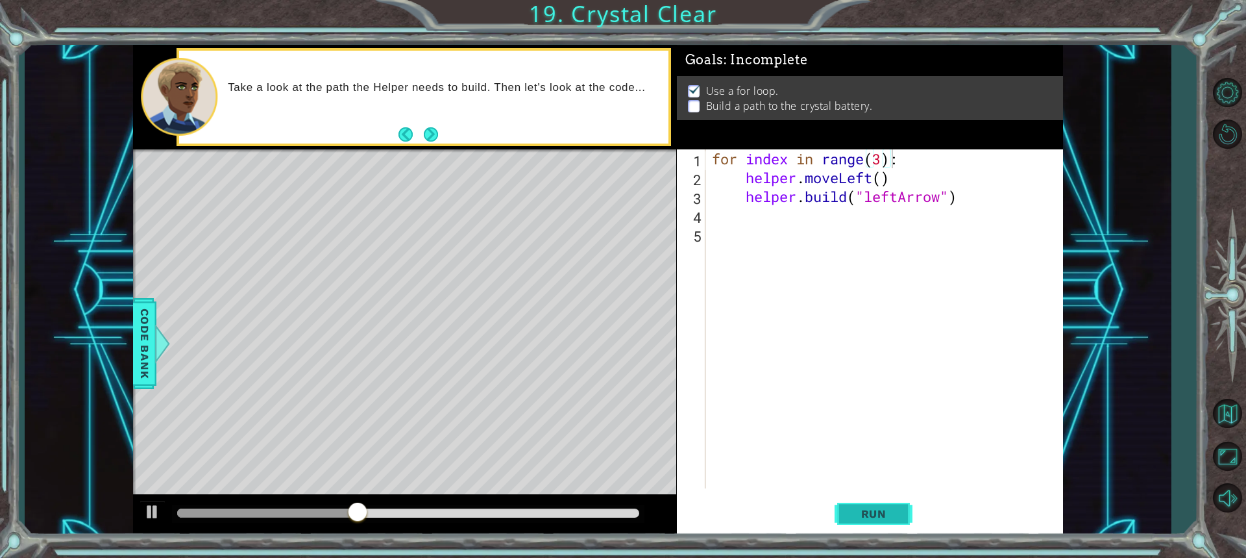
click at [882, 521] on button "Run" at bounding box center [874, 513] width 78 height 38
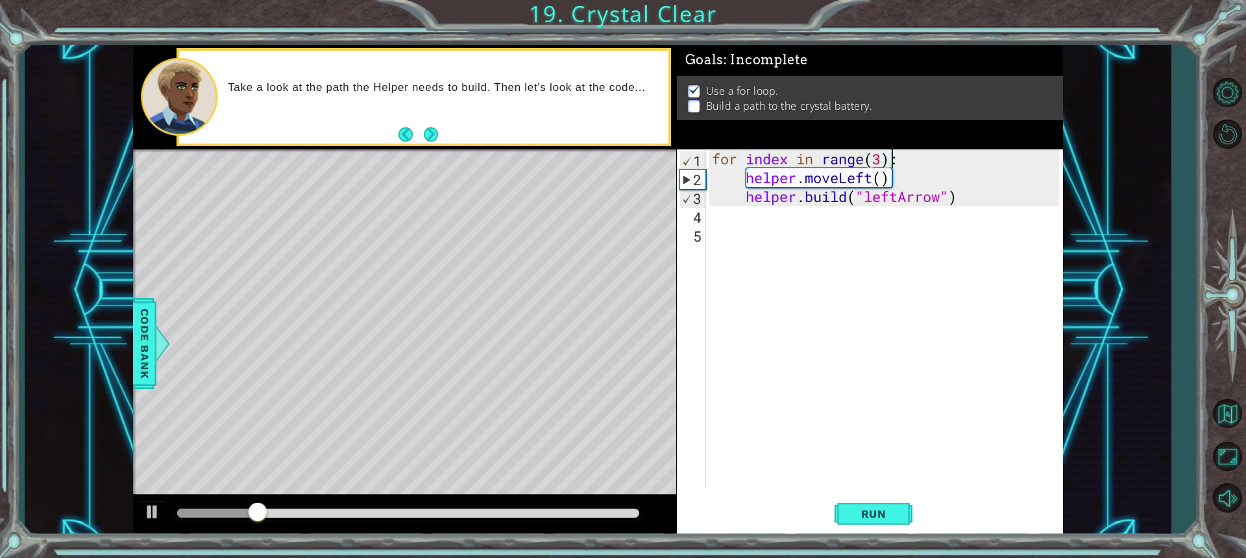
click at [882, 158] on div "for index in range ( 3 ) : helper . moveLeft ( ) helper . build ( "leftArrow" )" at bounding box center [887, 337] width 356 height 376
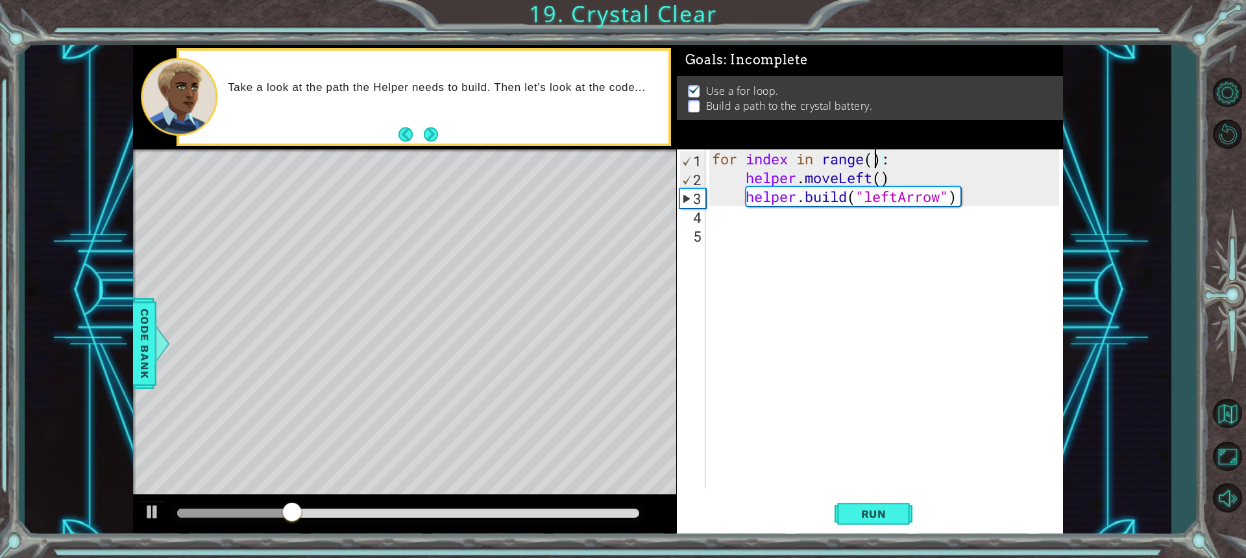
scroll to position [0, 8]
type textarea "for index in range(4):"
click at [876, 507] on span "Run" at bounding box center [873, 513] width 51 height 13
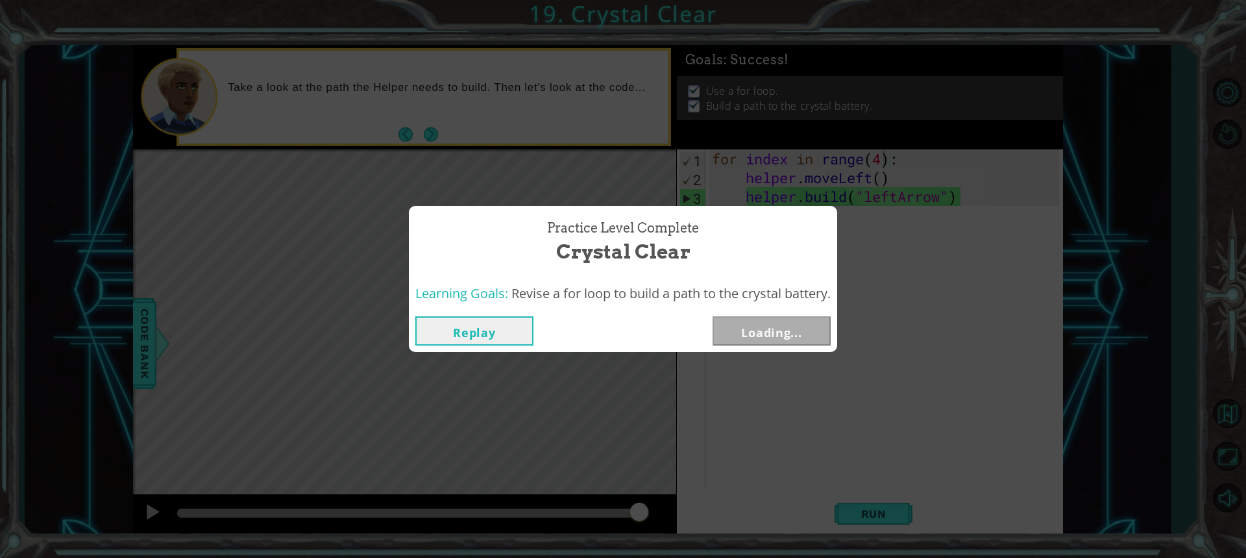
drag, startPoint x: 621, startPoint y: 510, endPoint x: 706, endPoint y: 506, distance: 85.2
click at [706, 506] on body "1 ההההההההההההההההההההההההההההההההההההההההההההההההההההההההההההההההההההההההההההה…" at bounding box center [623, 279] width 1246 height 558
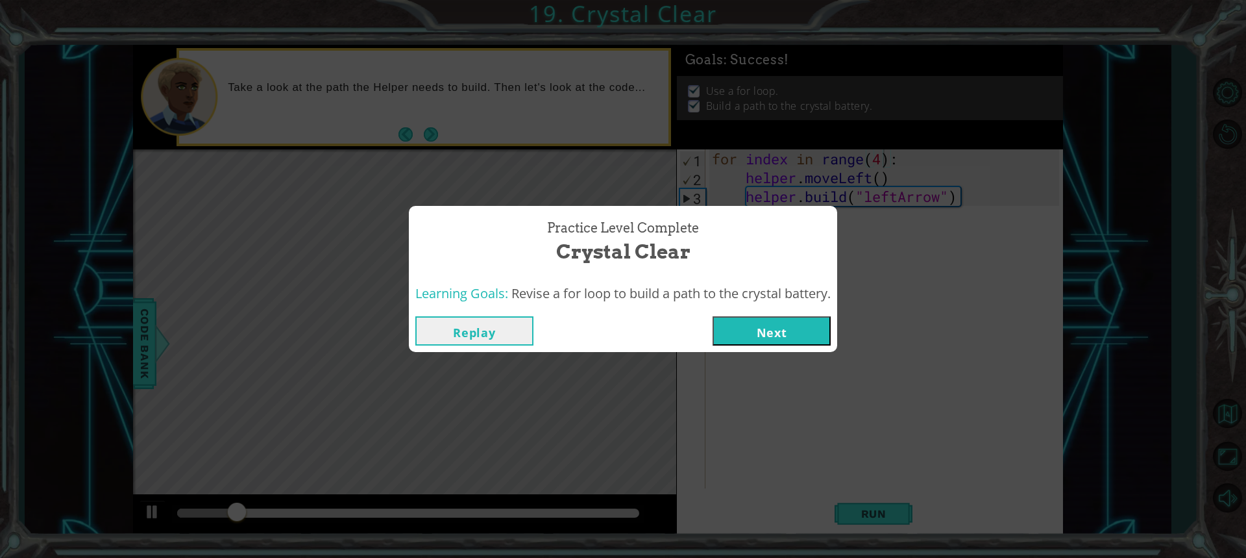
click at [737, 335] on button "Next" at bounding box center [772, 330] width 118 height 29
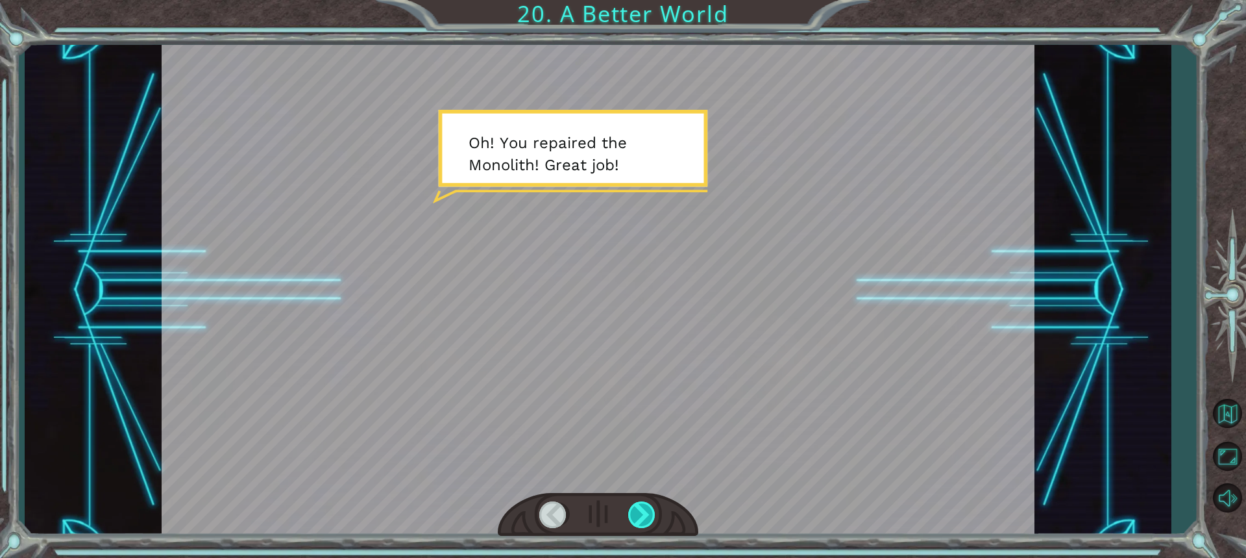
click at [638, 503] on div at bounding box center [642, 514] width 29 height 27
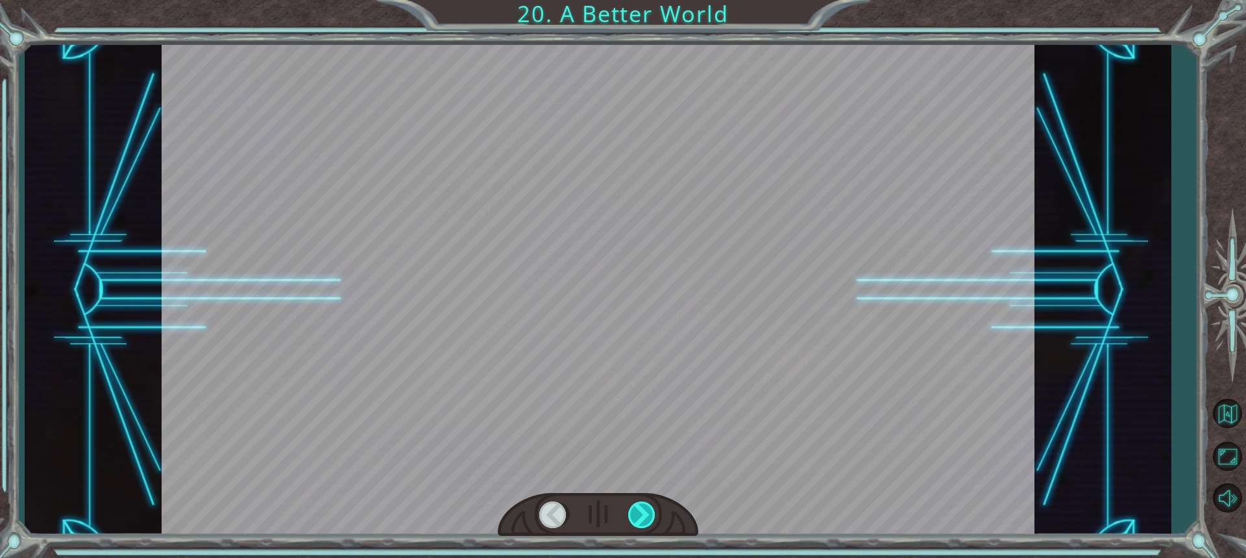
click at [638, 503] on div at bounding box center [642, 514] width 29 height 27
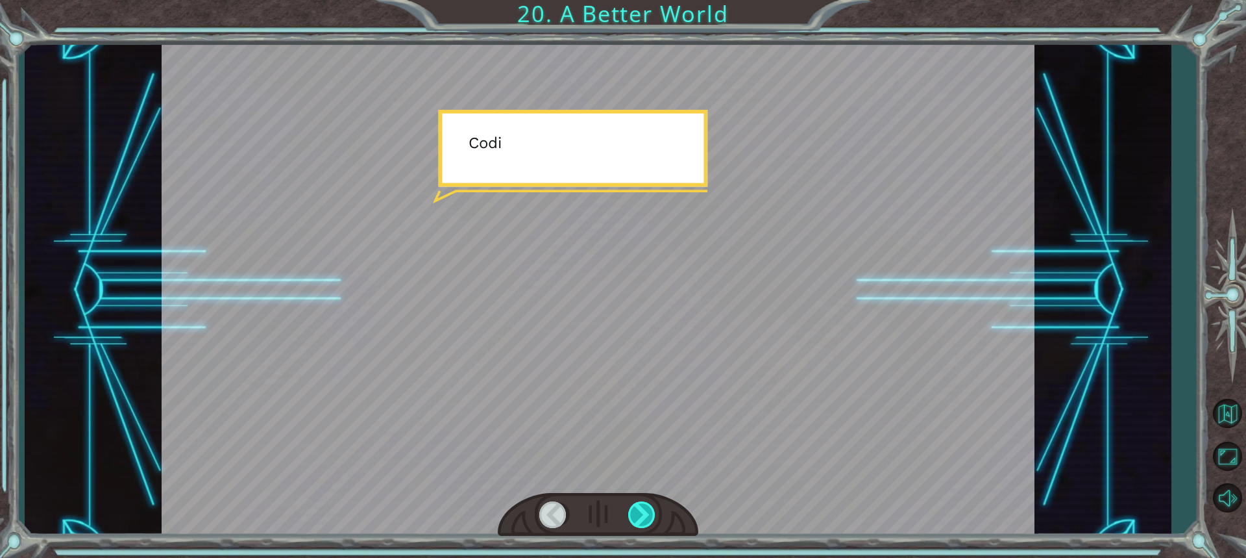
click at [638, 504] on div at bounding box center [642, 514] width 29 height 27
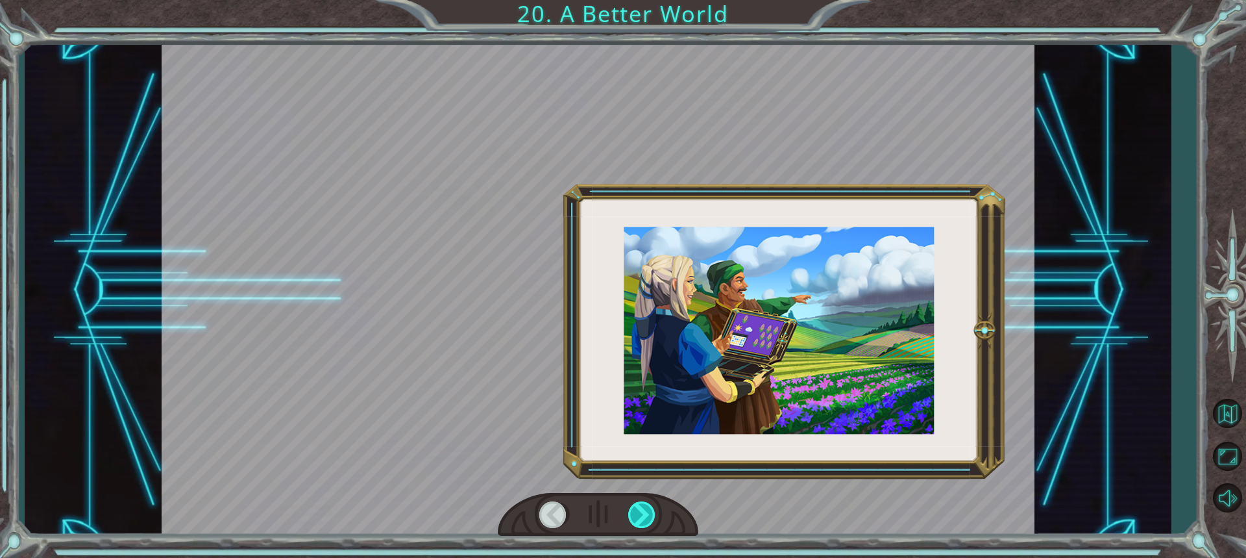
click at [638, 504] on div at bounding box center [642, 514] width 29 height 27
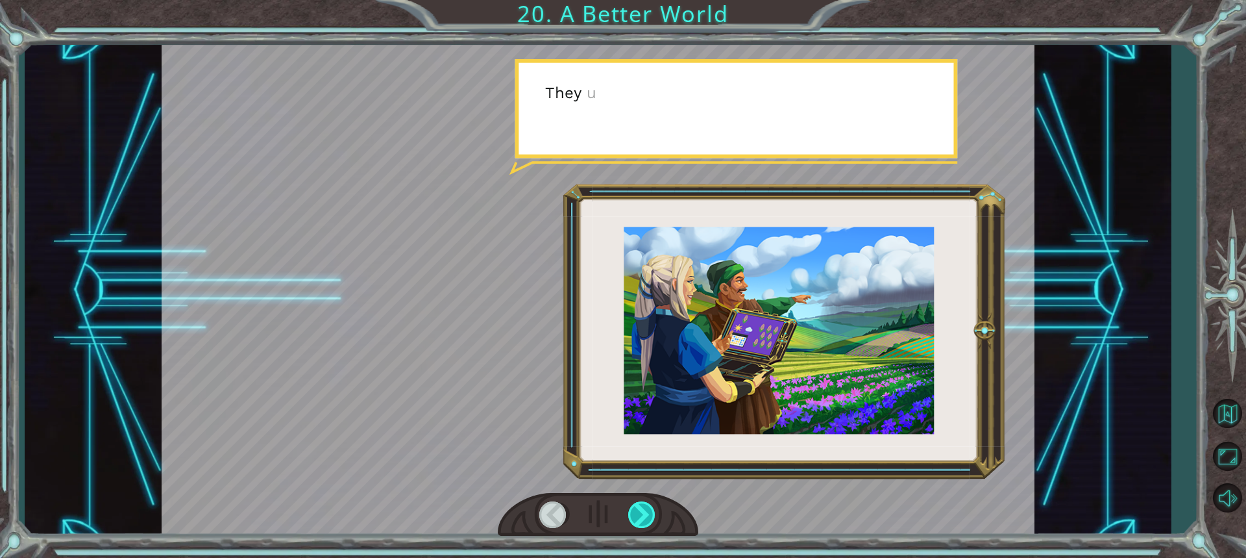
click at [638, 504] on div at bounding box center [642, 514] width 29 height 27
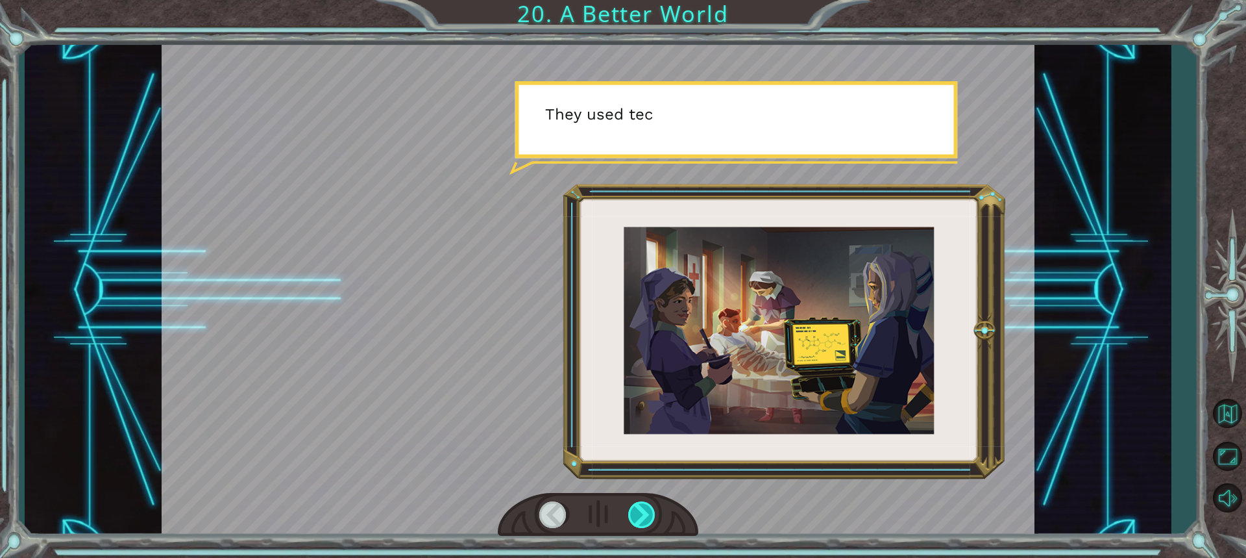
click at [638, 504] on div at bounding box center [642, 514] width 29 height 27
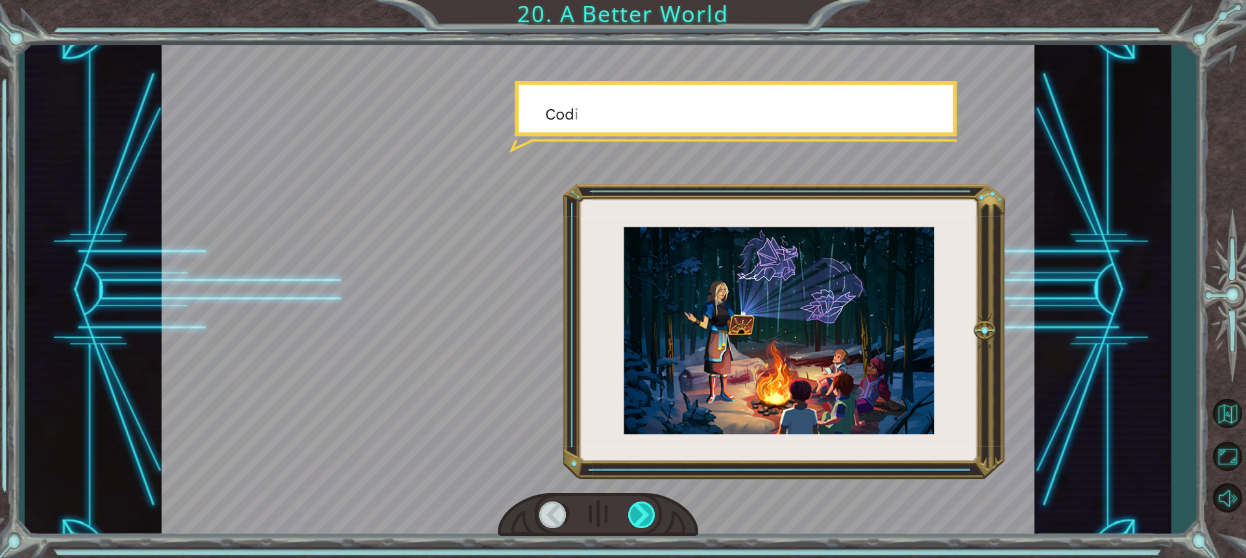
click at [638, 504] on div at bounding box center [642, 514] width 29 height 27
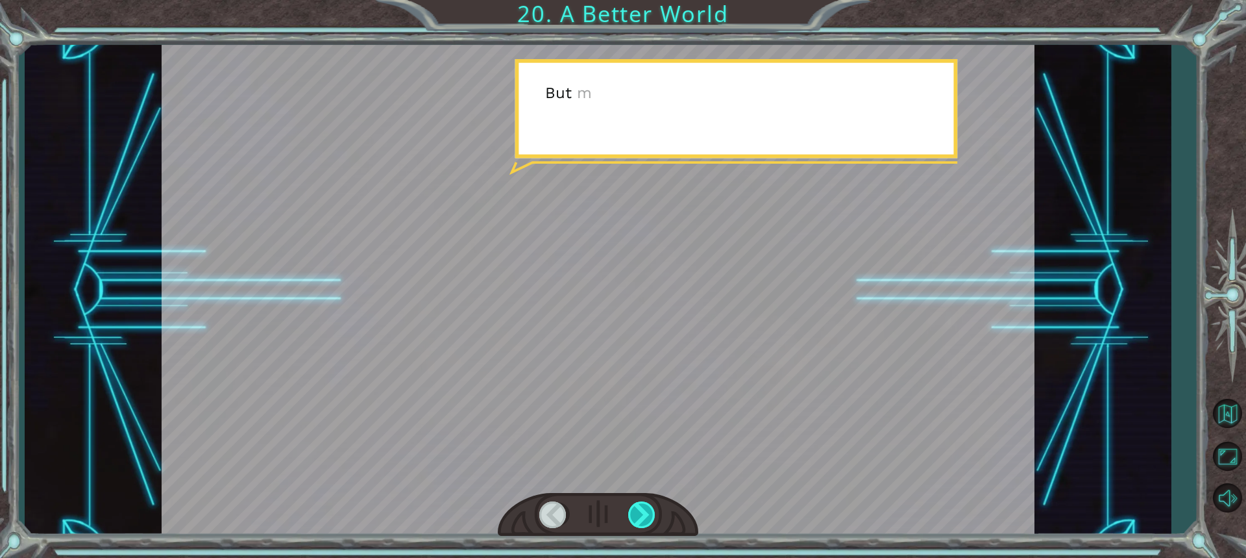
click at [638, 504] on div at bounding box center [642, 514] width 29 height 27
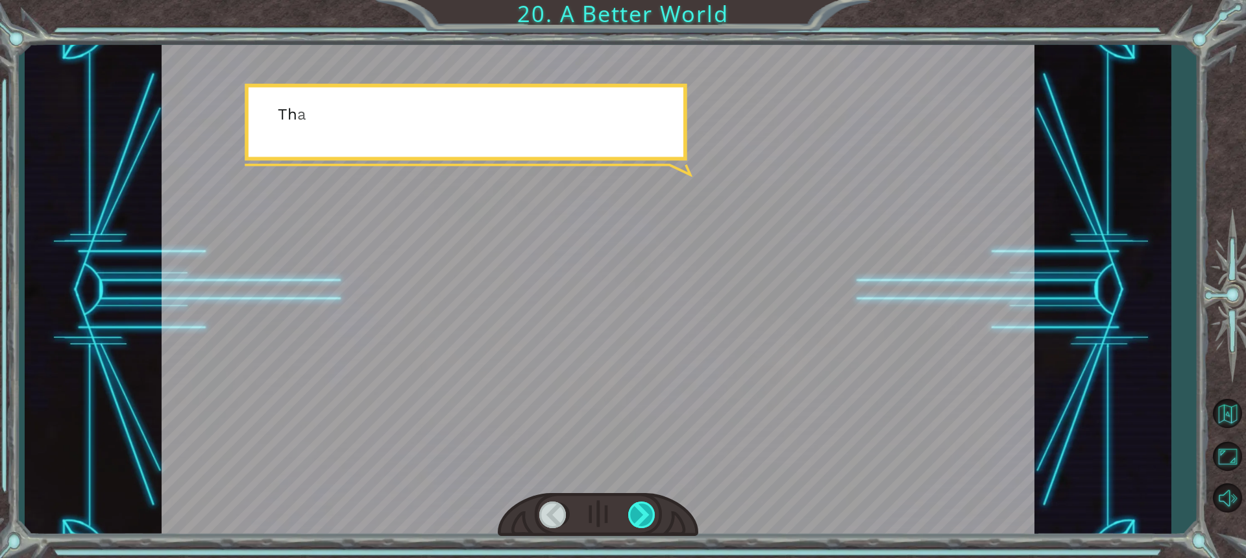
click at [638, 504] on div at bounding box center [642, 514] width 29 height 27
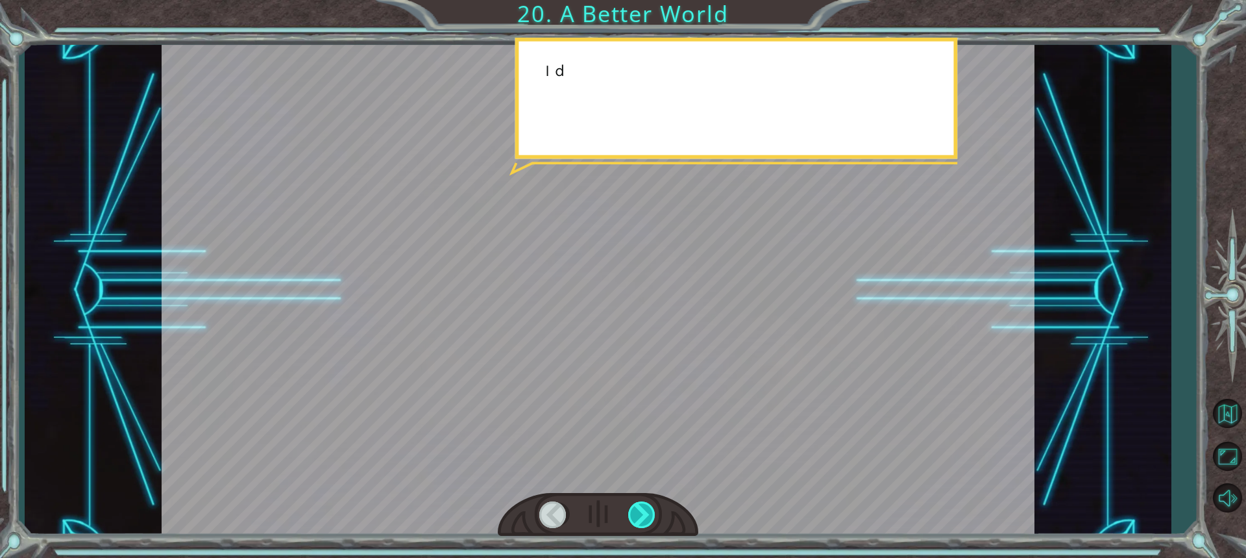
click at [638, 504] on div at bounding box center [642, 514] width 29 height 27
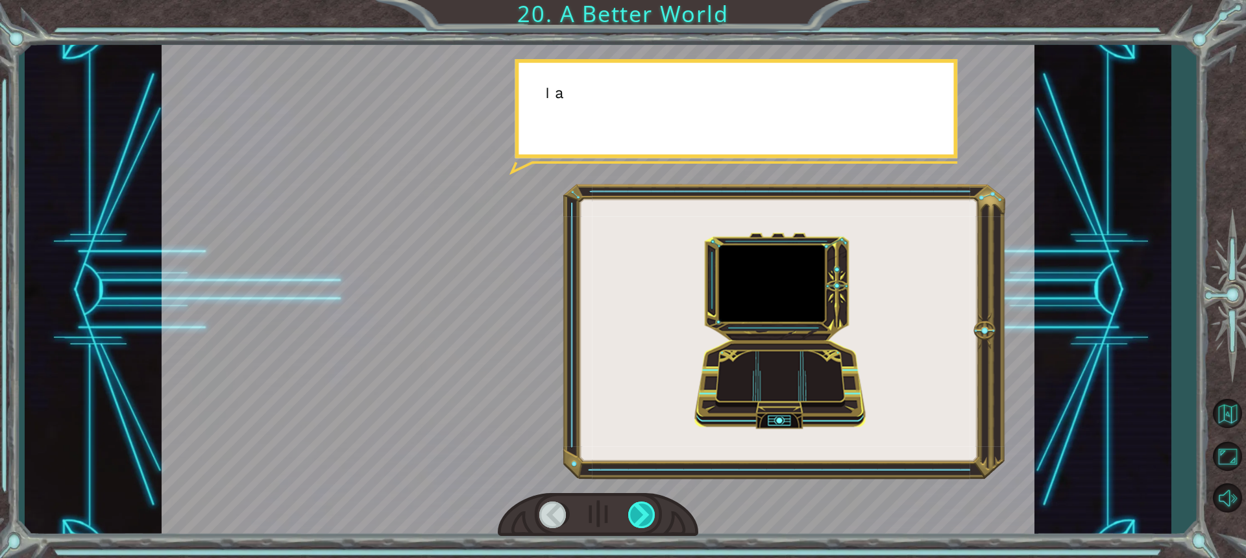
click at [638, 504] on div at bounding box center [642, 514] width 29 height 27
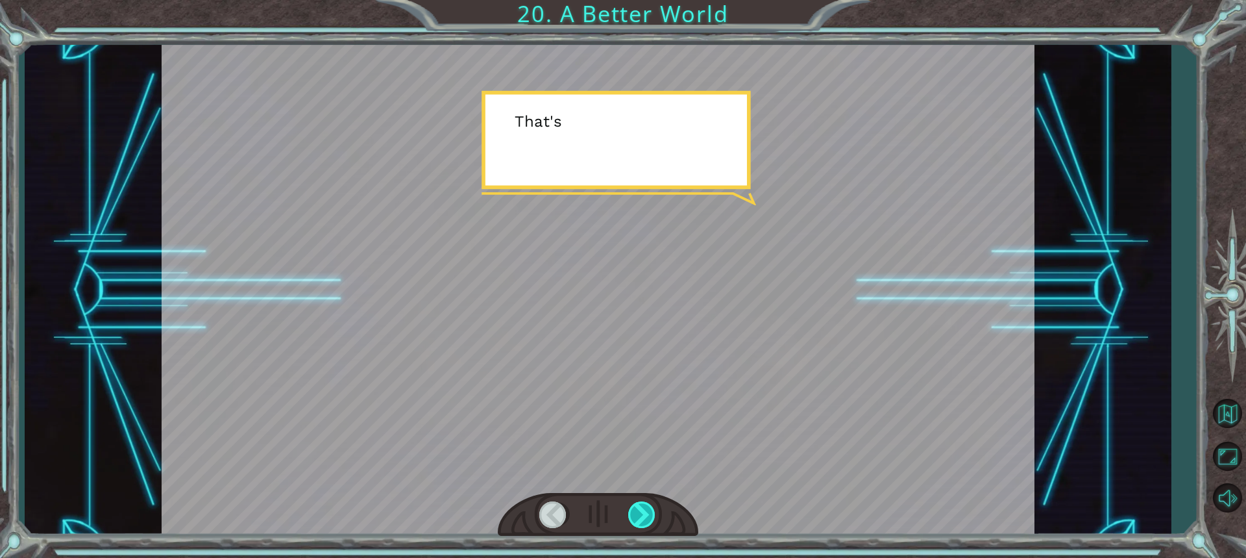
click at [638, 504] on div at bounding box center [642, 514] width 29 height 27
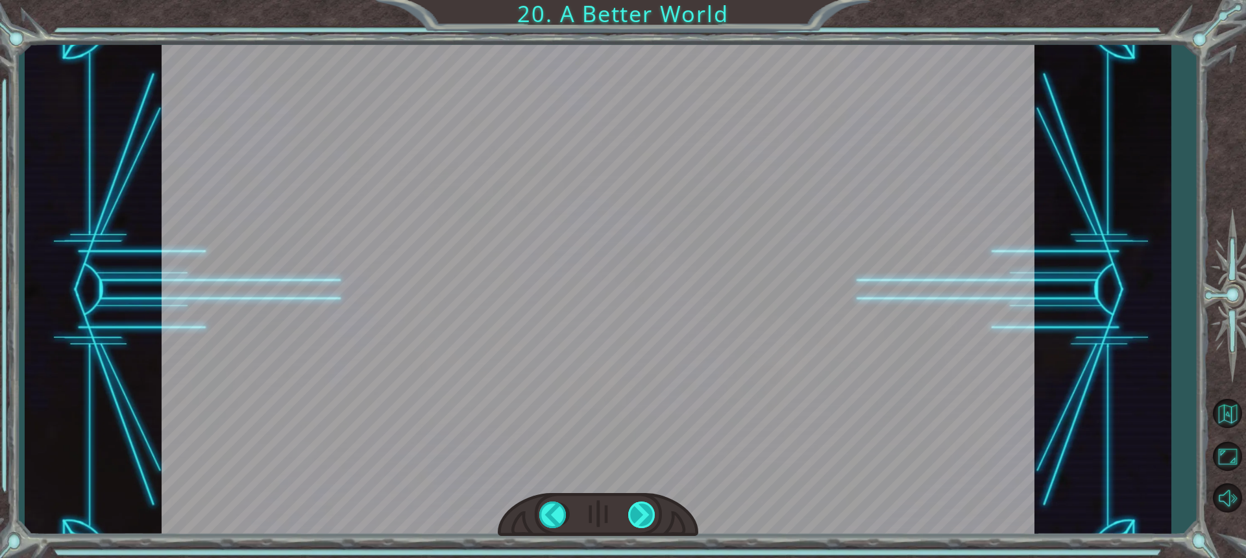
click at [638, 504] on div at bounding box center [642, 514] width 29 height 27
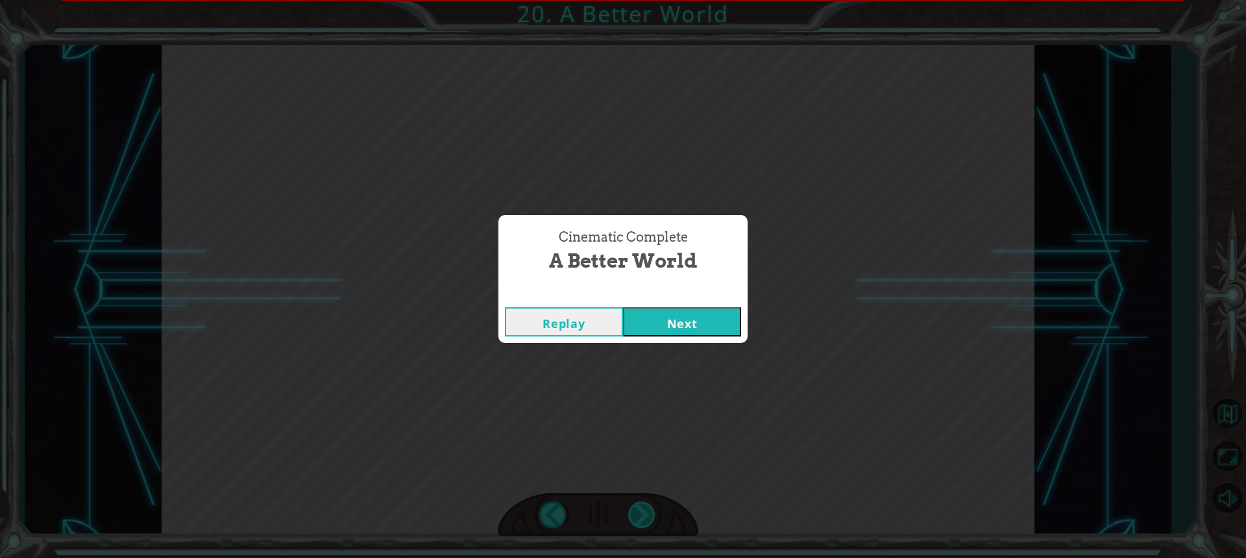
click at [638, 504] on div "Cinematic Complete A Better World Replay Next" at bounding box center [623, 279] width 1246 height 558
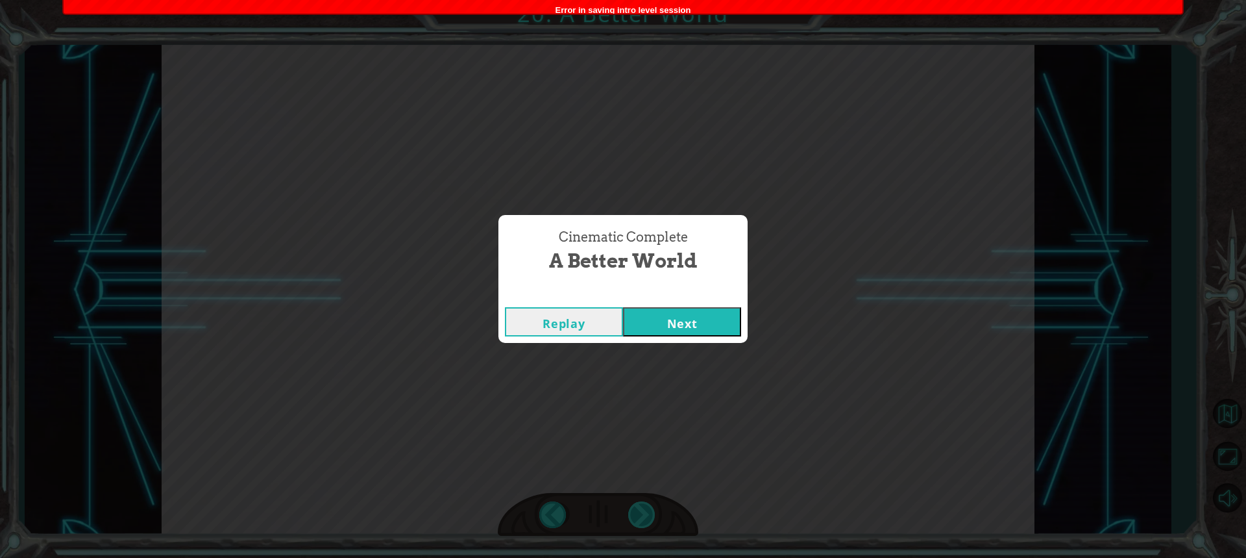
click at [638, 504] on div "Cinematic Complete A Better World Replay Next" at bounding box center [623, 279] width 1246 height 558
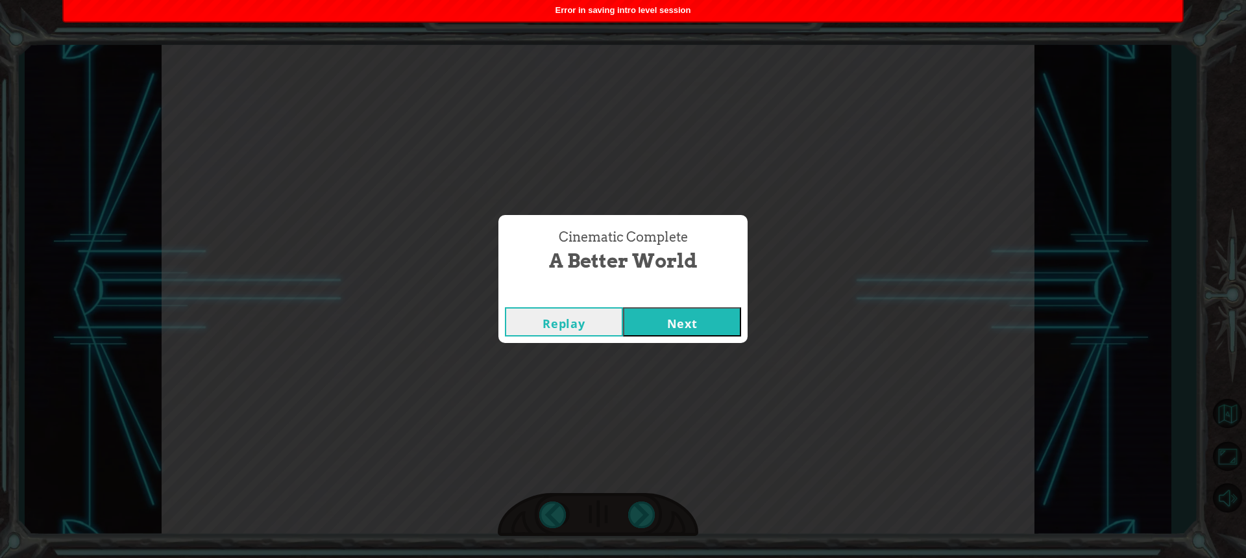
click at [682, 339] on div "Replay Next" at bounding box center [623, 322] width 249 height 42
click at [679, 320] on button "Next" at bounding box center [682, 321] width 118 height 29
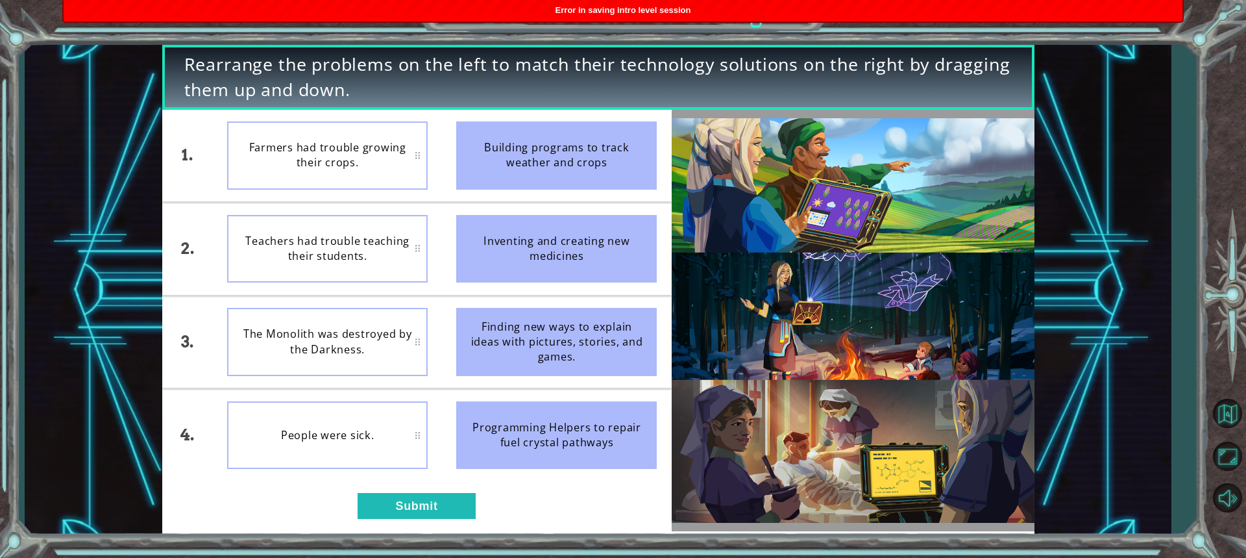
drag, startPoint x: 513, startPoint y: 164, endPoint x: 351, endPoint y: 166, distance: 162.3
click at [351, 166] on div "1. 2. 3. 4. Farmers had trouble growing their crops. Teachers had trouble teach…" at bounding box center [417, 295] width 510 height 371
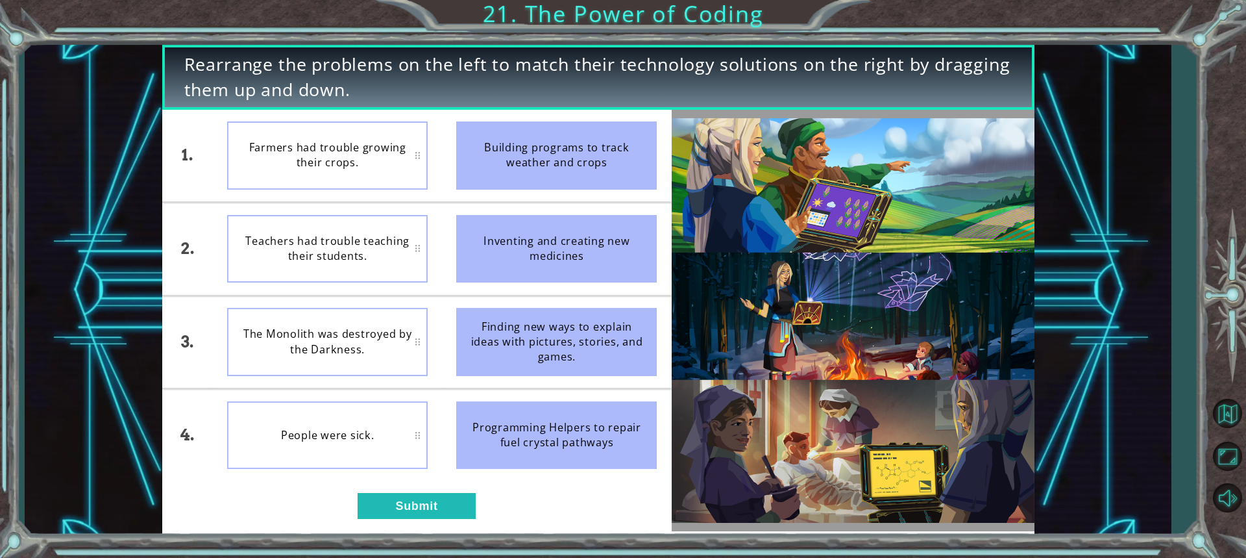
click at [293, 160] on div "Farmers had trouble growing their crops." at bounding box center [327, 155] width 201 height 68
click at [435, 529] on div "1. 2. 3. 4. Farmers had trouble growing their crops. Teachers had trouble teach…" at bounding box center [417, 320] width 510 height 421
click at [443, 513] on button "Submit" at bounding box center [417, 506] width 118 height 26
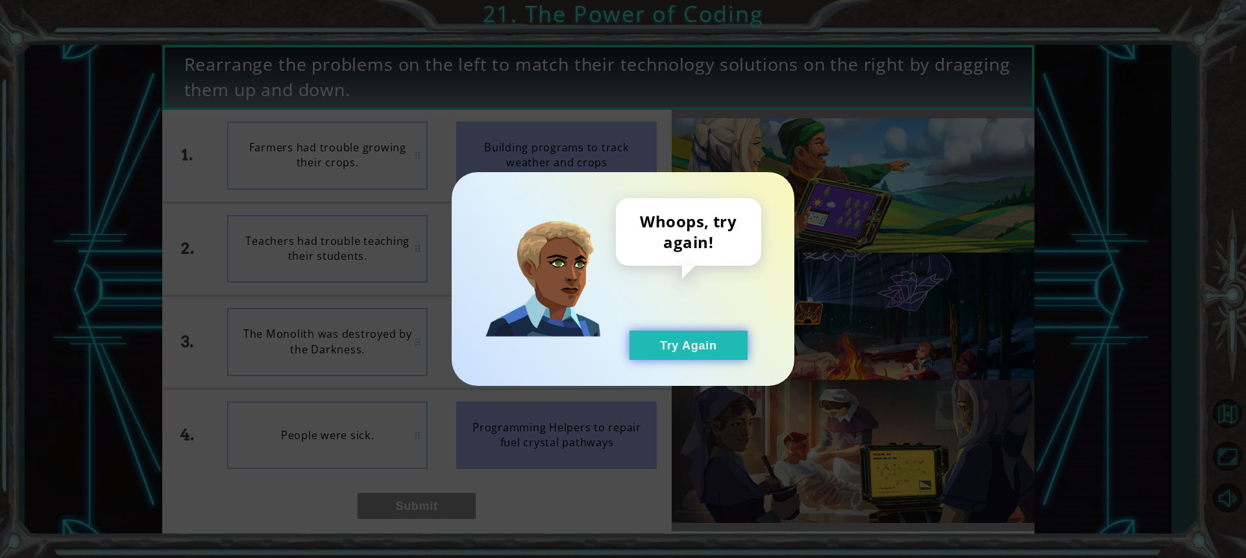
click at [676, 342] on button "Try Again" at bounding box center [689, 344] width 118 height 29
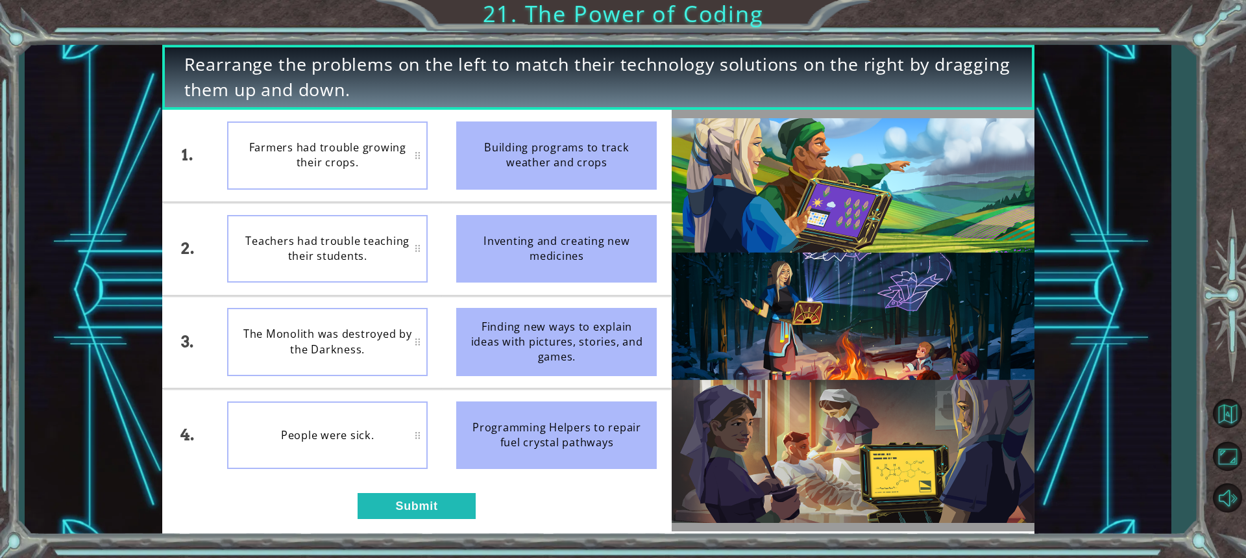
click at [316, 144] on div "Farmers had trouble growing their crops." at bounding box center [327, 155] width 201 height 68
click at [530, 158] on div "Building programs to track weather and crops" at bounding box center [556, 155] width 201 height 68
click at [414, 160] on div "Farmers had trouble growing their crops." at bounding box center [327, 155] width 201 height 68
click at [404, 506] on button "Submit" at bounding box center [417, 506] width 118 height 26
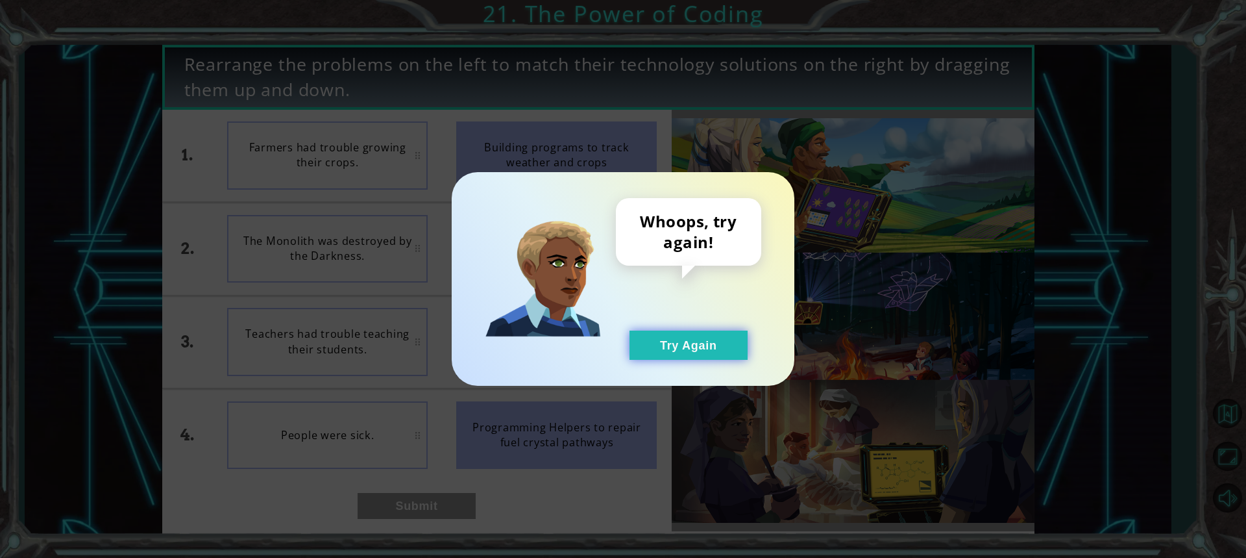
click at [690, 346] on button "Try Again" at bounding box center [689, 344] width 118 height 29
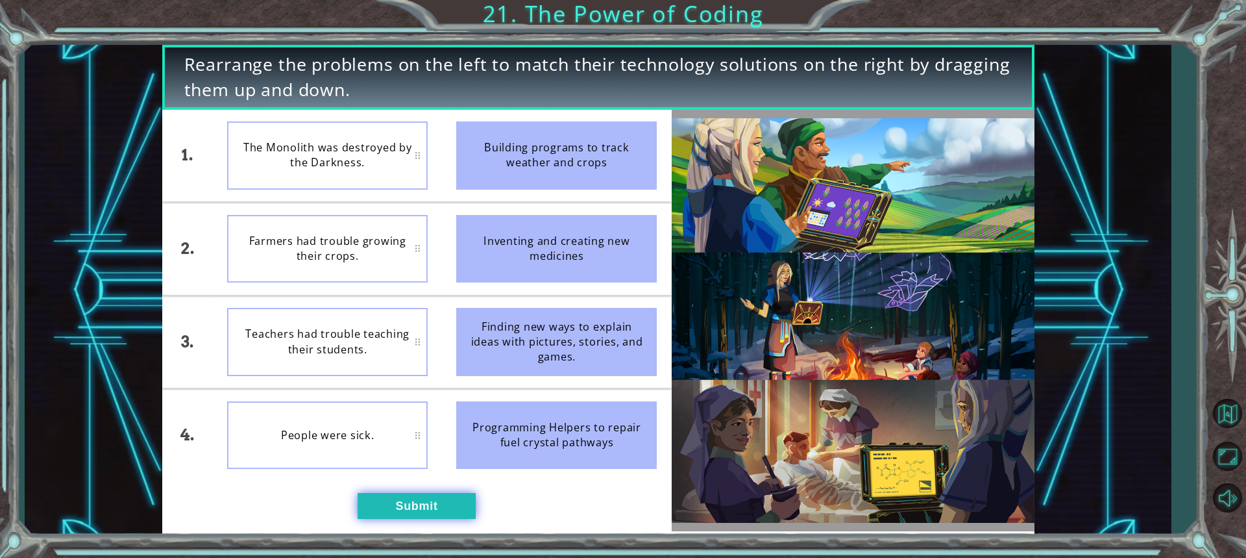
click at [421, 513] on button "Submit" at bounding box center [417, 506] width 118 height 26
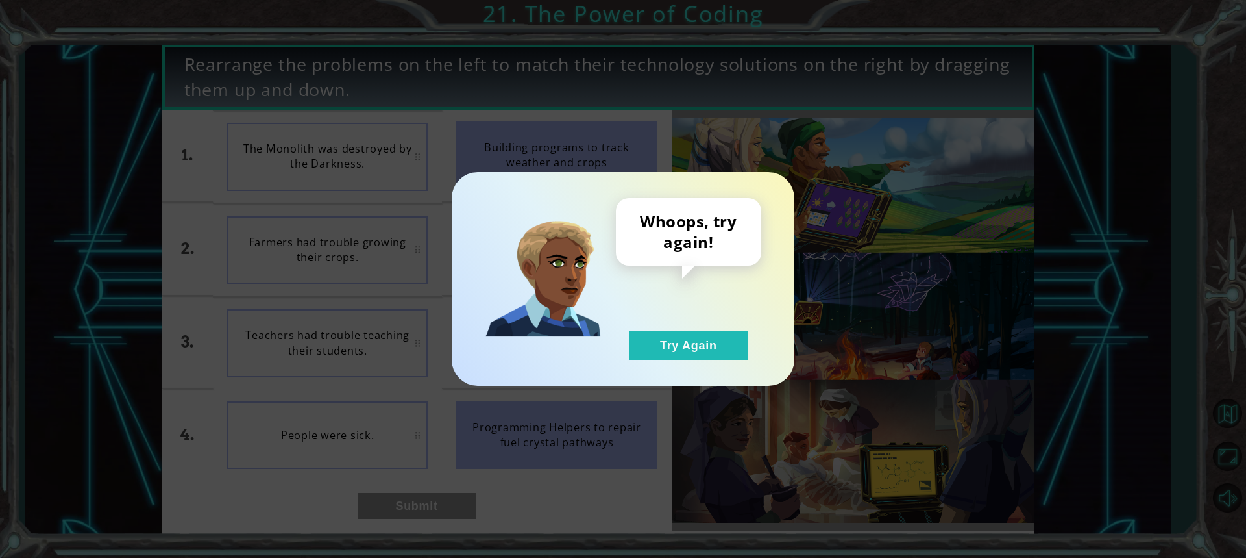
click at [682, 325] on div "Whoops, try again! Try Again" at bounding box center [688, 279] width 145 height 162
click at [690, 356] on button "Try Again" at bounding box center [689, 344] width 118 height 29
